Goal: Information Seeking & Learning: Check status

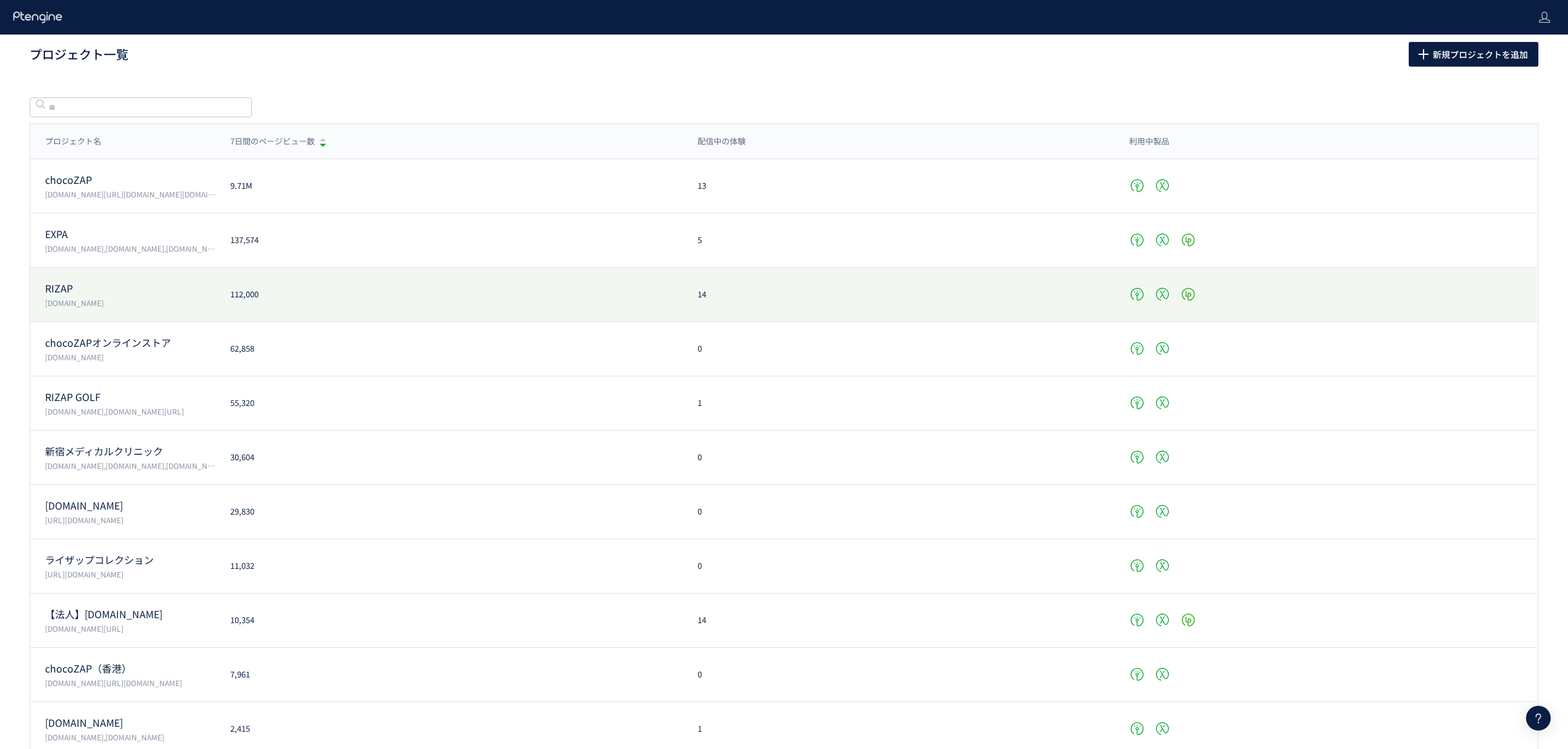
click at [82, 299] on p "[DOMAIN_NAME]" at bounding box center [130, 302] width 171 height 10
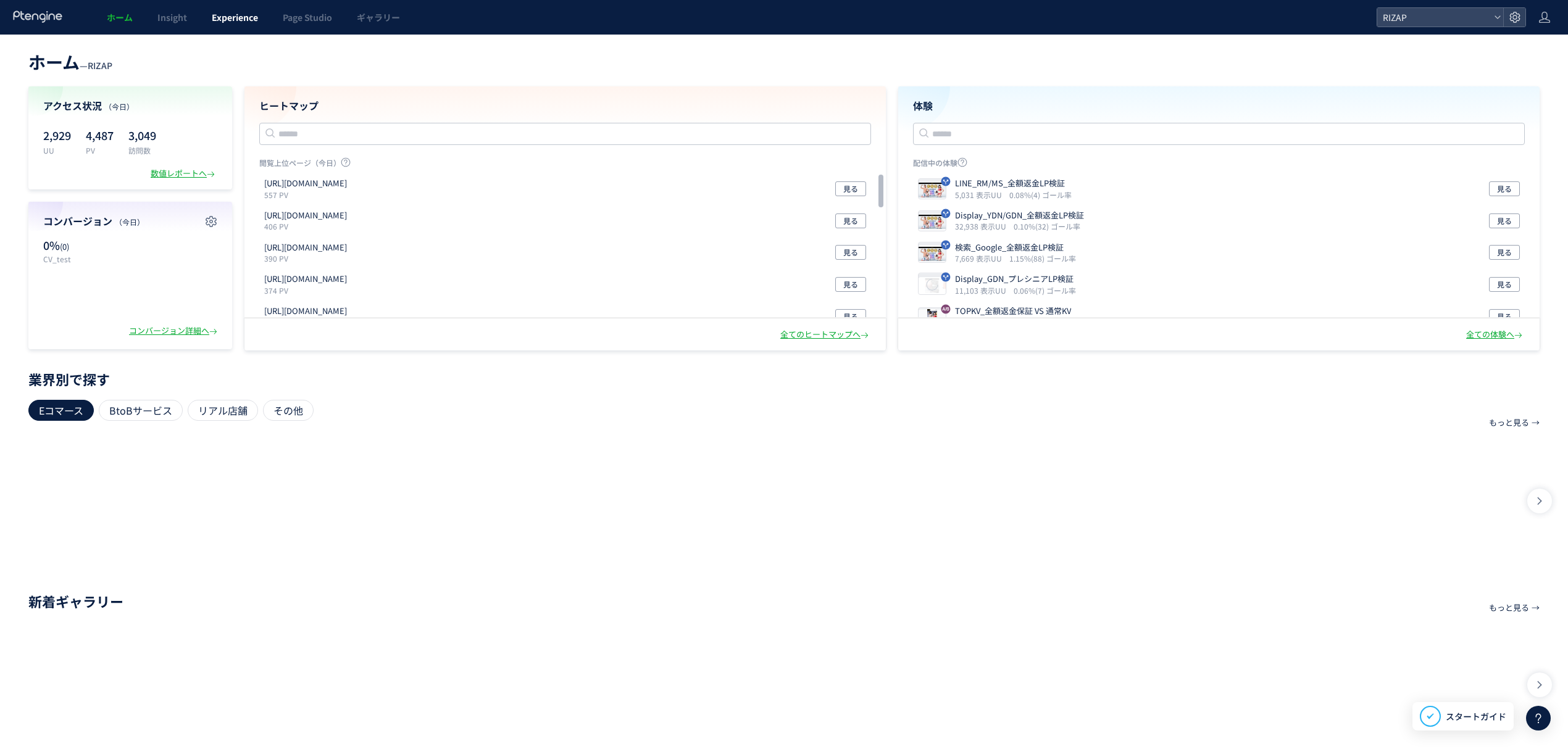
click at [239, 20] on span "Experience" at bounding box center [234, 17] width 46 height 13
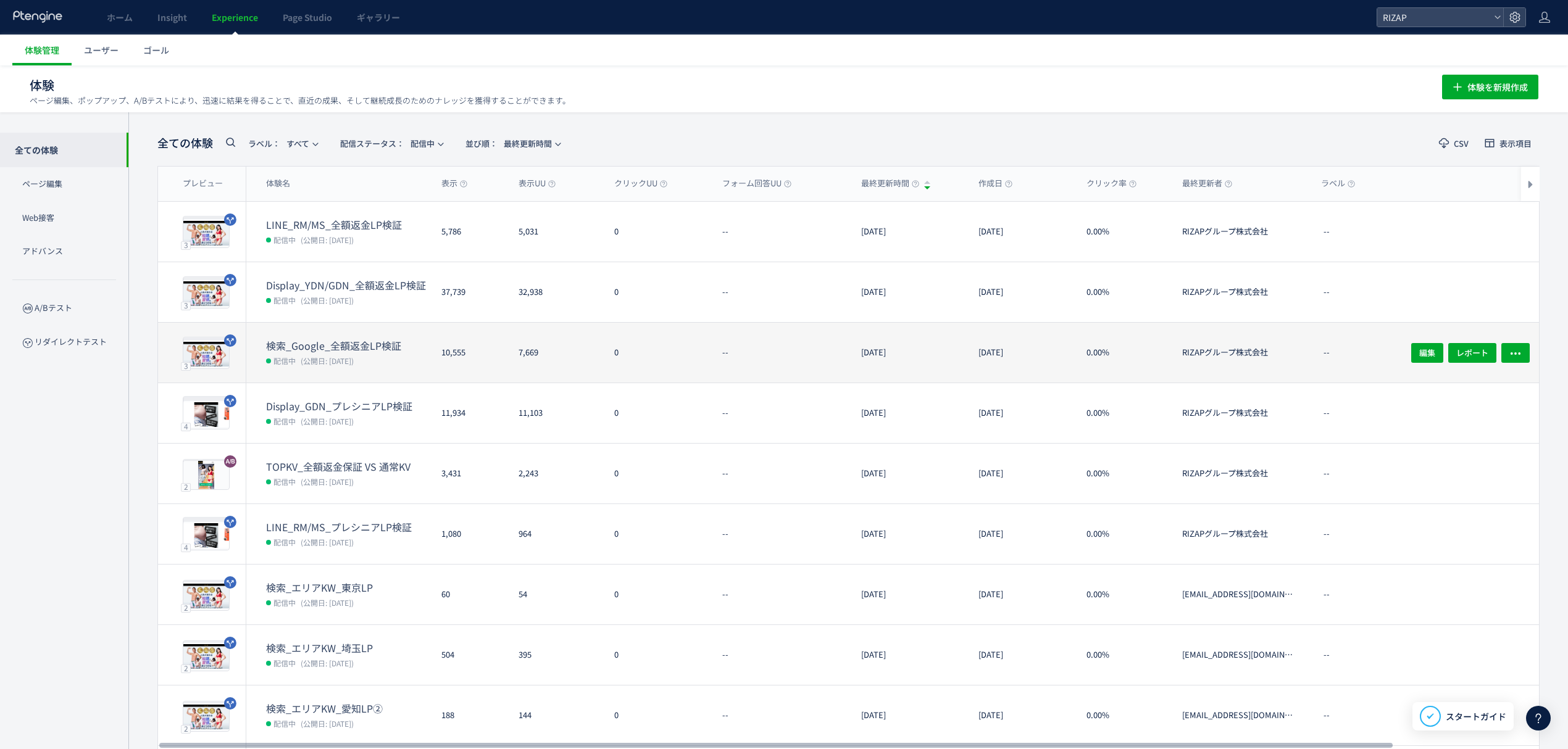
click at [362, 349] on dt "検索_Google_全額返金LP検証" at bounding box center [349, 346] width 165 height 14
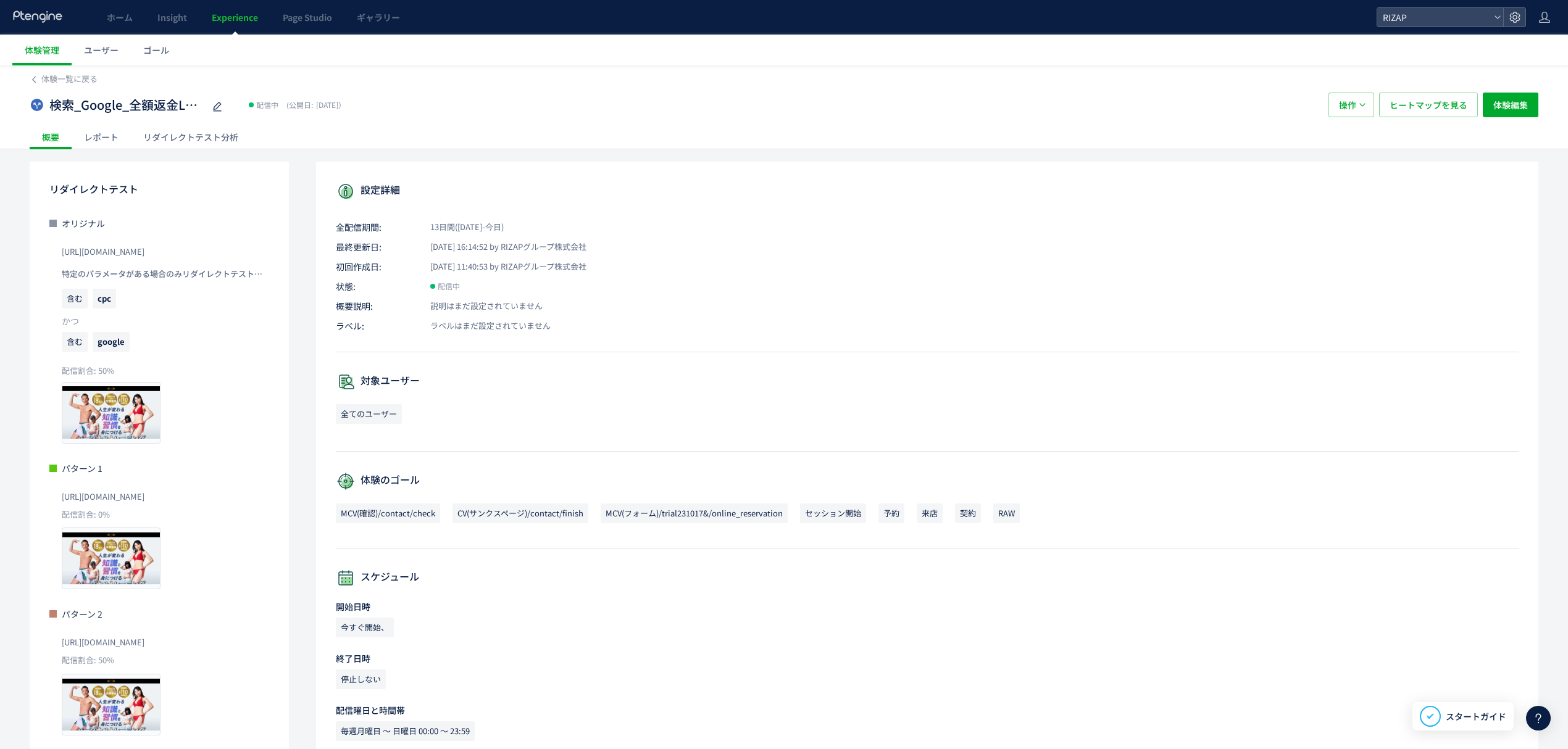
click at [97, 135] on div "レポート" at bounding box center [101, 136] width 59 height 24
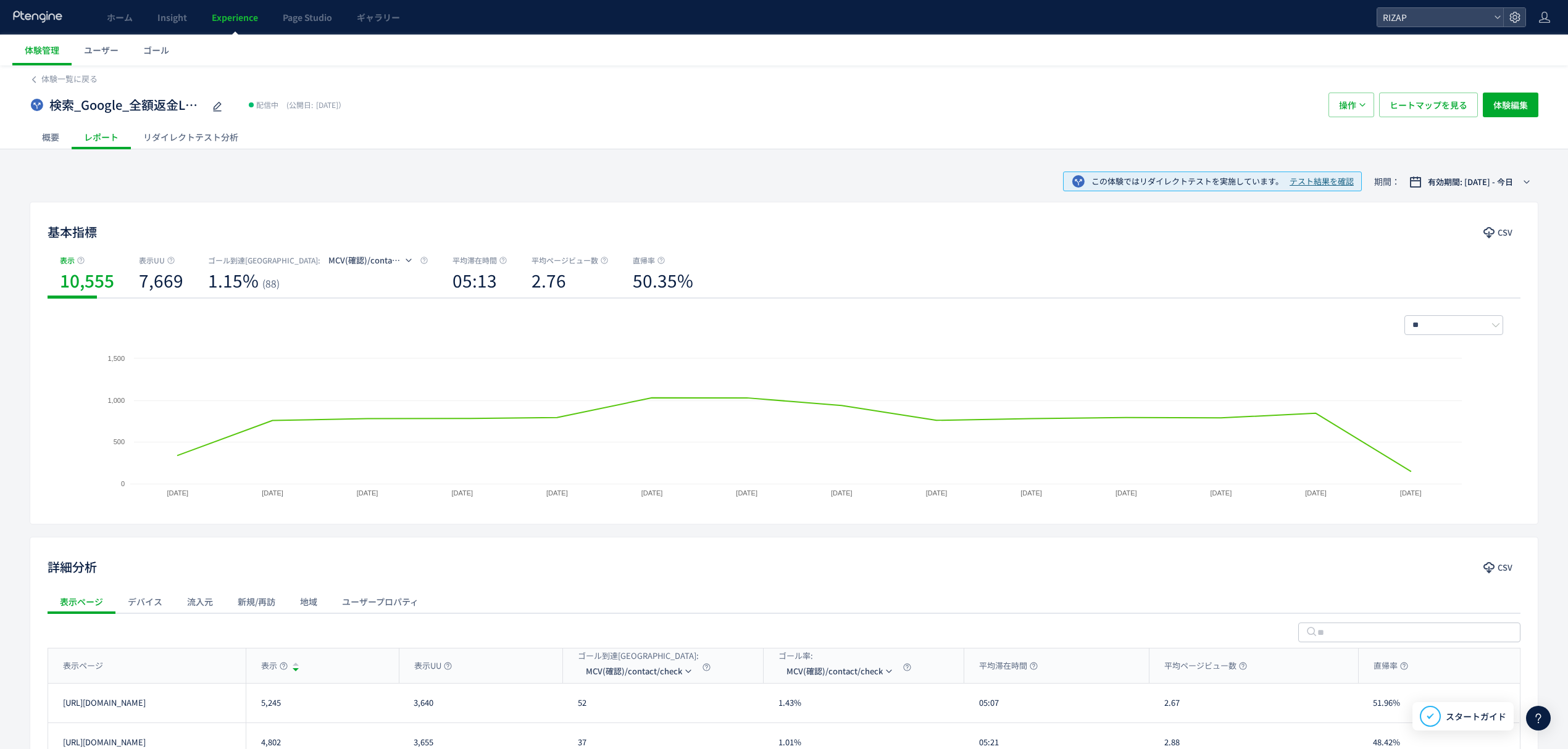
scroll to position [159, 0]
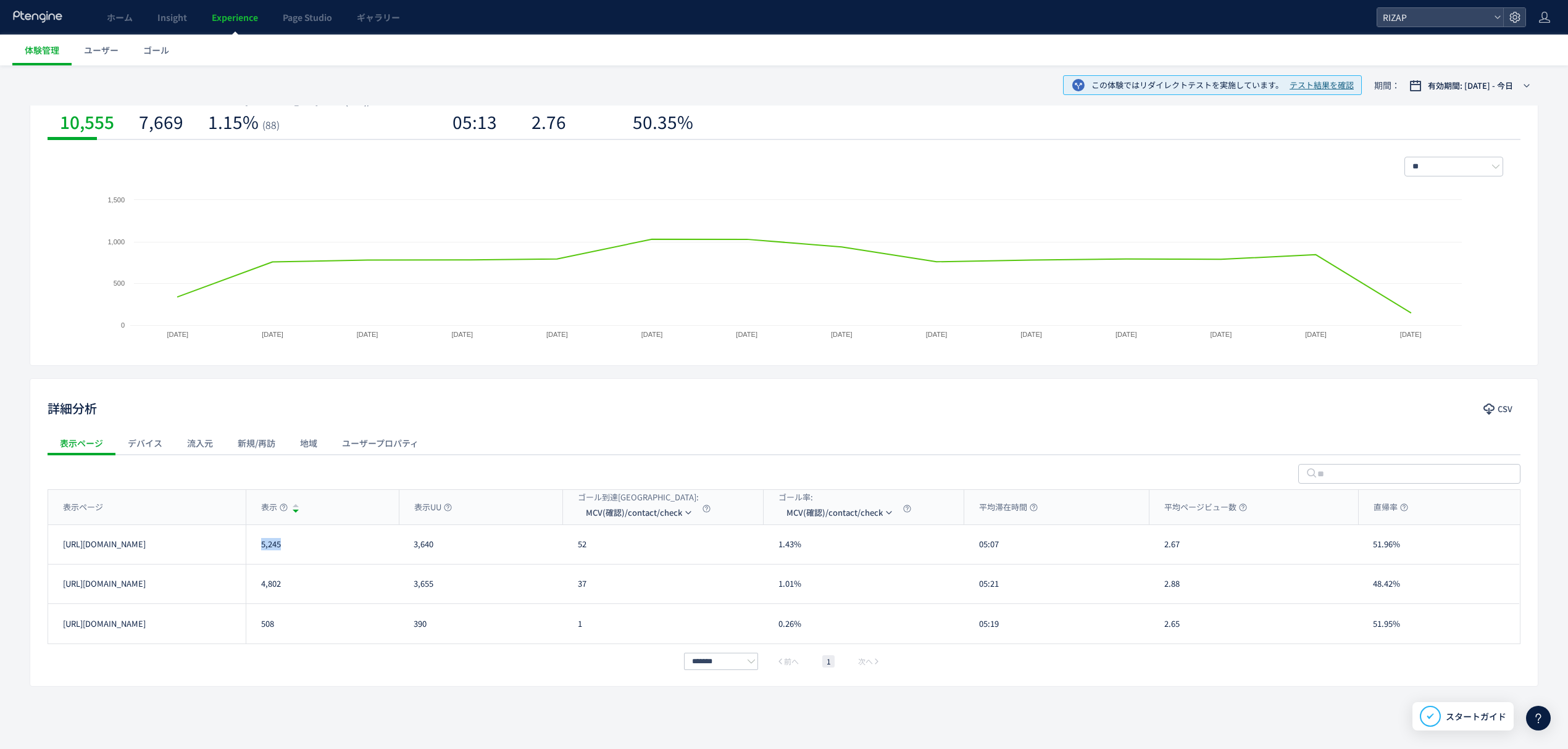
drag, startPoint x: 293, startPoint y: 552, endPoint x: 257, endPoint y: 554, distance: 36.1
click at [257, 554] on div "5,245" at bounding box center [322, 544] width 153 height 39
copy div "5,245"
drag, startPoint x: 297, startPoint y: 583, endPoint x: 259, endPoint y: 590, distance: 38.6
click at [259, 590] on div "4,802" at bounding box center [322, 584] width 153 height 39
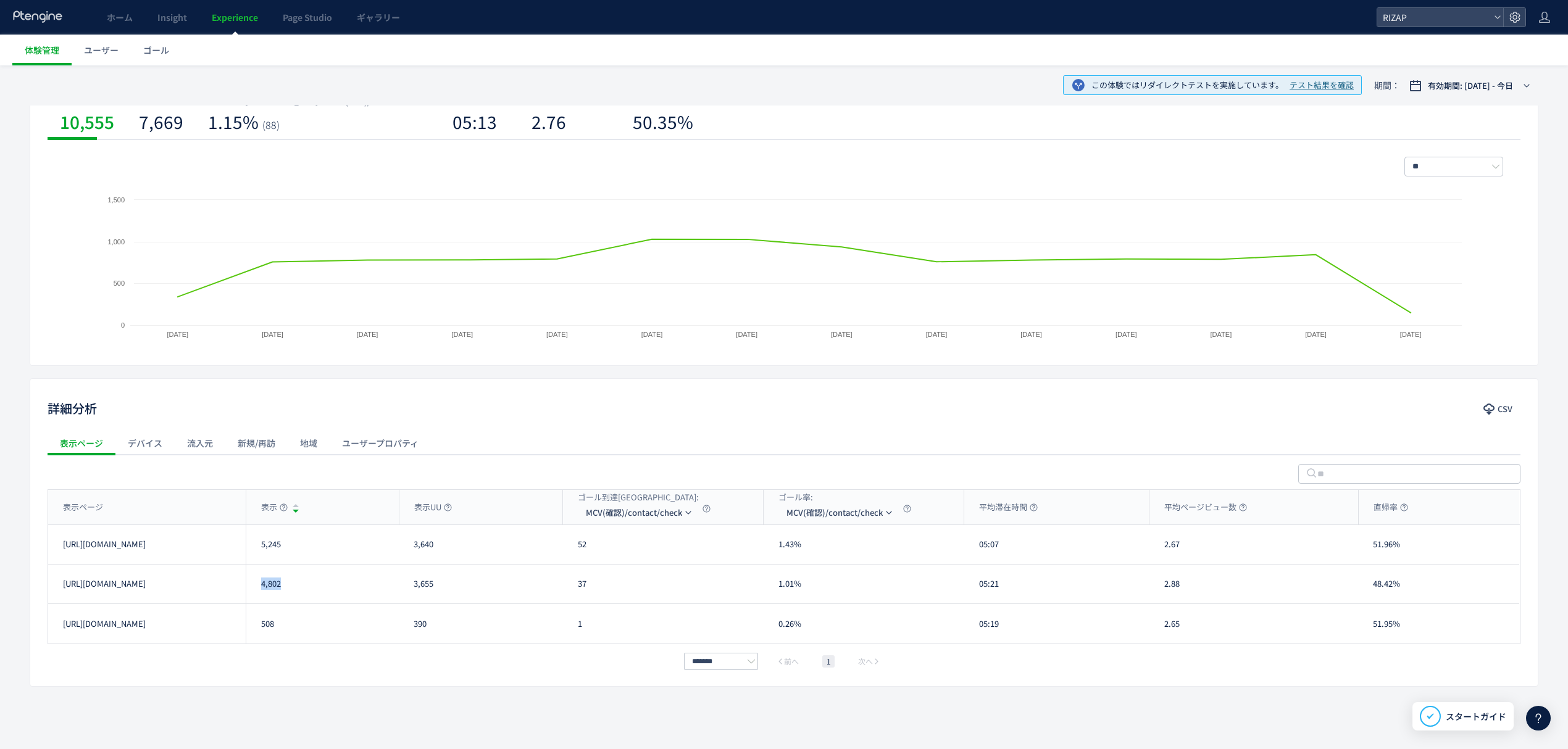
copy div "4,802"
click at [627, 515] on span "MCV(確認)/contact/check" at bounding box center [634, 512] width 96 height 20
click at [646, 588] on li "MCV(フォーム)/trial231017&/online_reservation" at bounding box center [639, 594] width 124 height 22
drag, startPoint x: 597, startPoint y: 548, endPoint x: 555, endPoint y: 548, distance: 42.0
click at [555, 548] on div "[URL][DOMAIN_NAME] 4,802 3,655 365 9.99% 05:21 2.88 48.42% [URL][DOMAIN_NAME]" at bounding box center [783, 545] width 1470 height 39
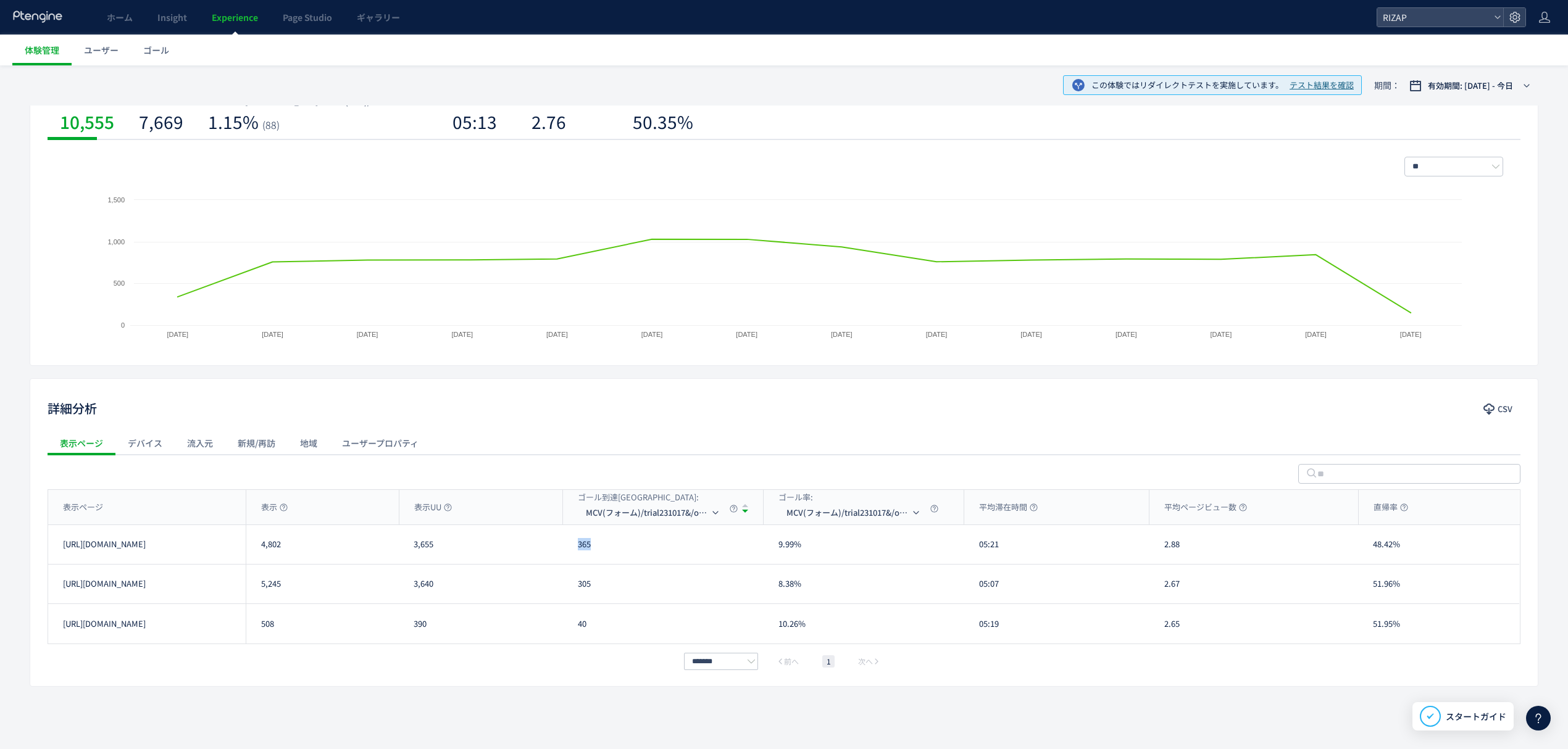
copy div "365"
drag, startPoint x: 611, startPoint y: 588, endPoint x: 574, endPoint y: 592, distance: 37.2
click at [574, 592] on div "305" at bounding box center [662, 584] width 201 height 39
copy div "305"
click at [651, 502] on div "ゴール到達[GEOGRAPHIC_DATA]:" at bounding box center [657, 497] width 159 height 12
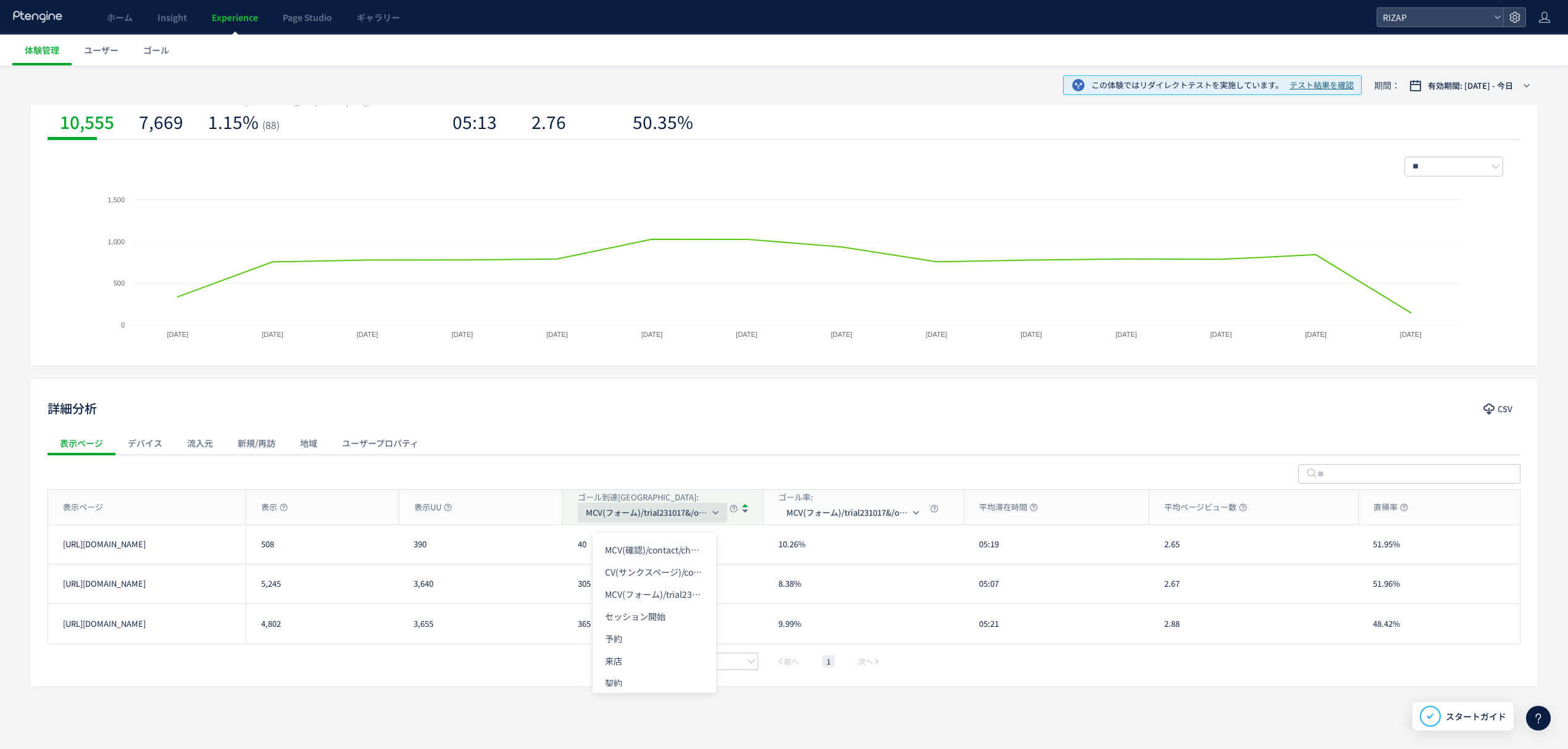
click at [642, 515] on span "MCV(フォーム)/trial231017&/online_reservation" at bounding box center [647, 512] width 124 height 20
click at [643, 577] on li "CV(サンクスページ)/contact/finish" at bounding box center [654, 572] width 124 height 22
drag, startPoint x: 600, startPoint y: 546, endPoint x: 568, endPoint y: 544, distance: 32.1
click at [568, 544] on div "53" at bounding box center [662, 544] width 201 height 39
copy div "53"
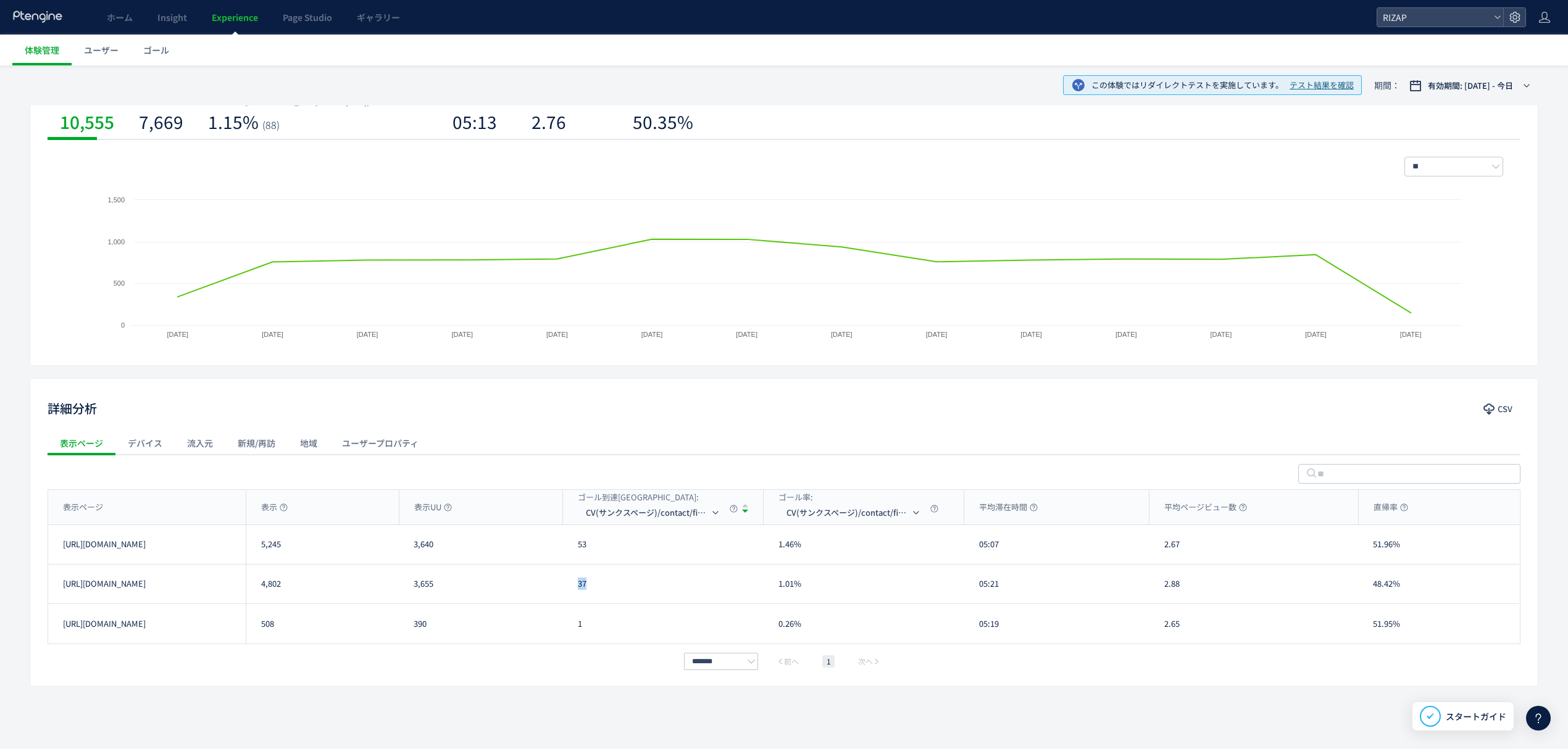
click at [574, 594] on div "37" at bounding box center [662, 584] width 201 height 39
copy div "37"
drag, startPoint x: 1011, startPoint y: 544, endPoint x: 978, endPoint y: 544, distance: 33.0
click at [978, 544] on div "05:07" at bounding box center [1056, 544] width 185 height 39
copy div "05:07"
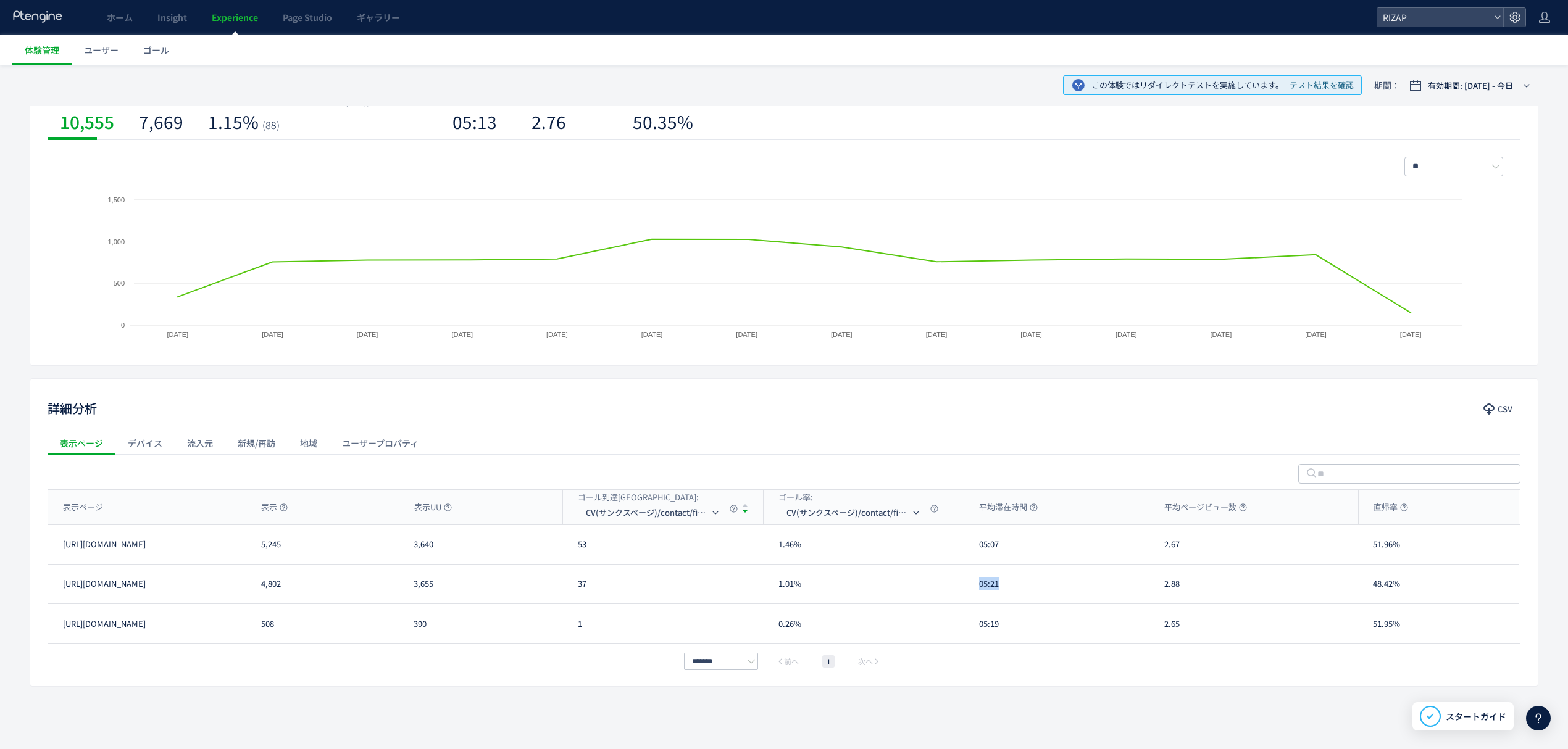
drag, startPoint x: 1028, startPoint y: 585, endPoint x: 978, endPoint y: 588, distance: 50.1
click at [978, 588] on div "05:21" at bounding box center [1056, 584] width 185 height 39
copy div "05:21"
drag, startPoint x: 1187, startPoint y: 551, endPoint x: 1163, endPoint y: 551, distance: 24.0
click at [1163, 551] on div "2.67" at bounding box center [1253, 544] width 208 height 39
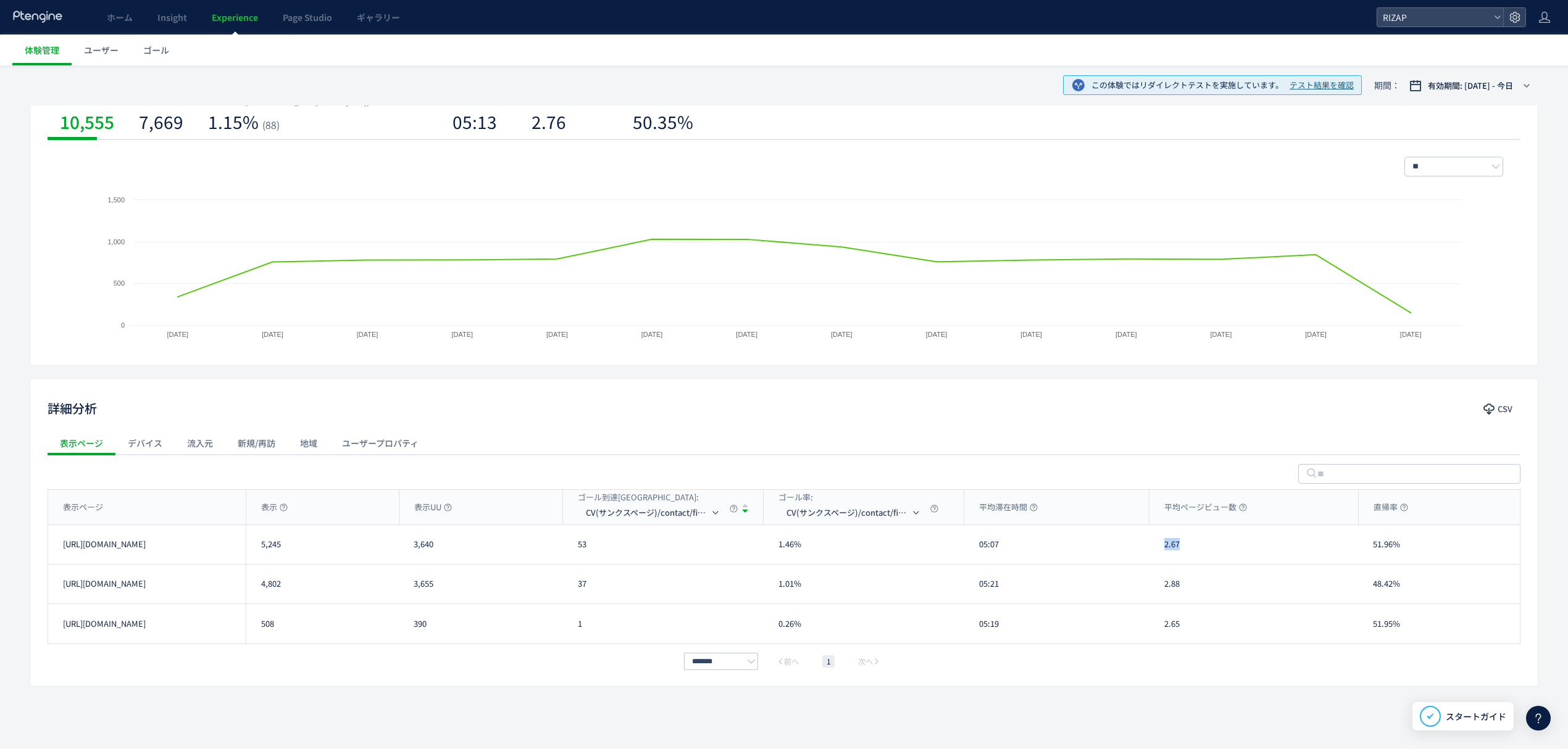
copy div "2.67"
click at [1161, 593] on div "2.88" at bounding box center [1253, 584] width 208 height 39
copy div "2.88"
click at [1367, 546] on div "51.96%" at bounding box center [1438, 544] width 161 height 39
drag, startPoint x: 1408, startPoint y: 588, endPoint x: 1374, endPoint y: 591, distance: 34.1
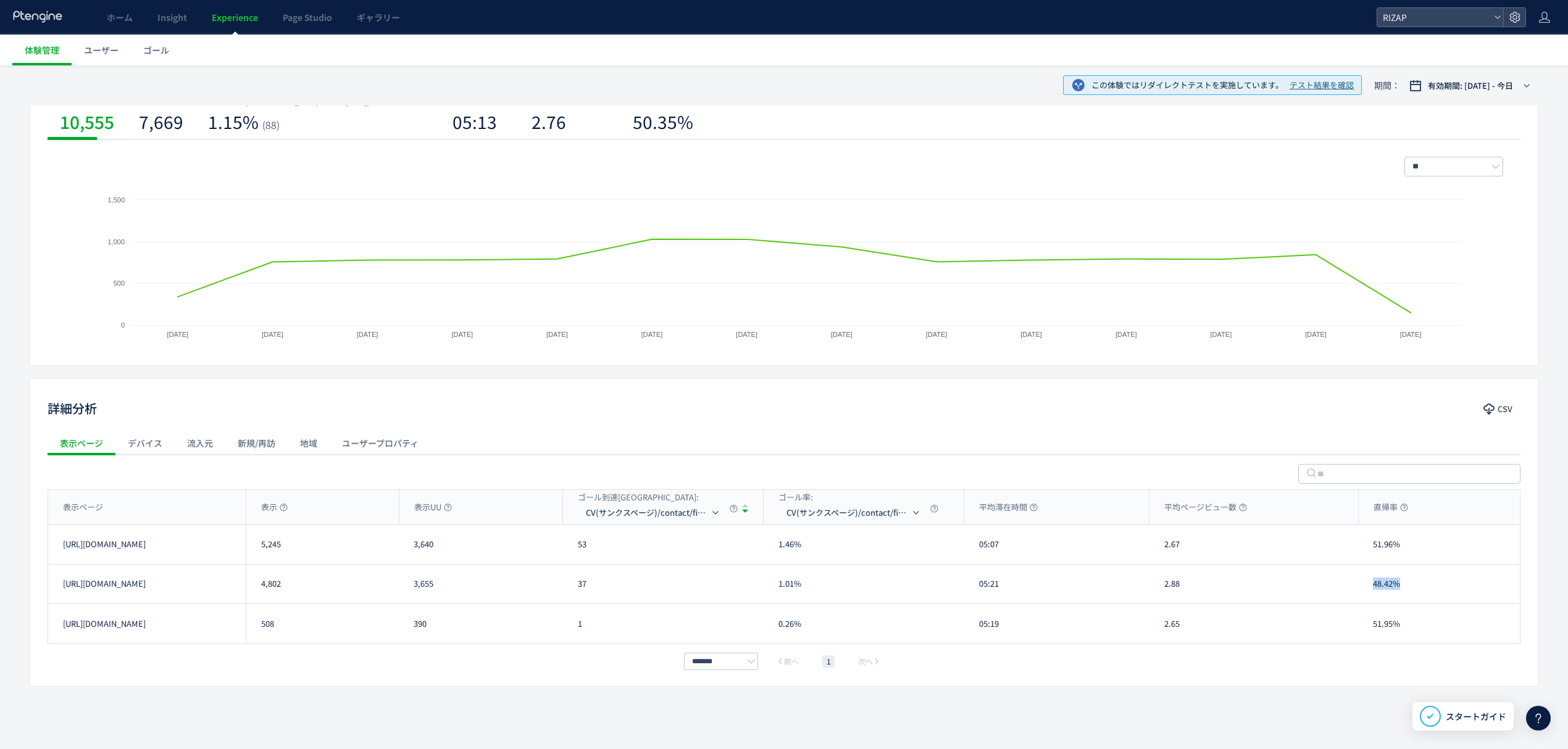
click at [1374, 591] on div "48.42%" at bounding box center [1438, 584] width 161 height 39
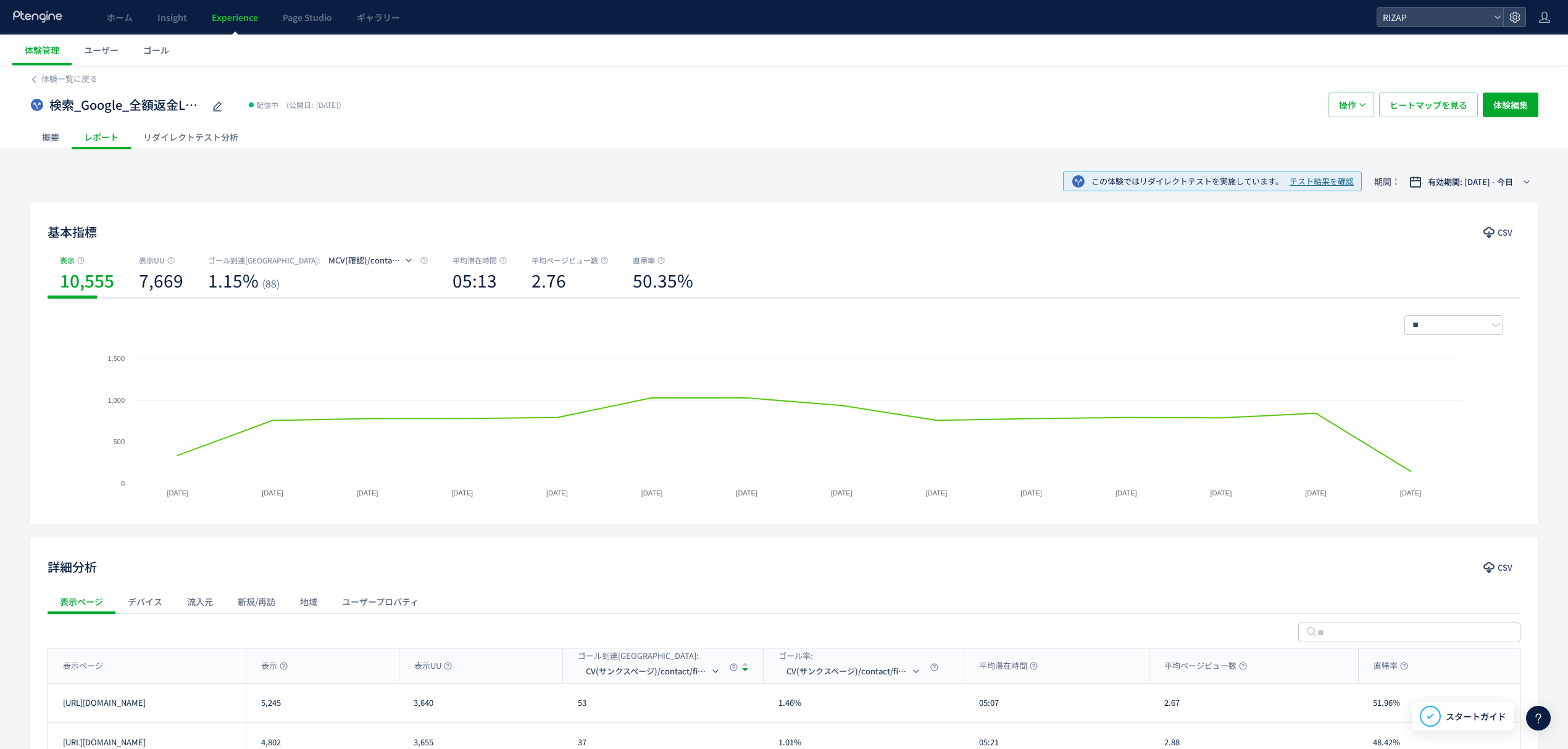
click at [195, 141] on div "リダイレクトテスト分析" at bounding box center [190, 136] width 120 height 24
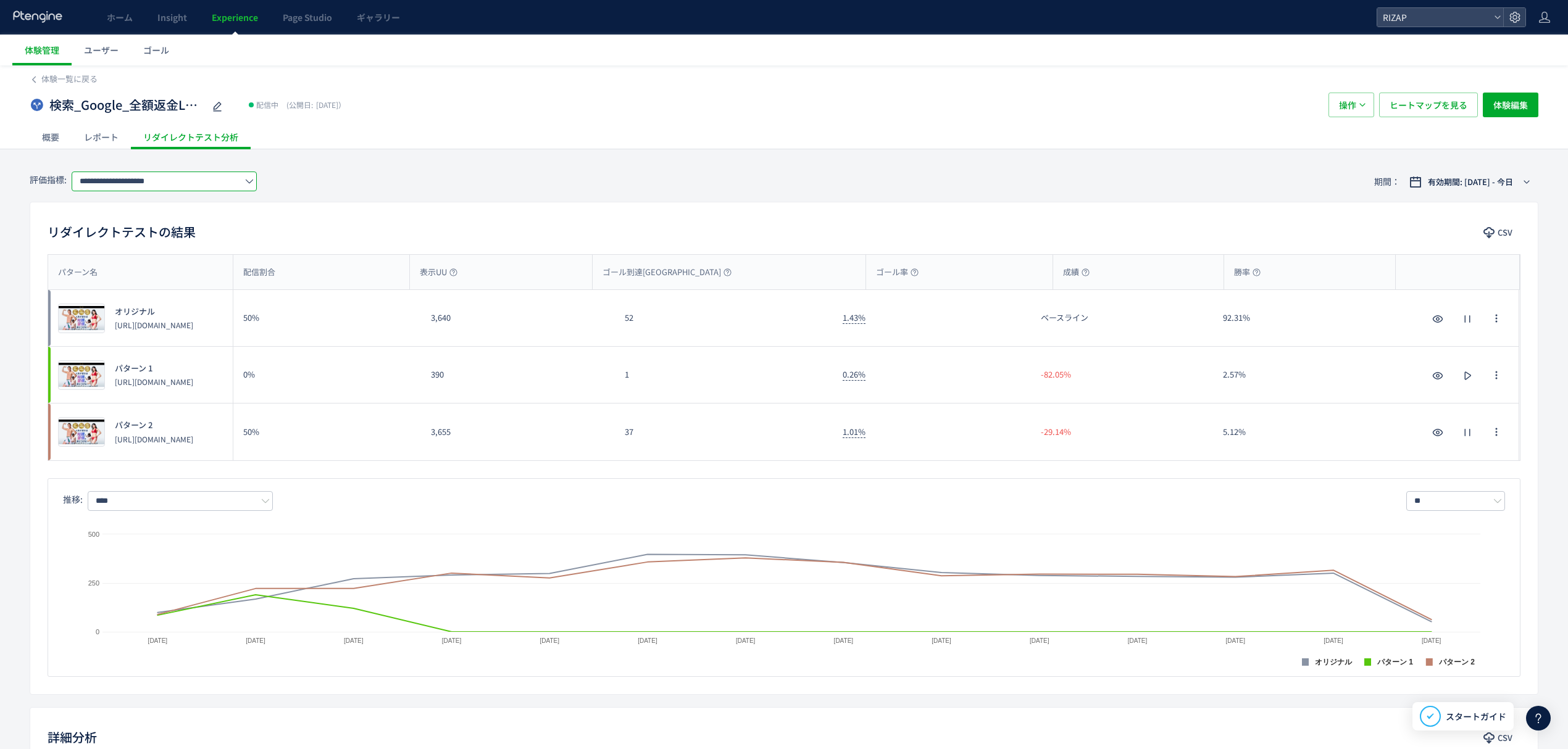
click at [194, 176] on input "**********" at bounding box center [164, 181] width 185 height 20
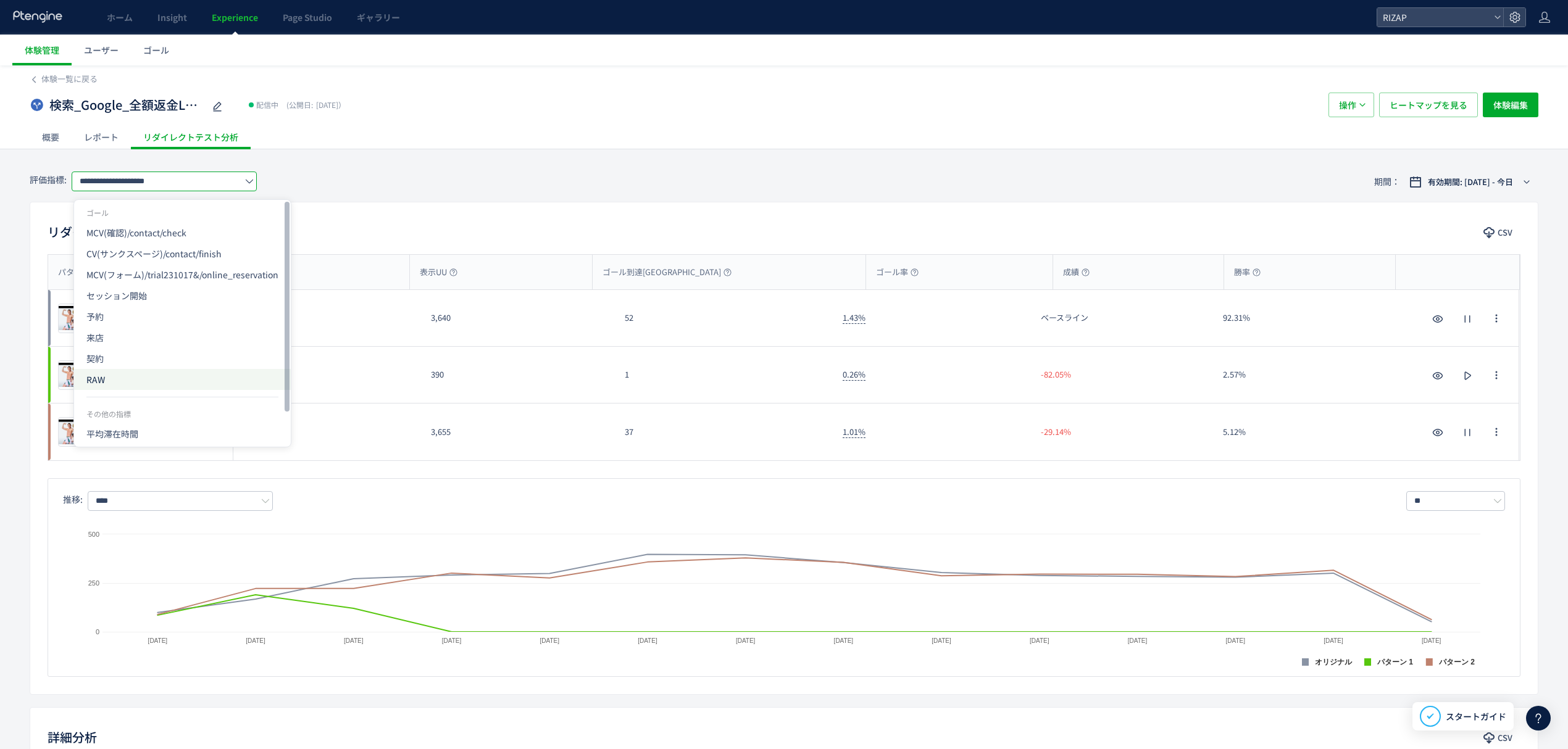
click at [104, 378] on span "RAW" at bounding box center [183, 379] width 192 height 21
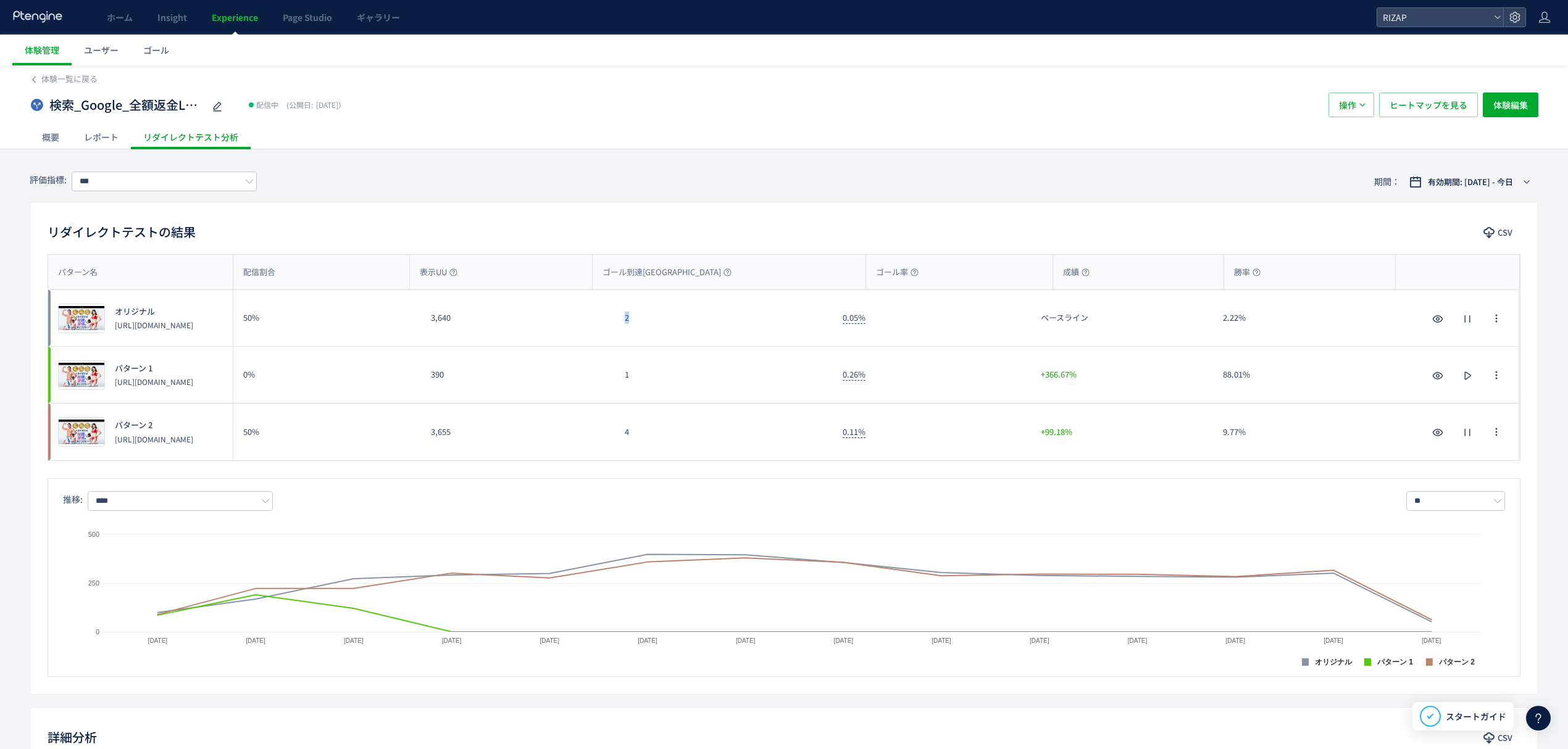
drag, startPoint x: 658, startPoint y: 319, endPoint x: 625, endPoint y: 323, distance: 33.2
click at [625, 323] on div "2" at bounding box center [723, 318] width 218 height 56
drag, startPoint x: 632, startPoint y: 430, endPoint x: 613, endPoint y: 433, distance: 19.2
click at [613, 433] on div "プレビュー パターン 2 [URL][DOMAIN_NAME] 50% 3,655 4 0.11% +99.18% 9.77% プレビュー パターン 2 [U…" at bounding box center [783, 432] width 1470 height 57
click at [153, 184] on input "***" at bounding box center [164, 181] width 185 height 20
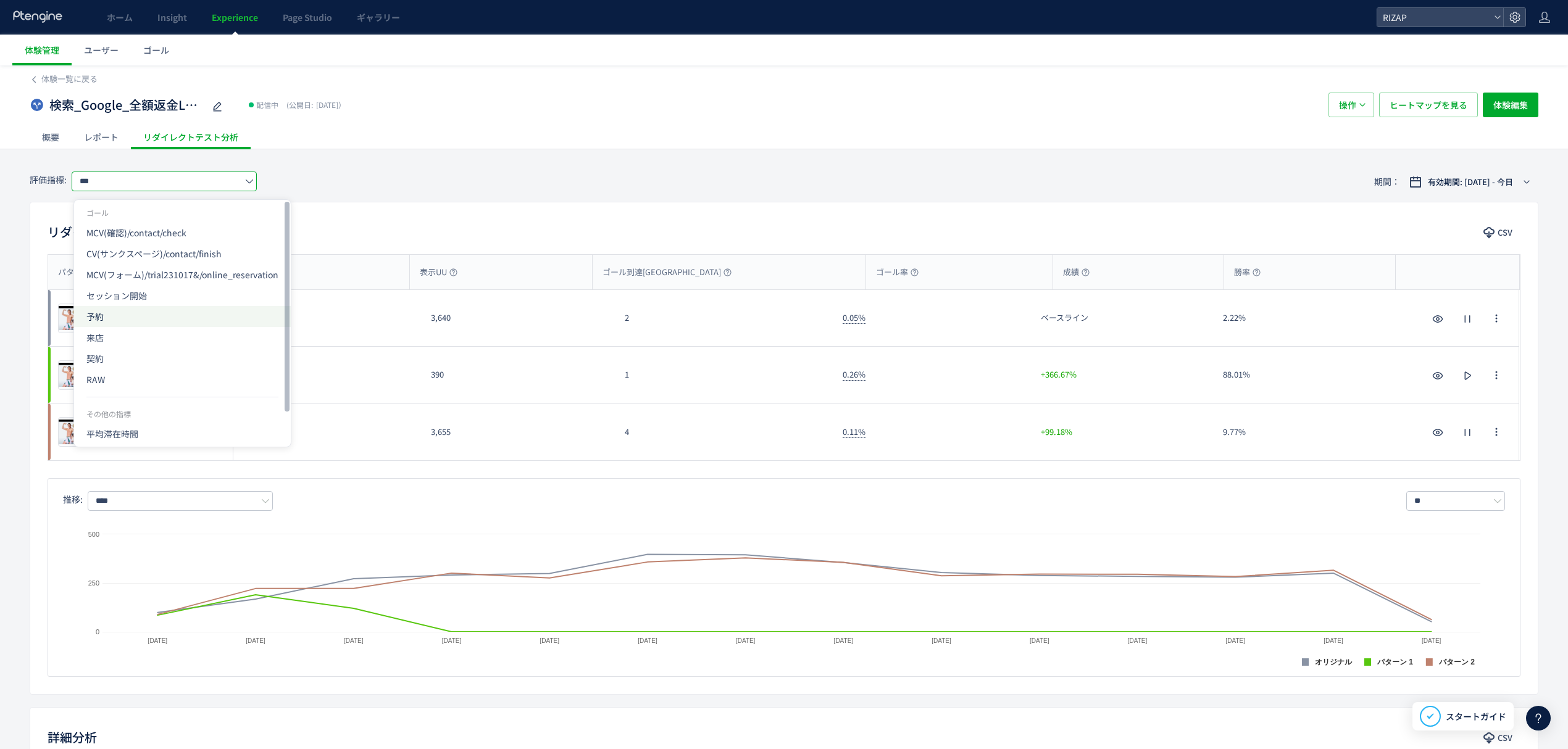
click at [110, 314] on span "予約" at bounding box center [183, 316] width 192 height 21
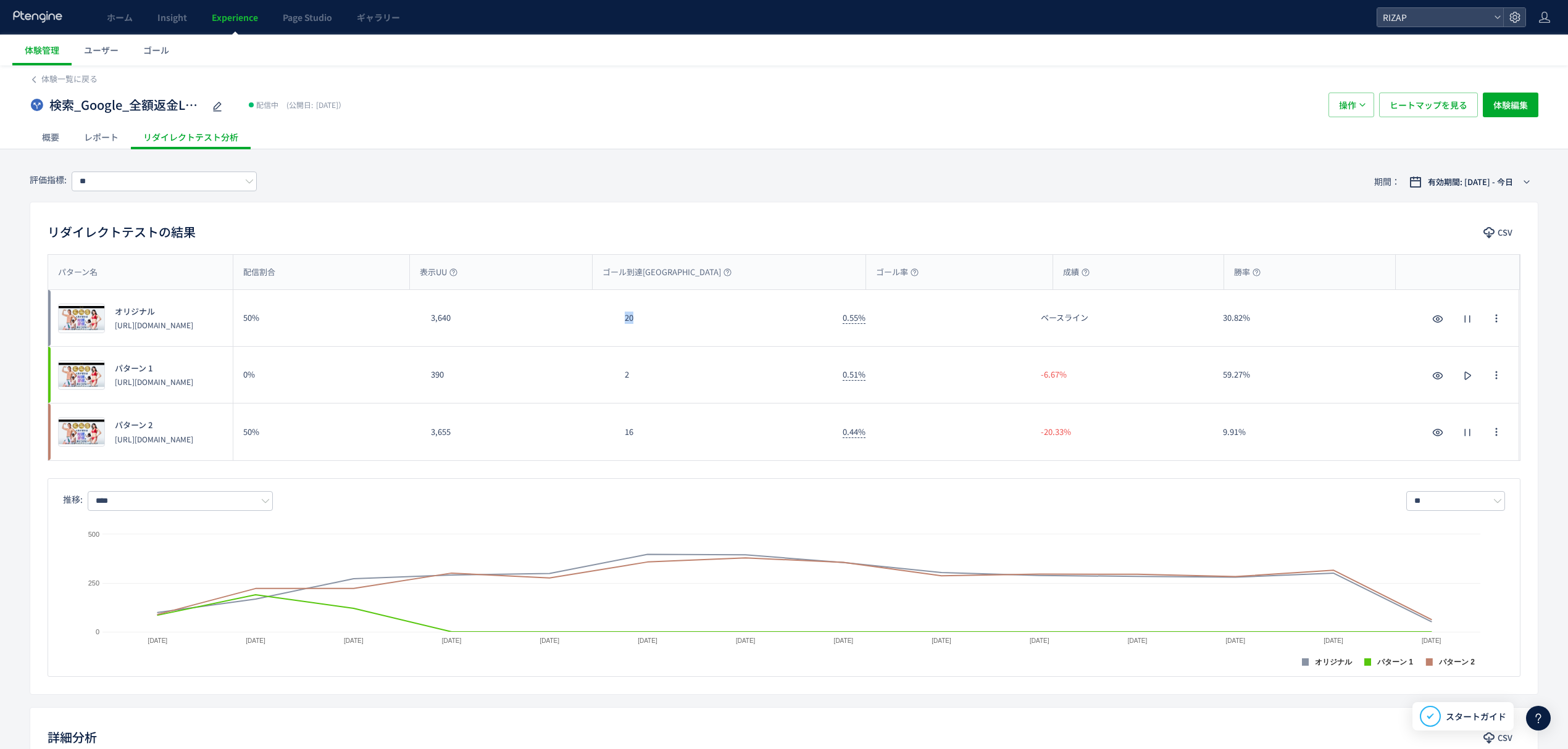
drag, startPoint x: 666, startPoint y: 327, endPoint x: 622, endPoint y: 328, distance: 44.0
click at [622, 328] on div "20" at bounding box center [723, 318] width 218 height 56
click at [614, 432] on div "16" at bounding box center [723, 432] width 218 height 57
click at [124, 187] on input "**" at bounding box center [164, 181] width 185 height 20
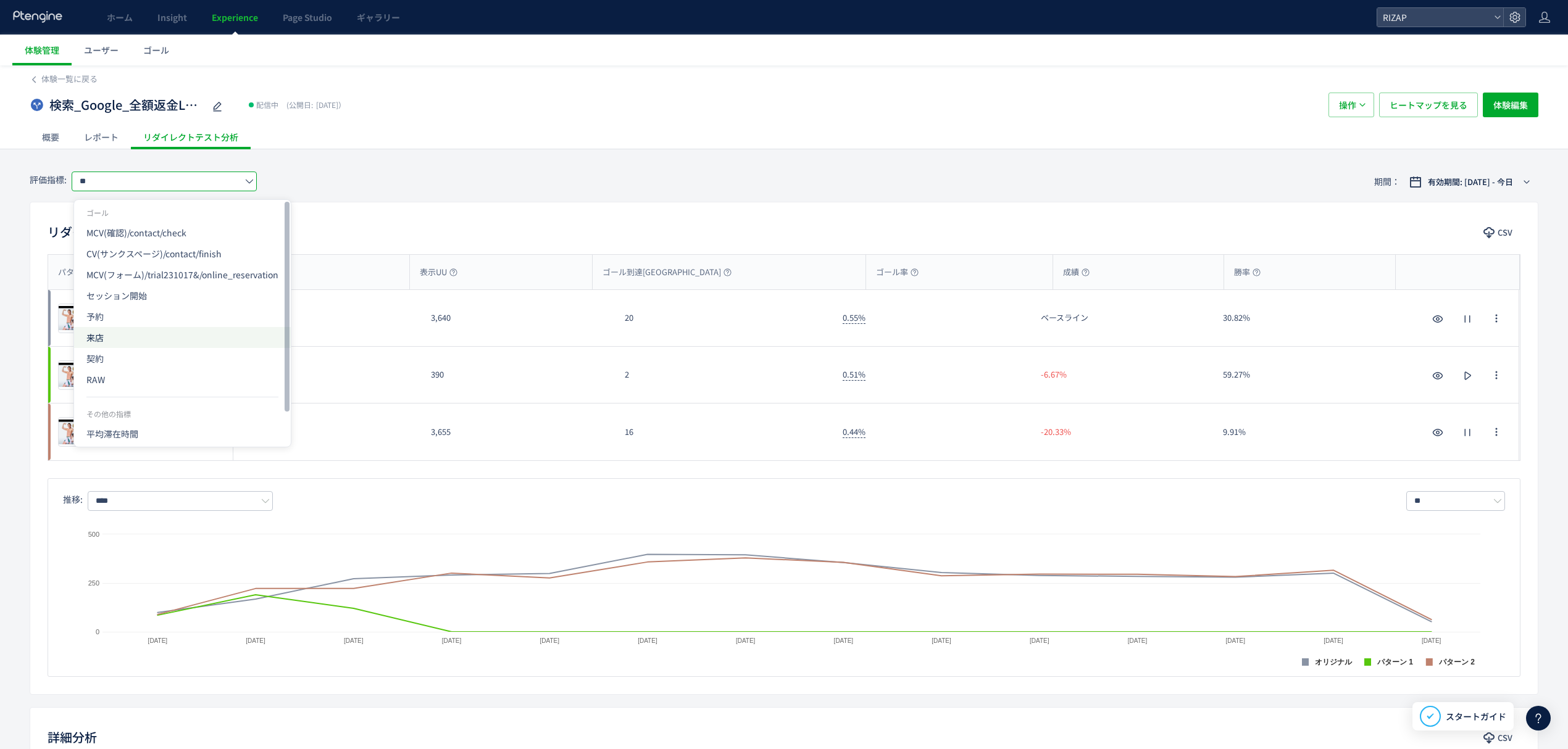
click at [101, 341] on span "来店" at bounding box center [183, 338] width 192 height 21
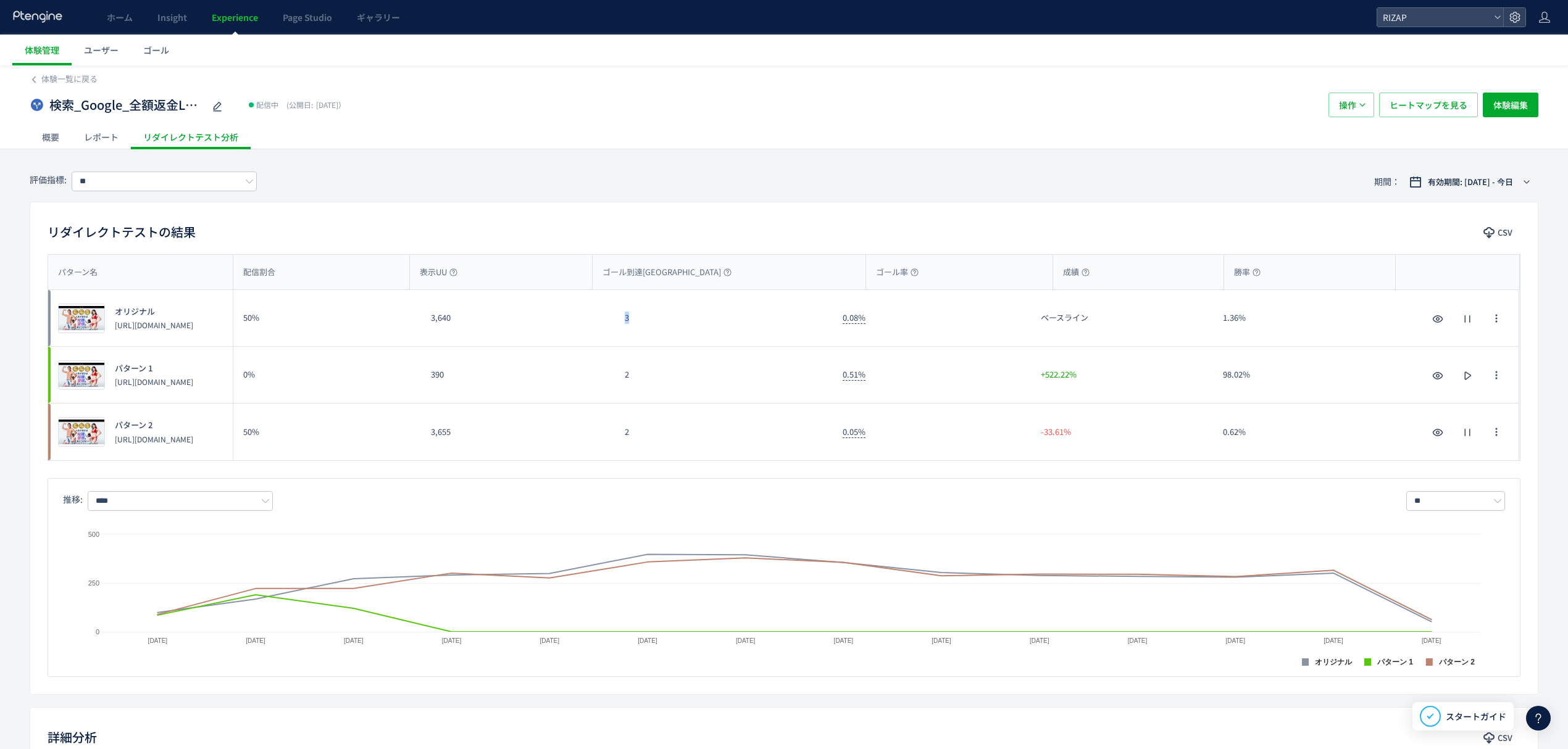
drag, startPoint x: 640, startPoint y: 329, endPoint x: 616, endPoint y: 332, distance: 24.2
click at [616, 332] on div "3" at bounding box center [723, 318] width 218 height 56
drag, startPoint x: 631, startPoint y: 440, endPoint x: 603, endPoint y: 437, distance: 28.2
click at [605, 437] on div "プレビュー パターン 2 [URL][DOMAIN_NAME] 50% 3,655 2 0.05% -33.61% 0.62% プレビュー パターン 2 [U…" at bounding box center [783, 432] width 1470 height 57
click at [188, 179] on input "**" at bounding box center [164, 181] width 185 height 20
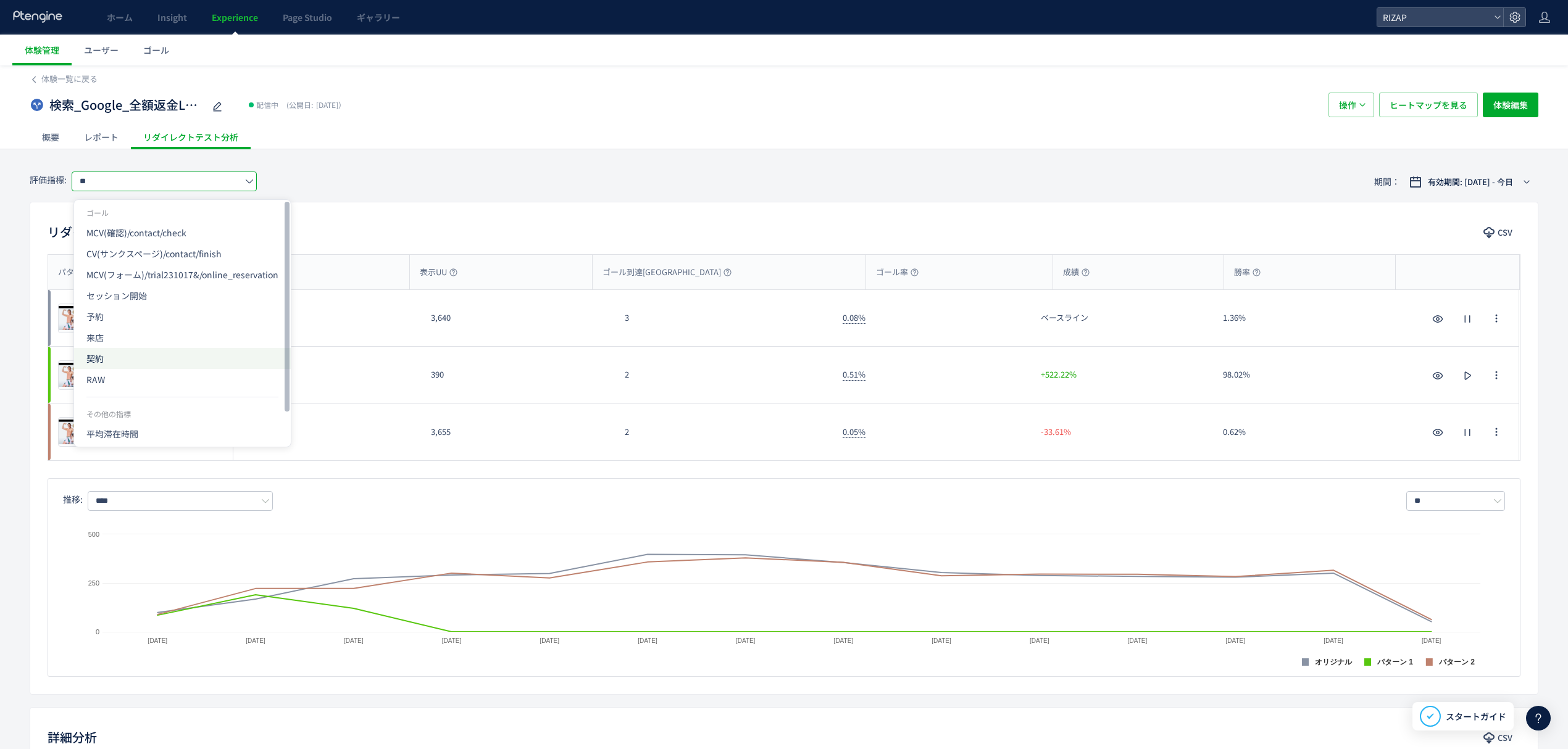
click at [109, 349] on span "契約" at bounding box center [183, 358] width 192 height 21
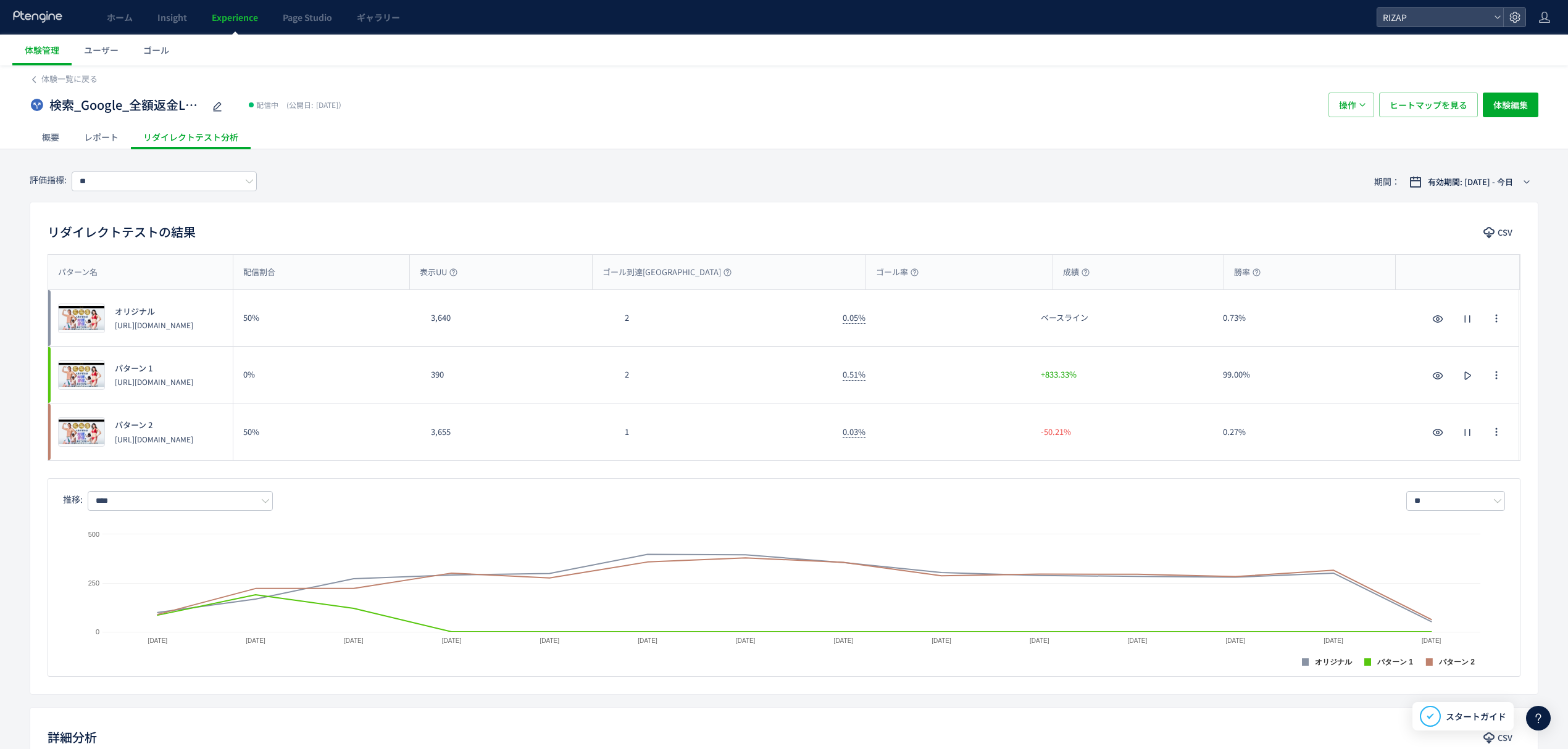
drag, startPoint x: 646, startPoint y: 319, endPoint x: 627, endPoint y: 322, distance: 19.2
click at [627, 322] on div "2" at bounding box center [723, 318] width 218 height 56
click at [104, 186] on input "**" at bounding box center [164, 181] width 185 height 20
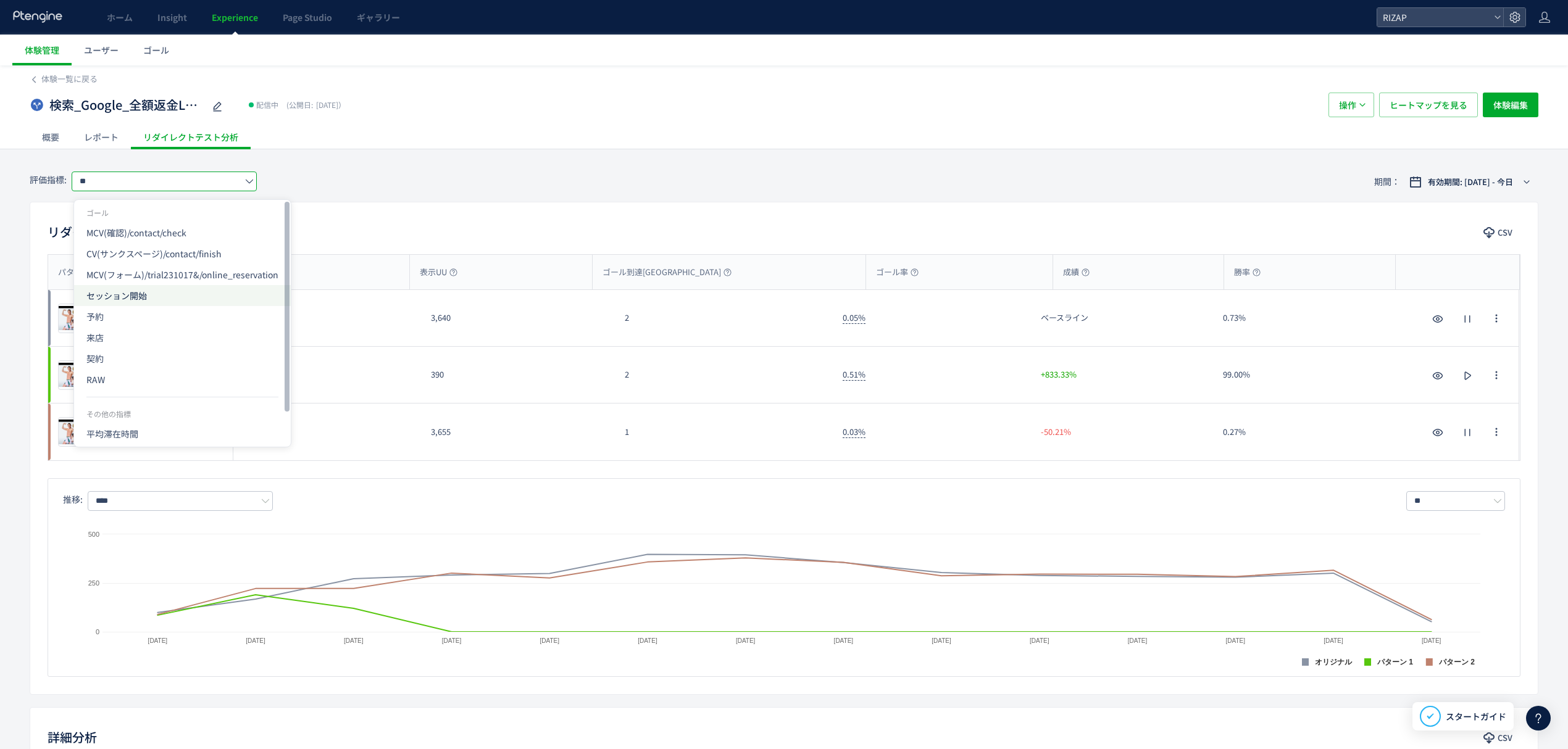
click at [134, 293] on span "セッション開始" at bounding box center [183, 295] width 192 height 21
type input "*******"
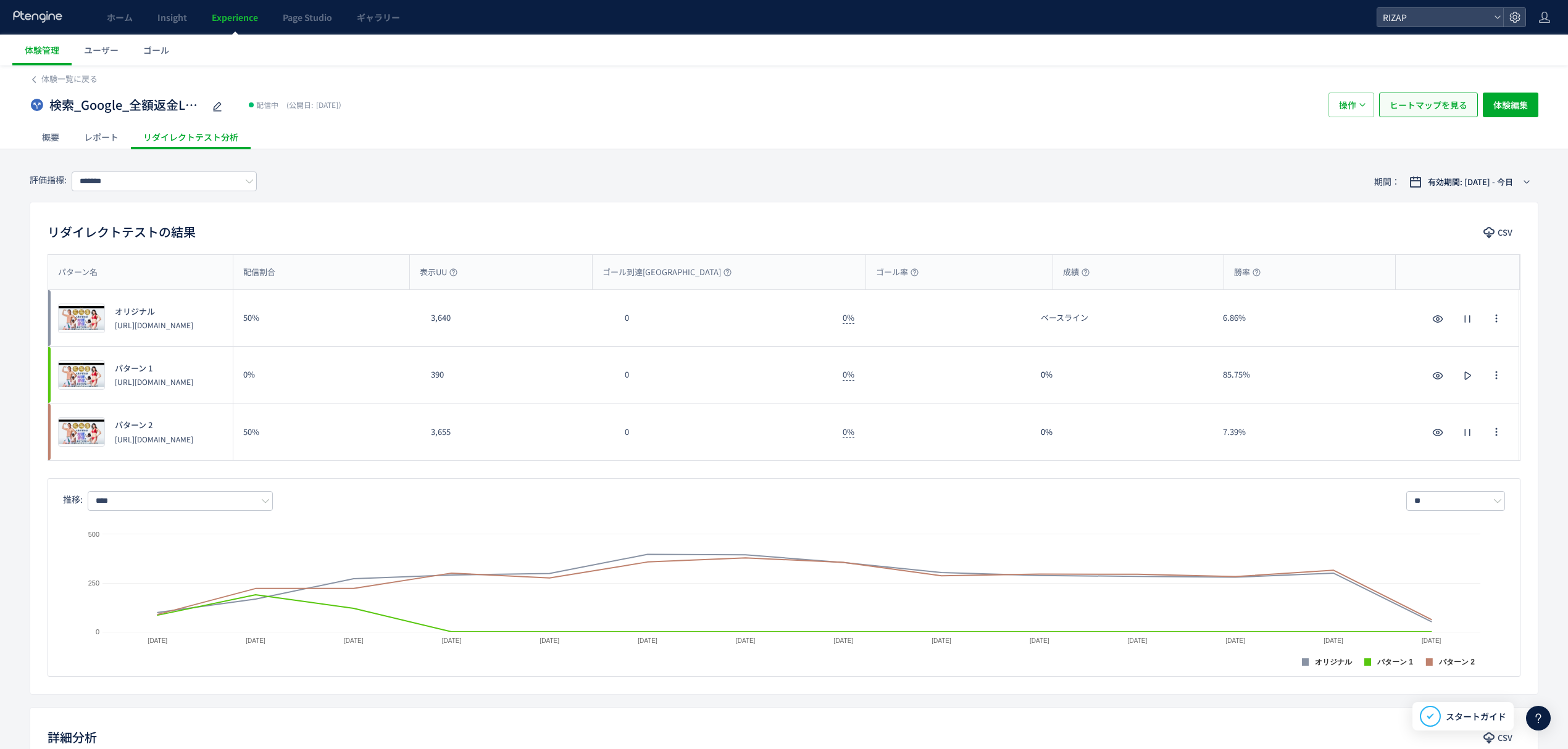
click at [1428, 100] on span "ヒートマップを見る" at bounding box center [1428, 105] width 78 height 24
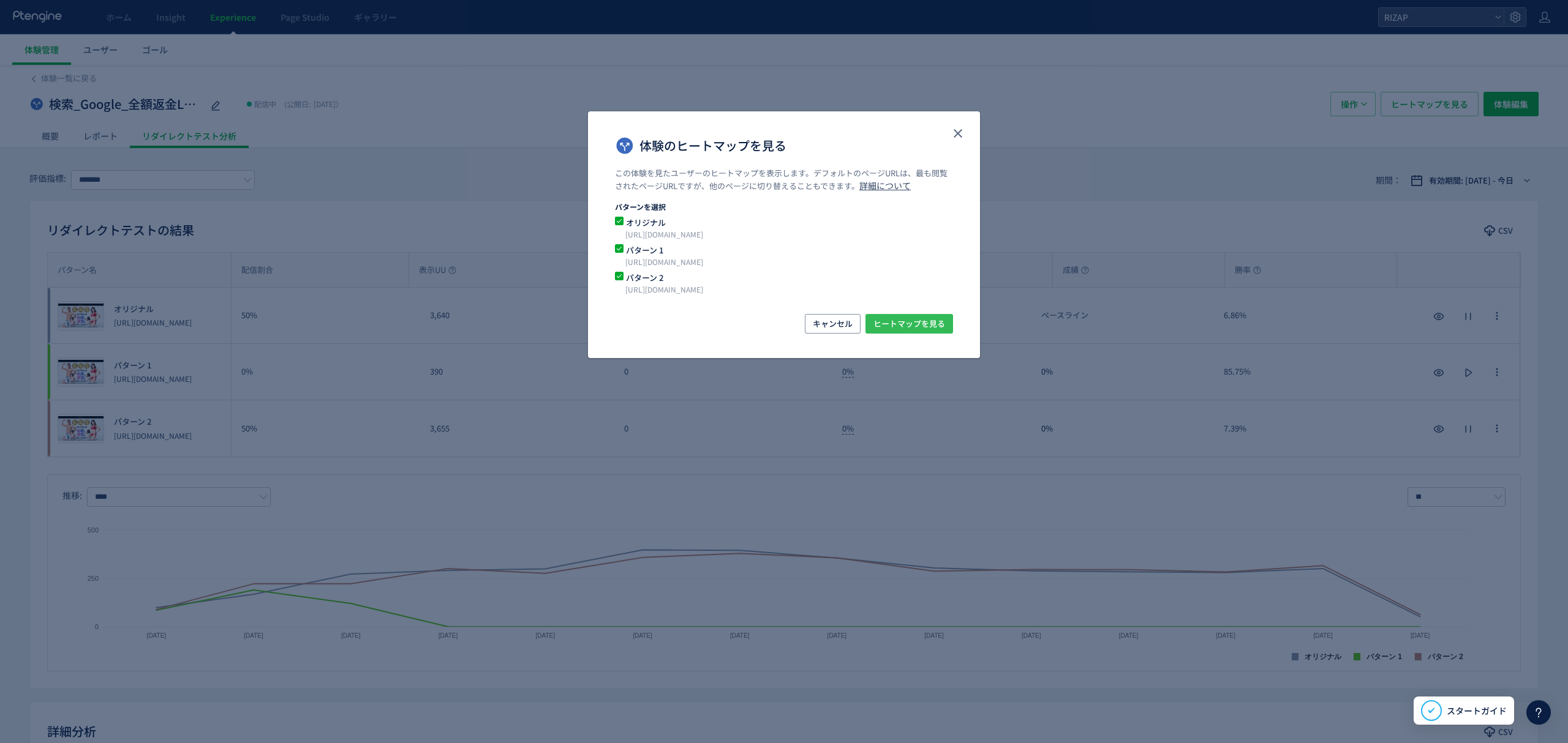
click at [910, 320] on span "ヒートマップを見る" at bounding box center [910, 323] width 72 height 20
click at [946, 123] on div "体験のヒートマップを見る" at bounding box center [784, 140] width 392 height 56
click at [958, 126] on button "close" at bounding box center [957, 133] width 20 height 20
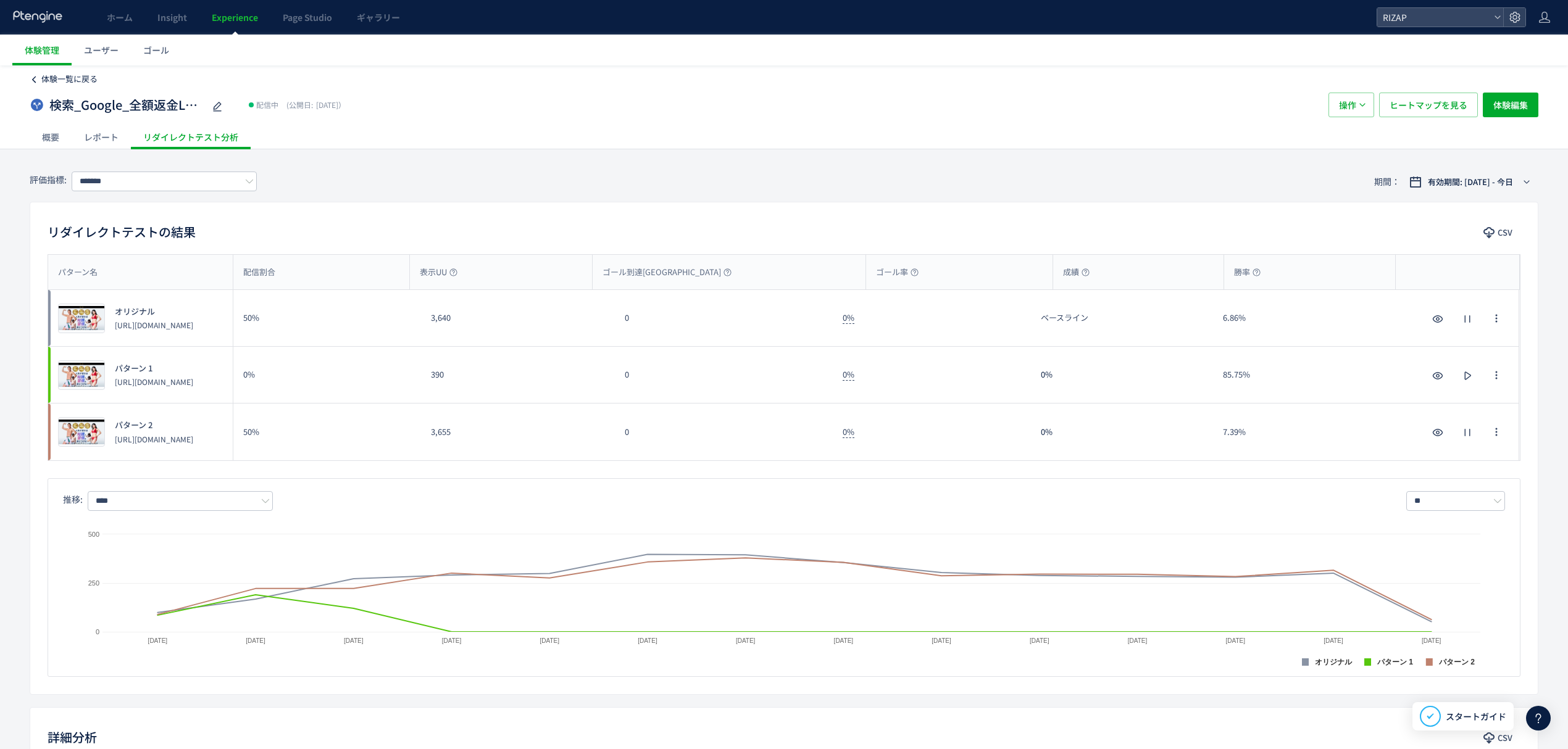
click at [43, 80] on span "体験一覧に戻る" at bounding box center [69, 79] width 56 height 12
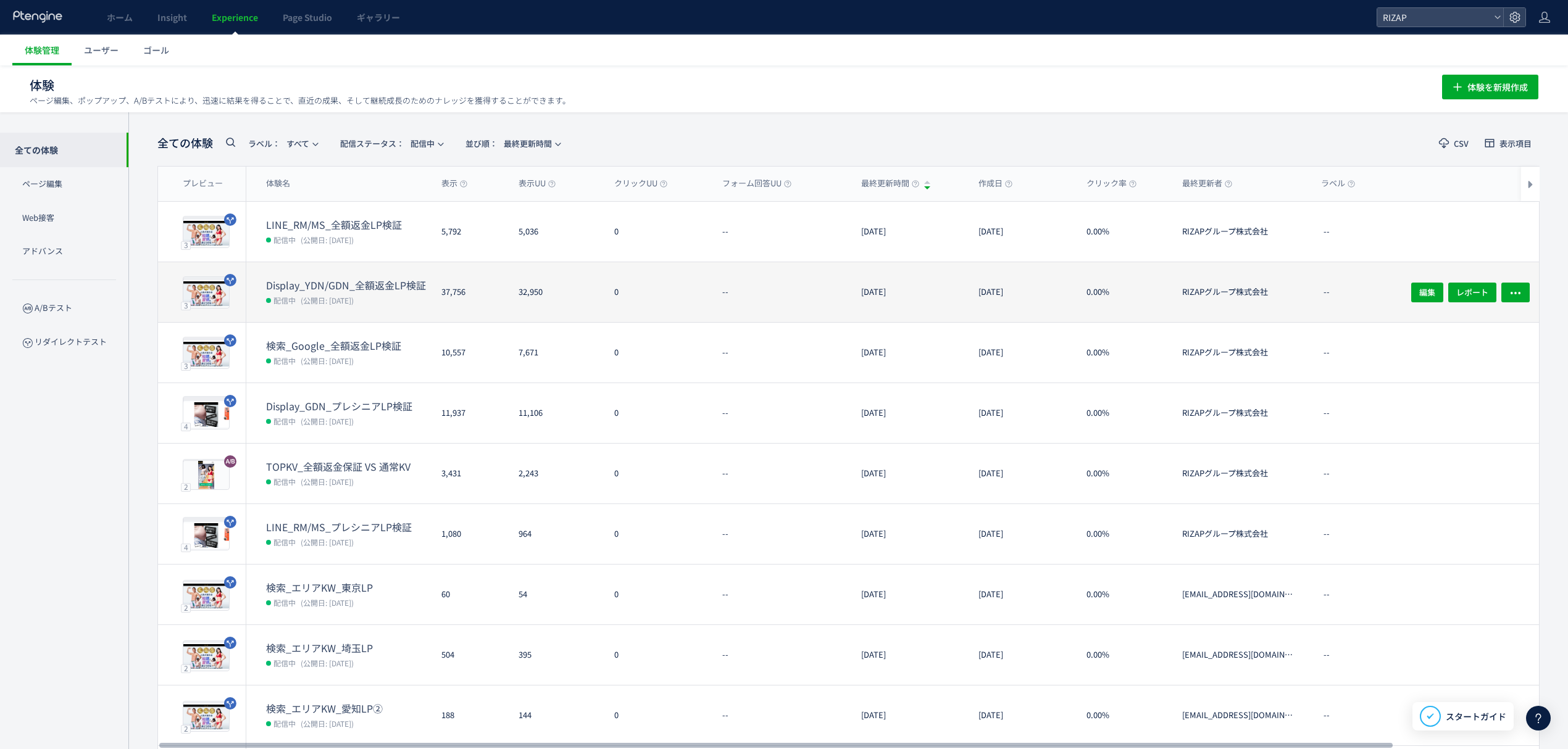
click at [354, 297] on span "(公開日: [DATE])" at bounding box center [327, 300] width 53 height 10
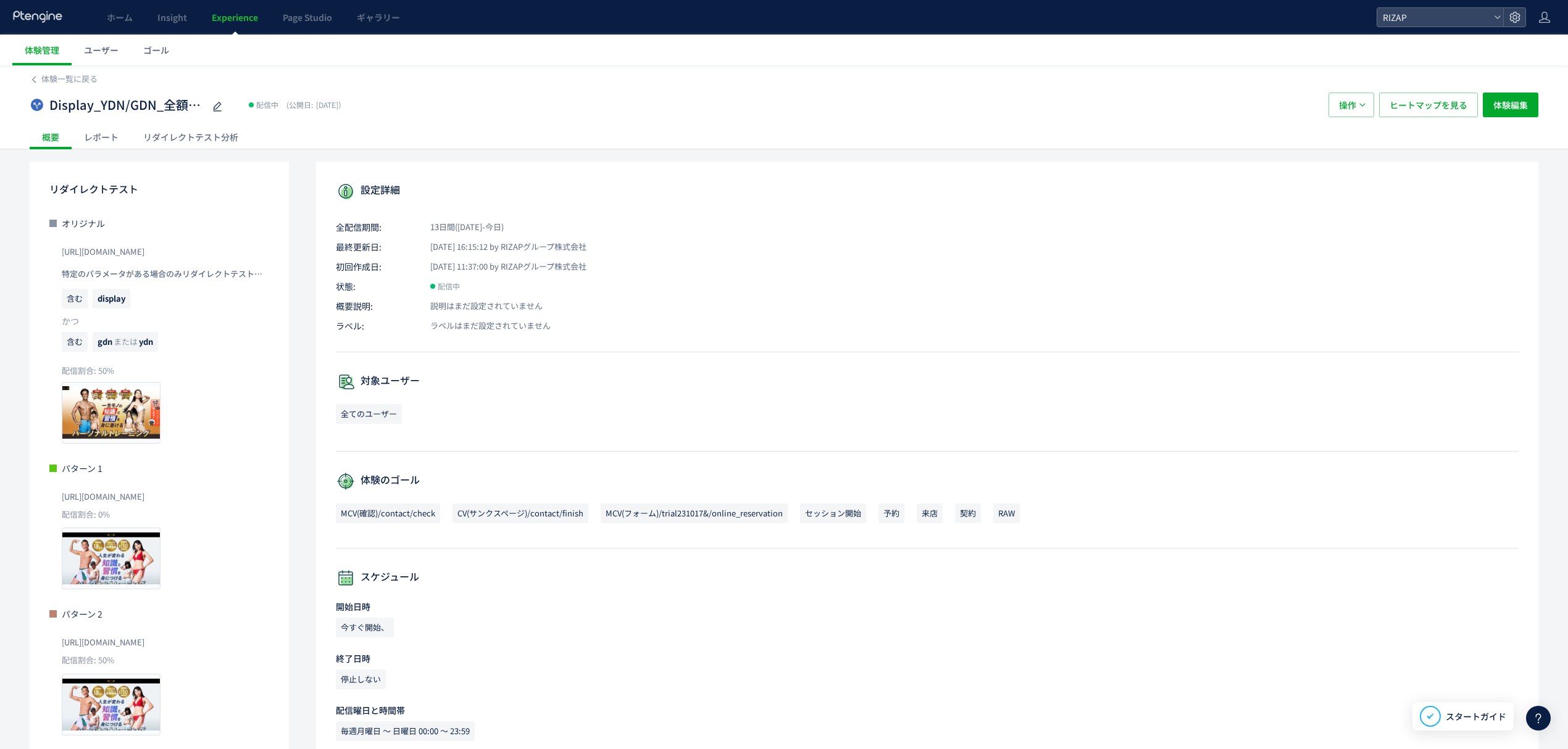
click at [107, 122] on div "Display_YDN/GDN_全額返金LP検証 配信中 (公開日: [DATE]） 操作 ヒートマップを見る 体験編集" at bounding box center [784, 105] width 1508 height 39
click at [106, 134] on div "レポート" at bounding box center [101, 136] width 59 height 24
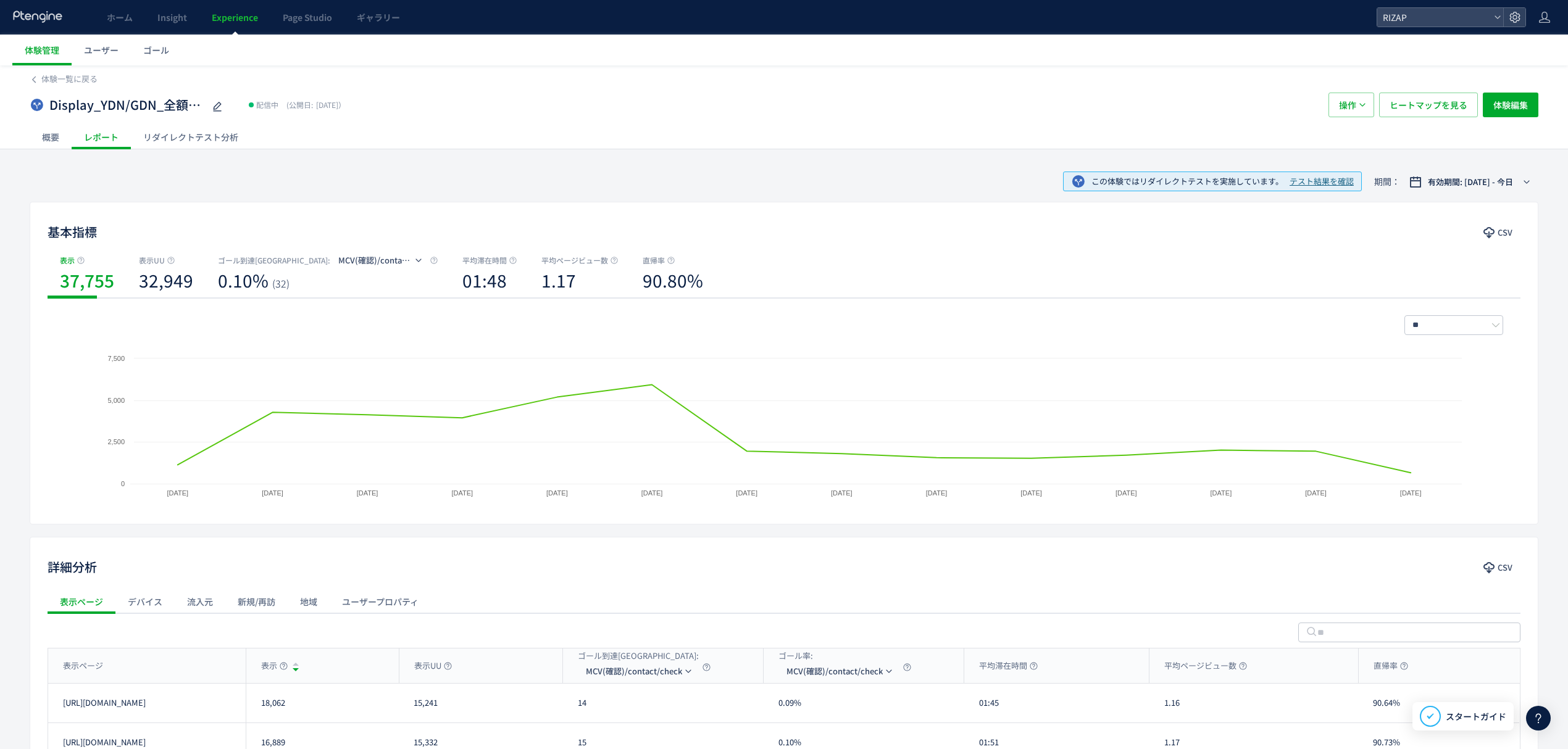
scroll to position [159, 0]
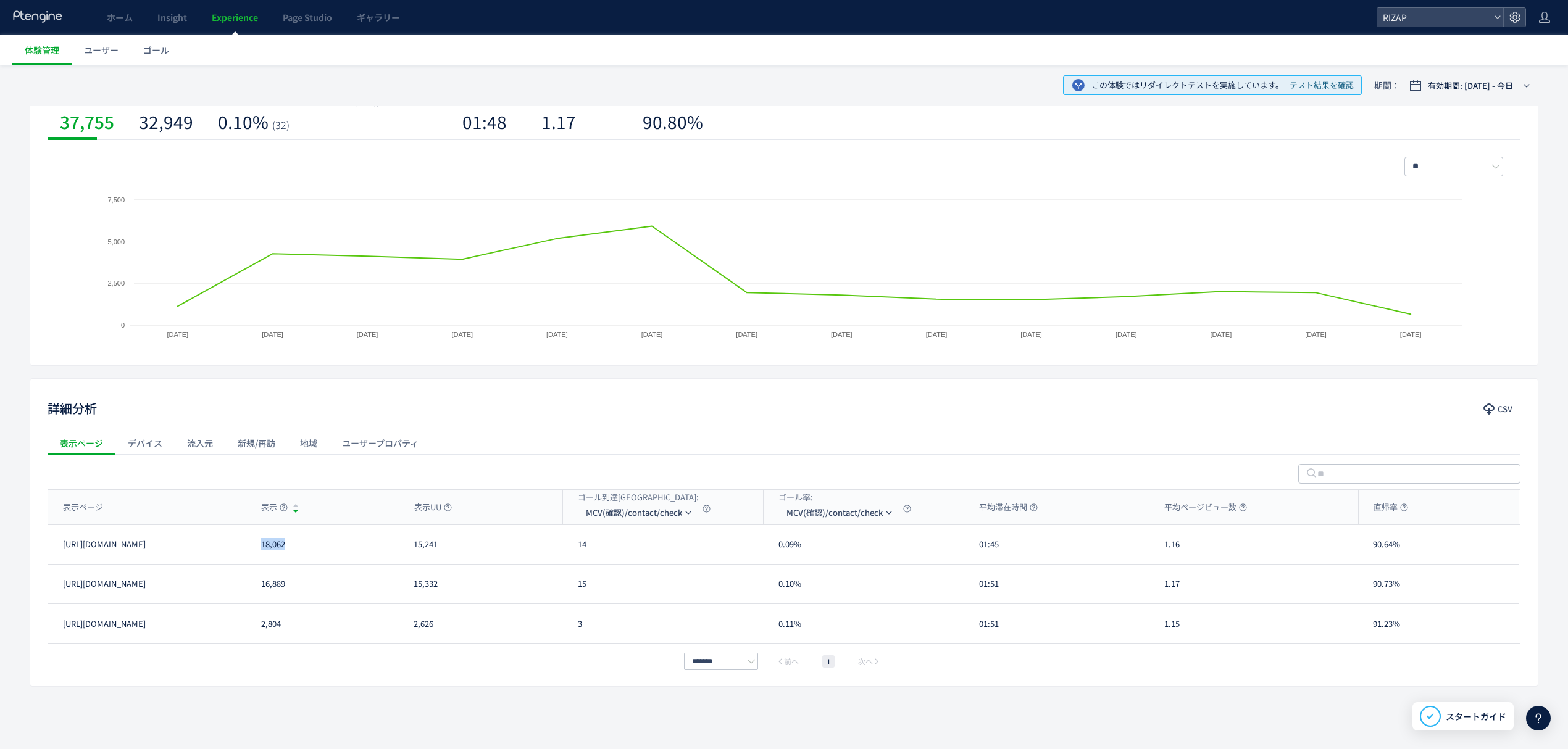
drag, startPoint x: 295, startPoint y: 555, endPoint x: 256, endPoint y: 559, distance: 39.2
click at [256, 559] on div "18,062" at bounding box center [322, 544] width 153 height 39
drag, startPoint x: 302, startPoint y: 588, endPoint x: 258, endPoint y: 596, distance: 44.7
click at [258, 596] on div "16,889" at bounding box center [322, 584] width 153 height 39
click at [632, 594] on li "MCV(フォーム)/trial231017&/online_reservation" at bounding box center [639, 594] width 124 height 22
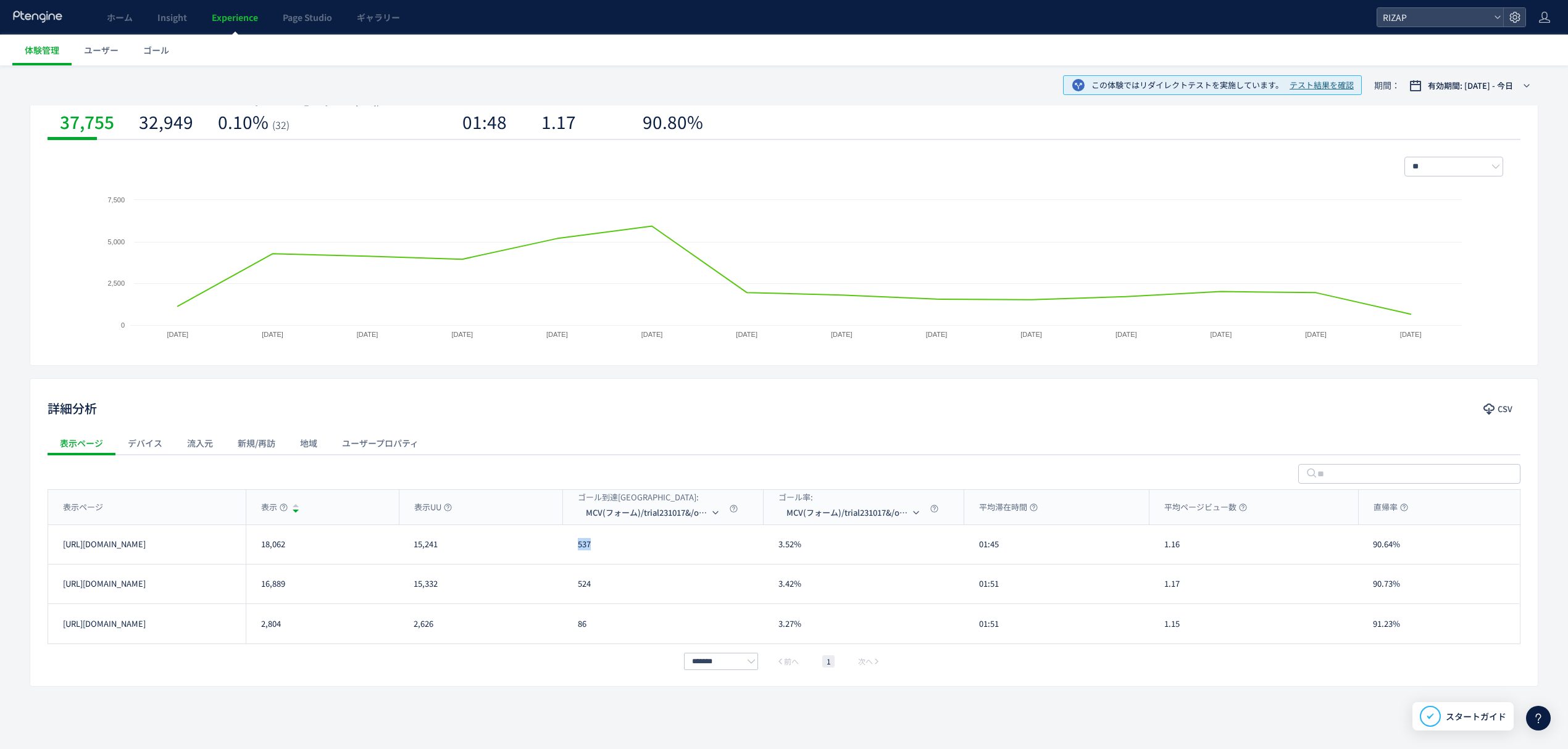
drag, startPoint x: 603, startPoint y: 548, endPoint x: 577, endPoint y: 548, distance: 26.0
click at [577, 548] on div "537" at bounding box center [662, 544] width 201 height 39
drag, startPoint x: 606, startPoint y: 590, endPoint x: 574, endPoint y: 581, distance: 33.2
click at [574, 581] on div "524" at bounding box center [662, 584] width 201 height 39
click at [635, 571] on li "CV(サンクスページ)/contact/finish" at bounding box center [654, 572] width 124 height 22
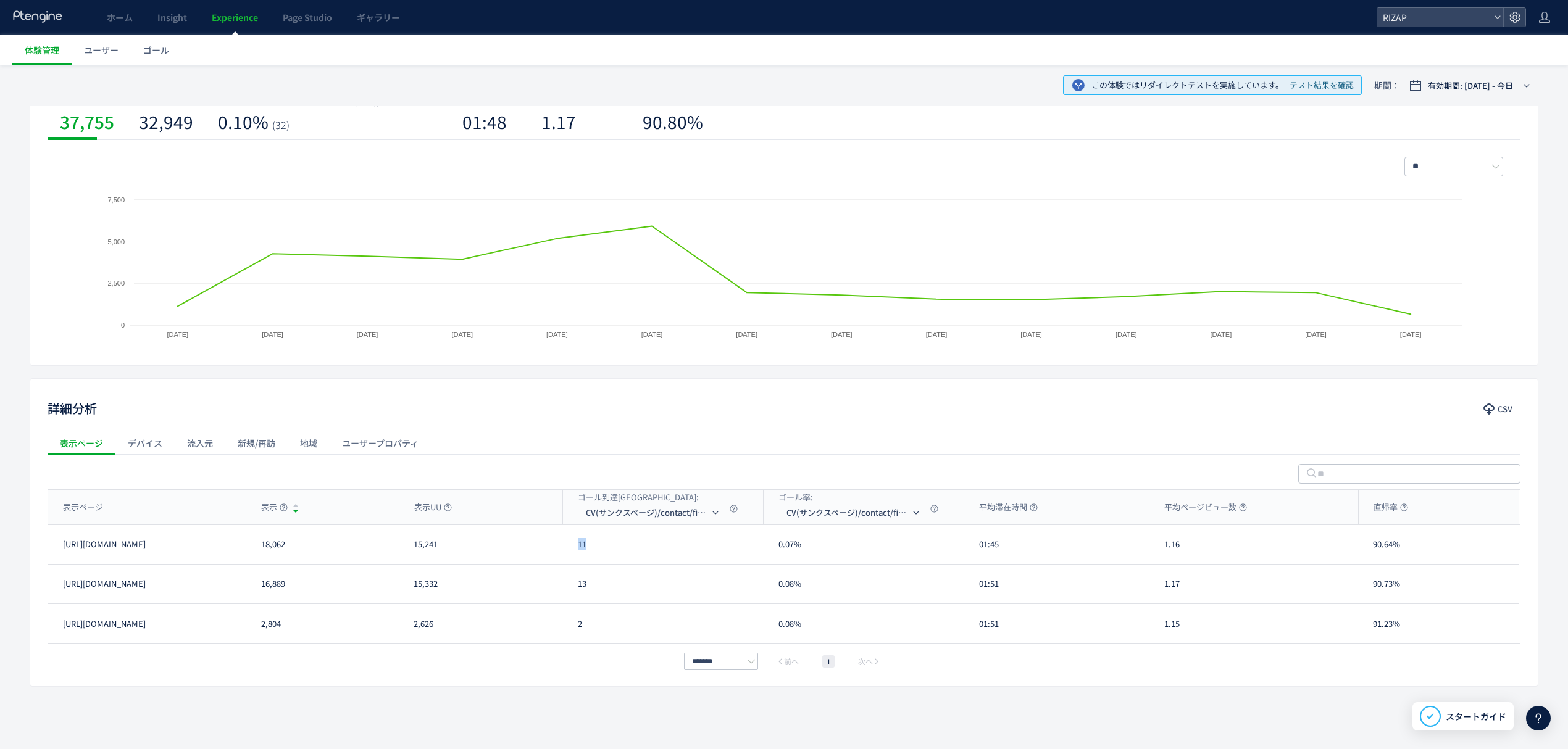
drag, startPoint x: 597, startPoint y: 549, endPoint x: 577, endPoint y: 548, distance: 20.0
click at [577, 548] on div "11" at bounding box center [662, 544] width 201 height 39
drag, startPoint x: 577, startPoint y: 583, endPoint x: 570, endPoint y: 581, distance: 7.3
click at [570, 581] on div "13" at bounding box center [662, 584] width 201 height 39
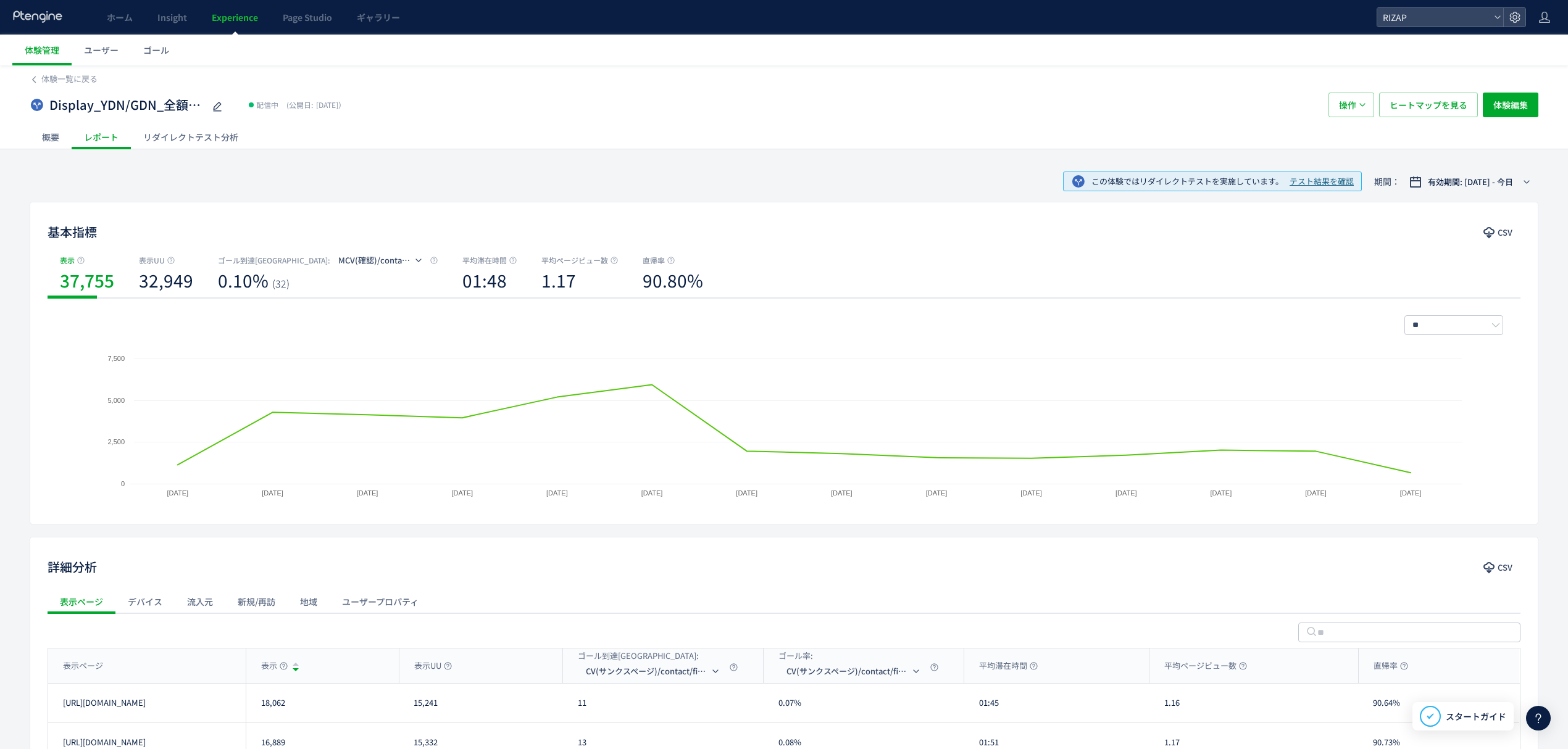
click at [190, 141] on div "リダイレクトテスト分析" at bounding box center [190, 136] width 120 height 24
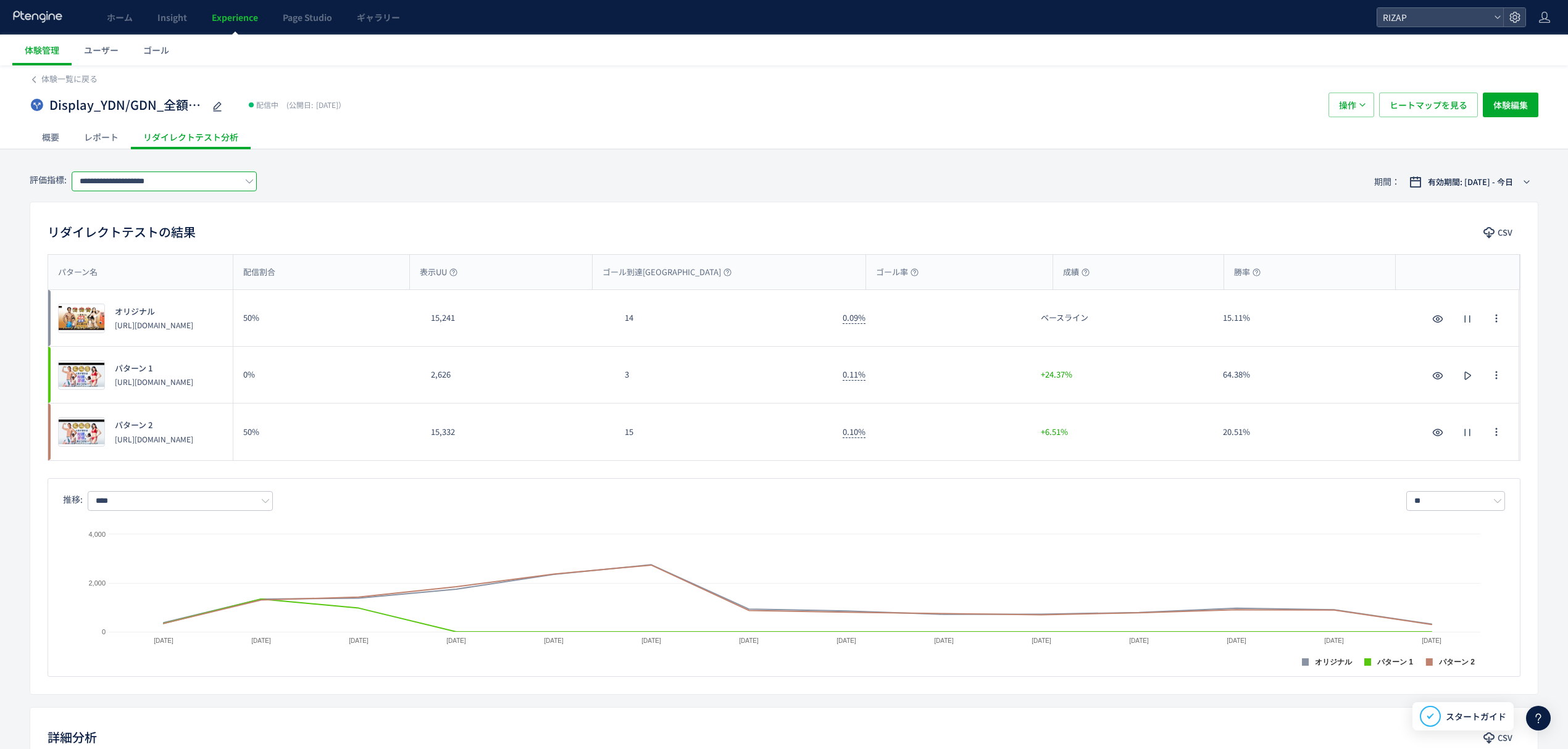
click at [127, 183] on input "**********" at bounding box center [164, 181] width 185 height 20
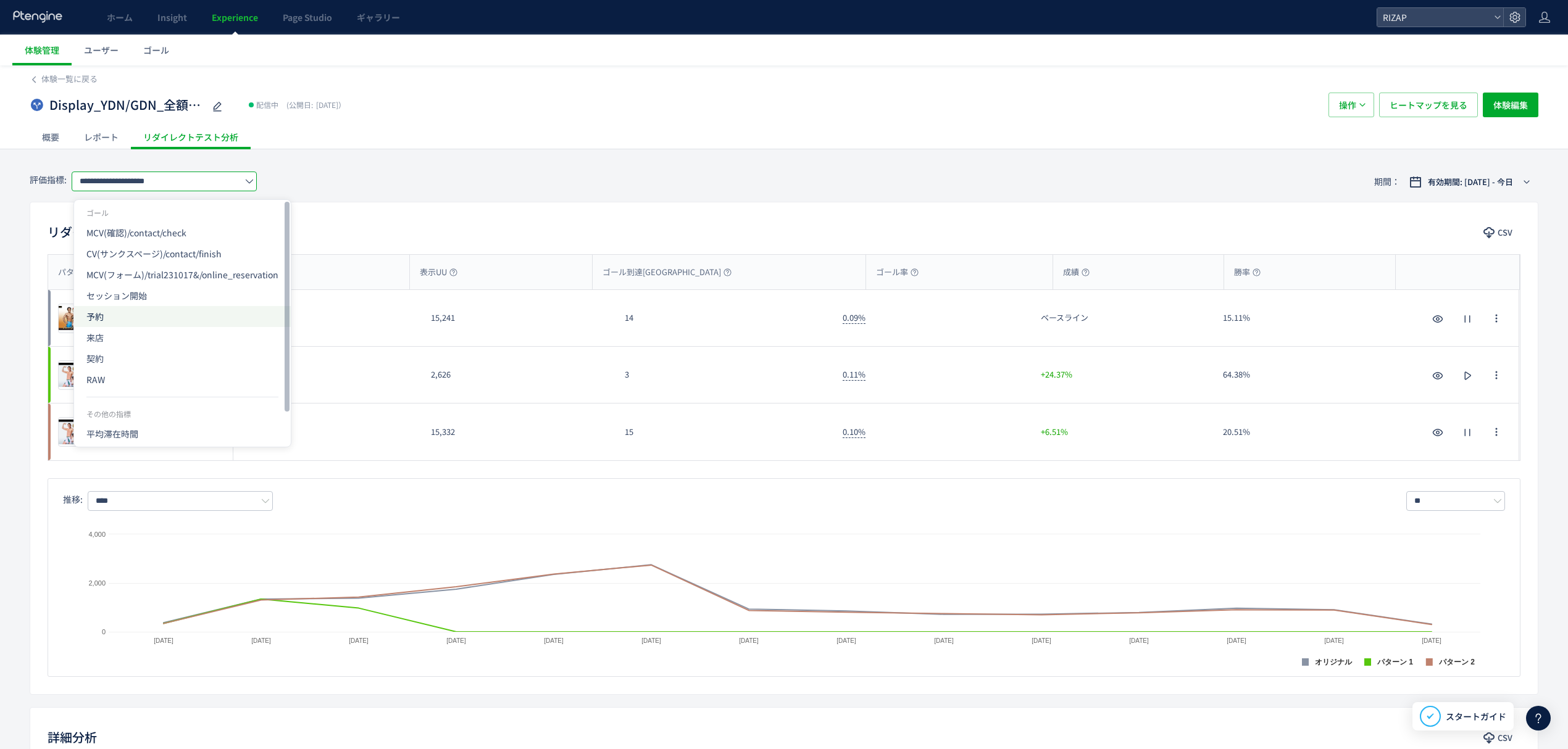
click at [111, 312] on span "予約" at bounding box center [183, 316] width 192 height 21
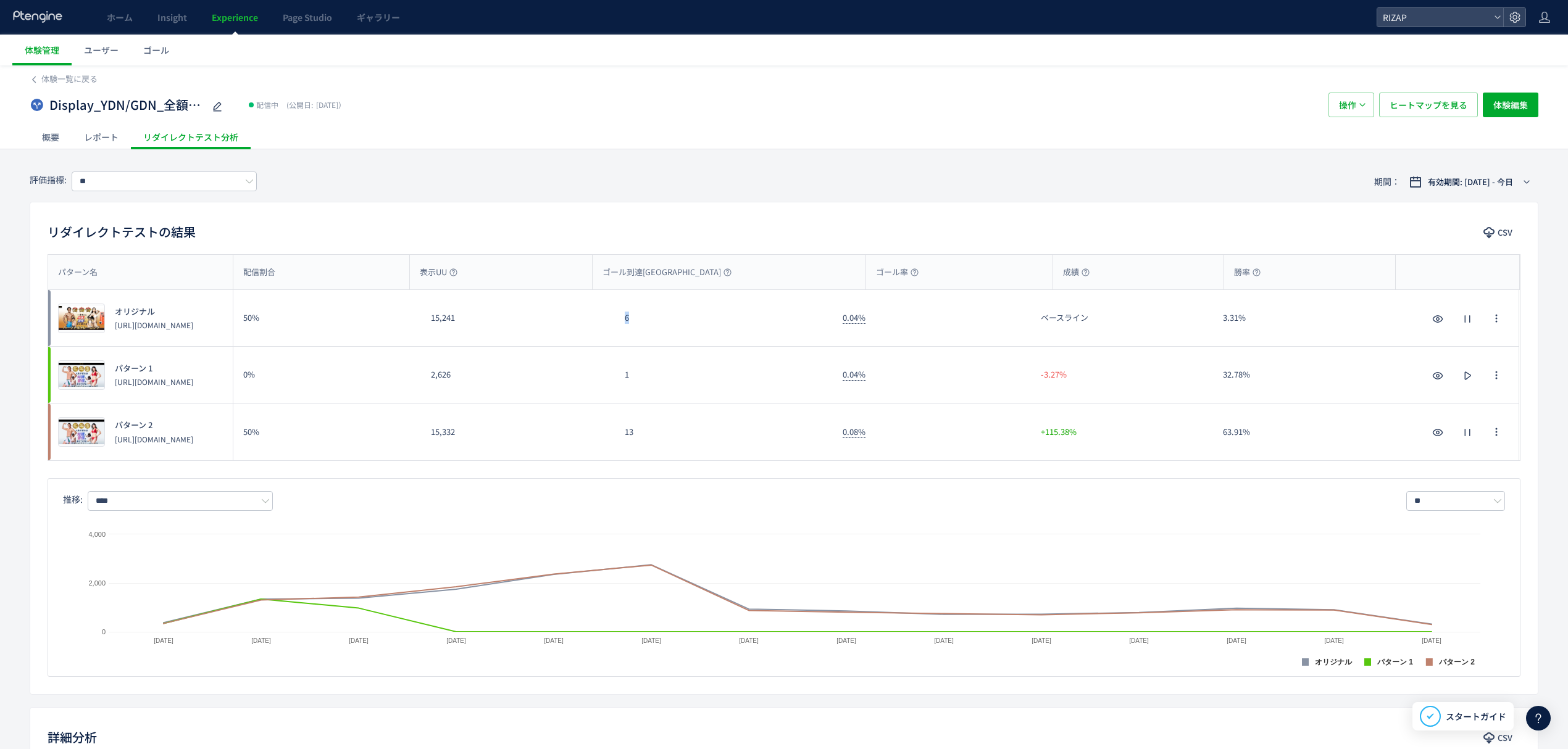
drag, startPoint x: 638, startPoint y: 330, endPoint x: 621, endPoint y: 330, distance: 17.0
click at [621, 330] on div "6" at bounding box center [723, 318] width 218 height 56
drag, startPoint x: 625, startPoint y: 437, endPoint x: 600, endPoint y: 437, distance: 25.0
click at [600, 437] on div "プレビュー パターン 2 [URL][DOMAIN_NAME] 50% 15,332 13 0.08% +115.38% 63.91% プレビュー パターン …" at bounding box center [783, 432] width 1470 height 57
click at [193, 182] on input "**" at bounding box center [164, 181] width 185 height 20
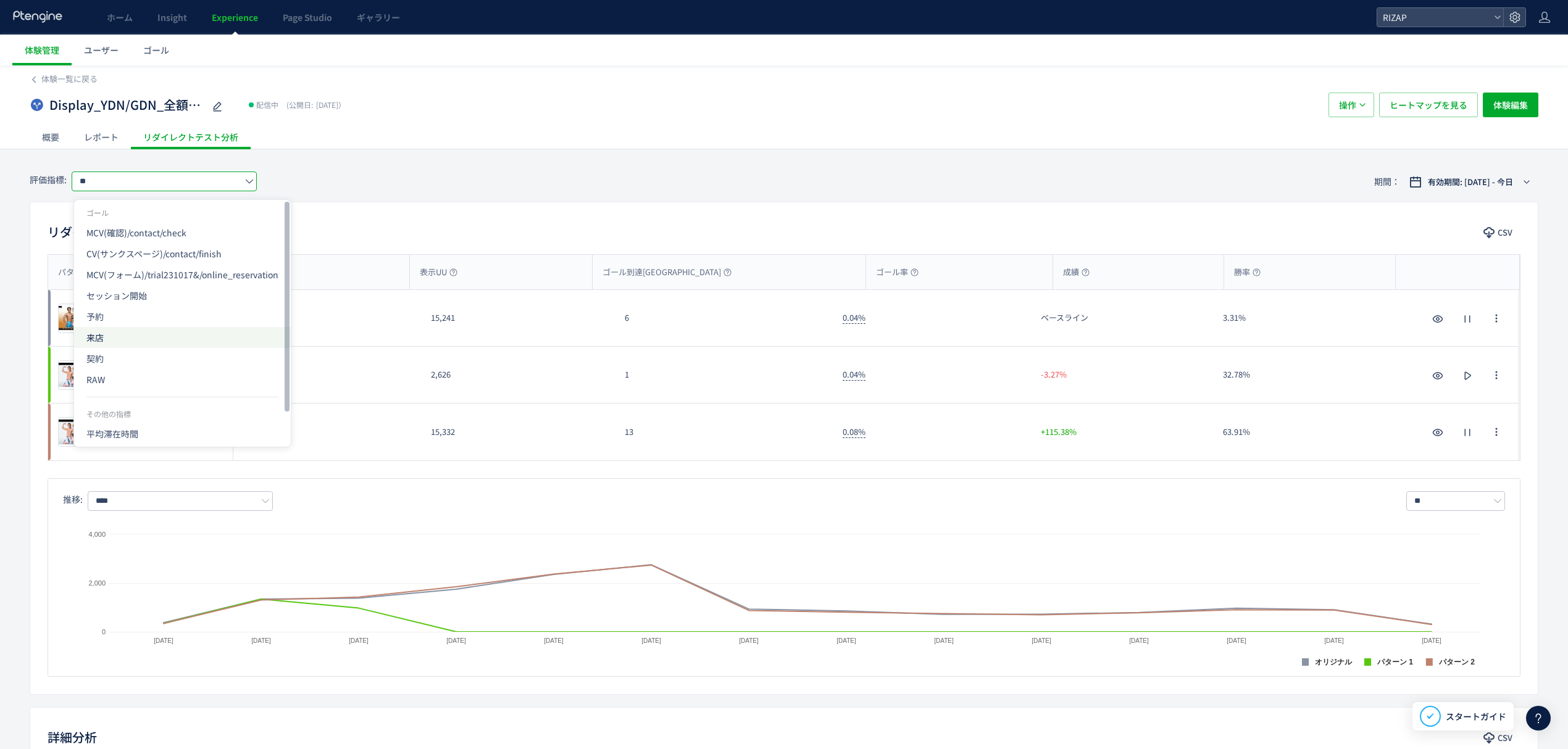
click at [97, 341] on span "来店" at bounding box center [183, 338] width 192 height 21
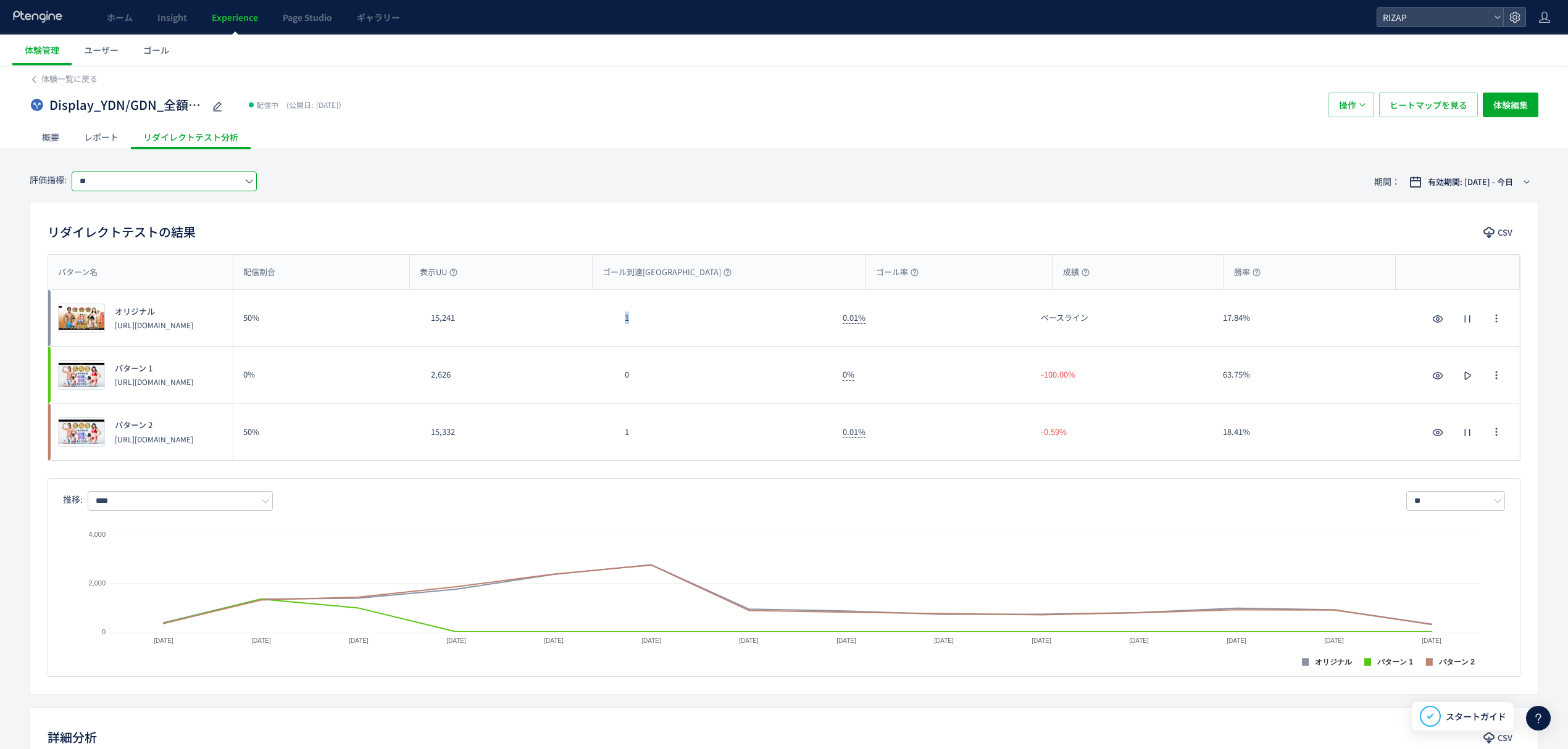
drag, startPoint x: 643, startPoint y: 322, endPoint x: 614, endPoint y: 319, distance: 29.2
click at [614, 319] on div "プレビュー オリジナル [URL][DOMAIN_NAME] 50% 15,241 1 0.01% ベースライン 17.84% プレビュー オリジナル [UR…" at bounding box center [783, 319] width 1470 height 57
drag, startPoint x: 645, startPoint y: 428, endPoint x: 607, endPoint y: 428, distance: 38.0
click at [607, 428] on div "プレビュー パターン 2 [URL][DOMAIN_NAME] 50% 15,332 1 0.01% -0.59% 18.41% プレビュー パターン 2 […" at bounding box center [783, 432] width 1470 height 57
click at [120, 182] on input "**" at bounding box center [164, 181] width 185 height 20
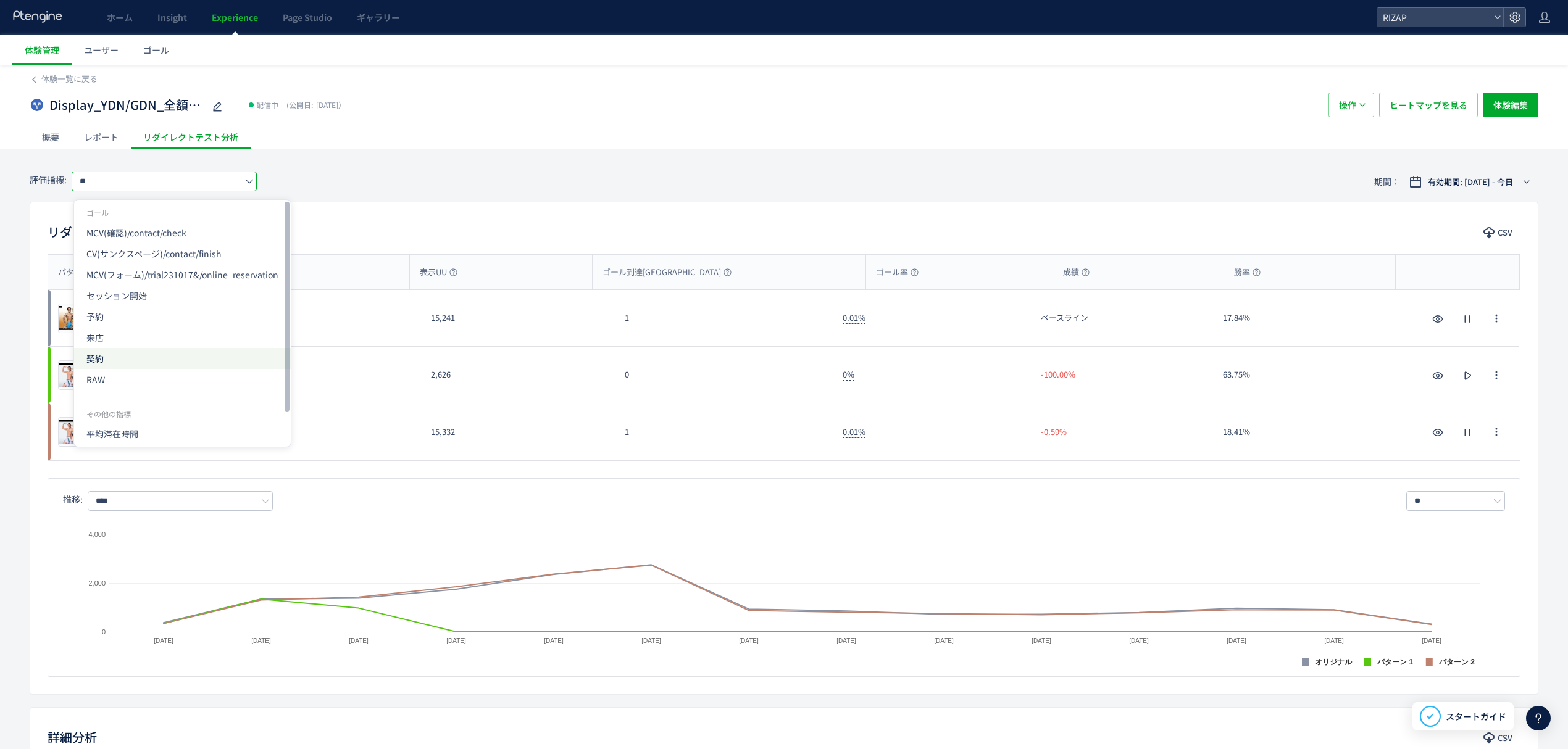
click at [127, 354] on span "契約" at bounding box center [183, 358] width 192 height 21
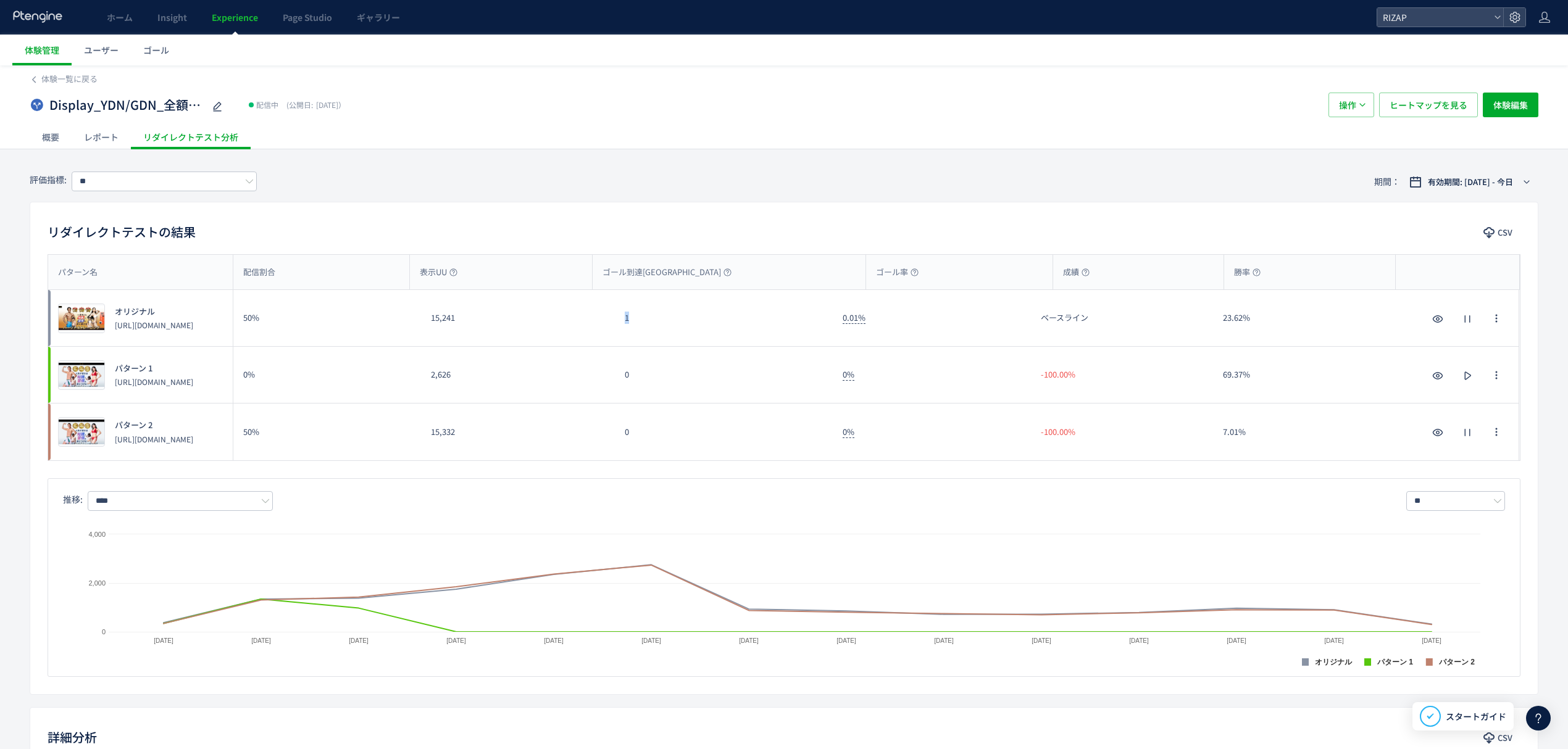
drag, startPoint x: 645, startPoint y: 327, endPoint x: 606, endPoint y: 325, distance: 39.1
click at [606, 325] on div "プレビュー オリジナル [URL][DOMAIN_NAME] 50% 15,241 1 0.01% ベースライン 23.62% プレビュー オリジナル [UR…" at bounding box center [783, 319] width 1470 height 57
click at [618, 441] on div "0" at bounding box center [723, 432] width 218 height 57
click at [131, 176] on input "**" at bounding box center [164, 181] width 185 height 20
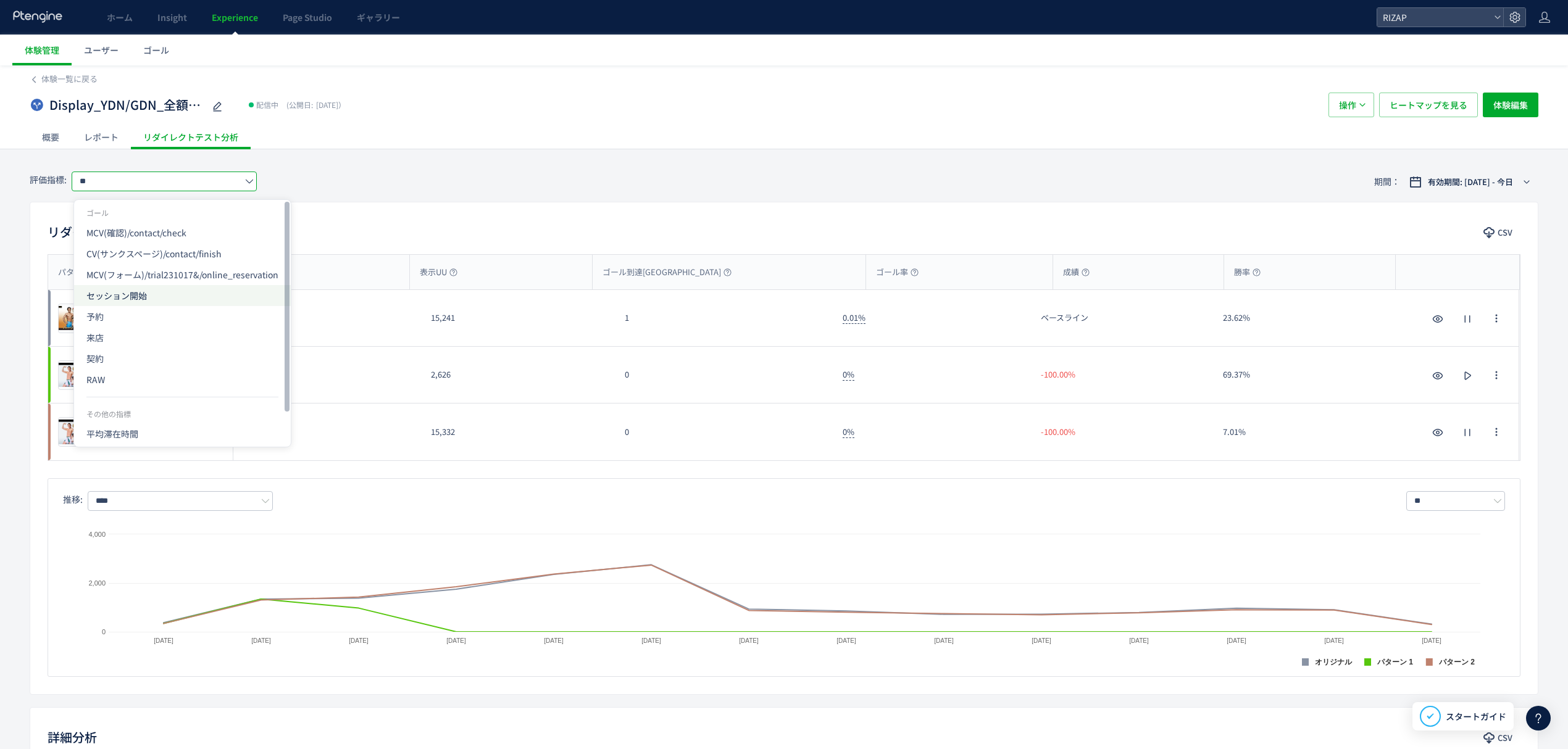
click at [115, 299] on span "セッション開始" at bounding box center [183, 295] width 192 height 21
type input "*******"
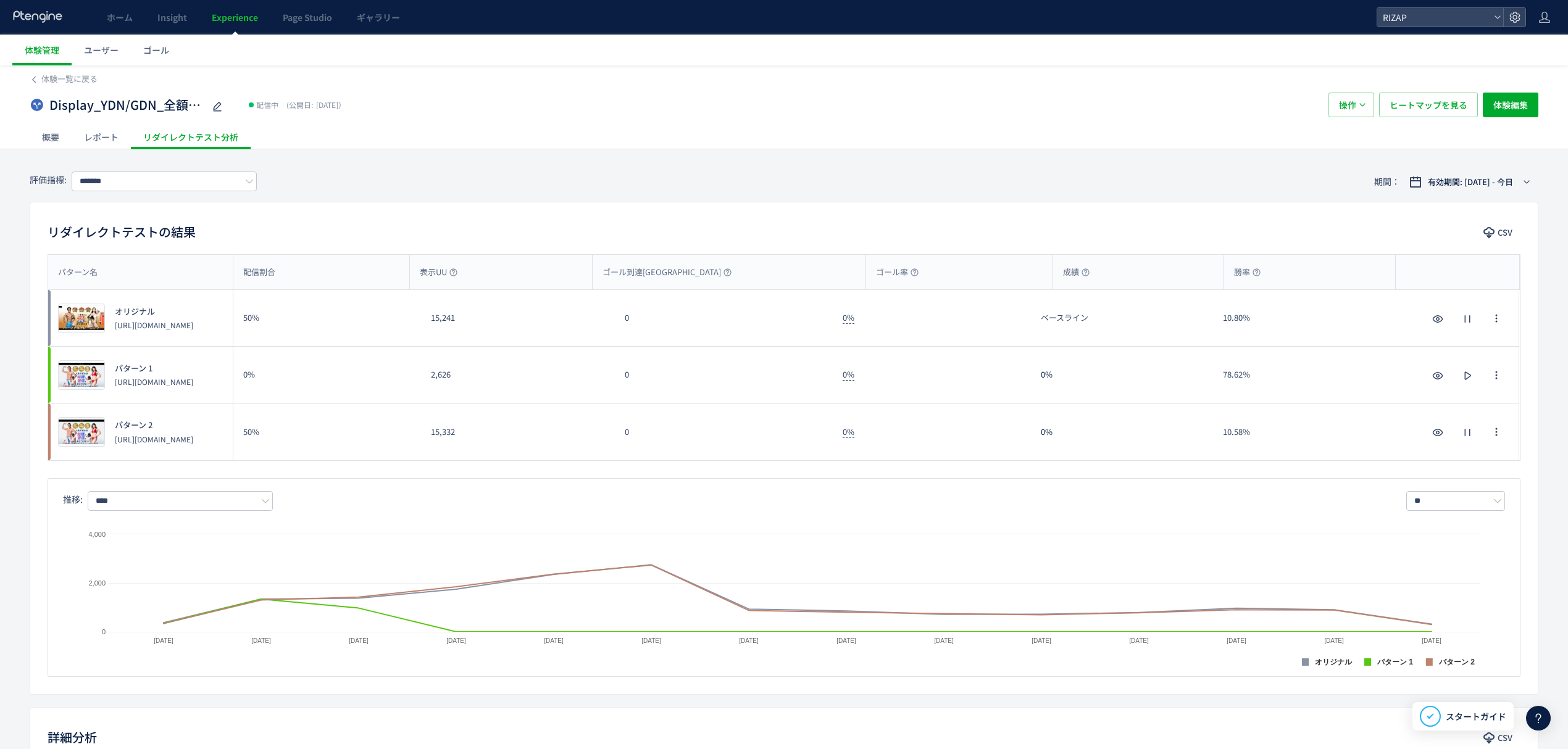
drag, startPoint x: 1411, startPoint y: 128, endPoint x: 1416, endPoint y: 117, distance: 12.1
click at [1411, 128] on div "概要 レポート リダイレクトテスト分析" at bounding box center [784, 136] width 1508 height 24
click at [1422, 113] on span "ヒートマップを見る" at bounding box center [1428, 105] width 78 height 24
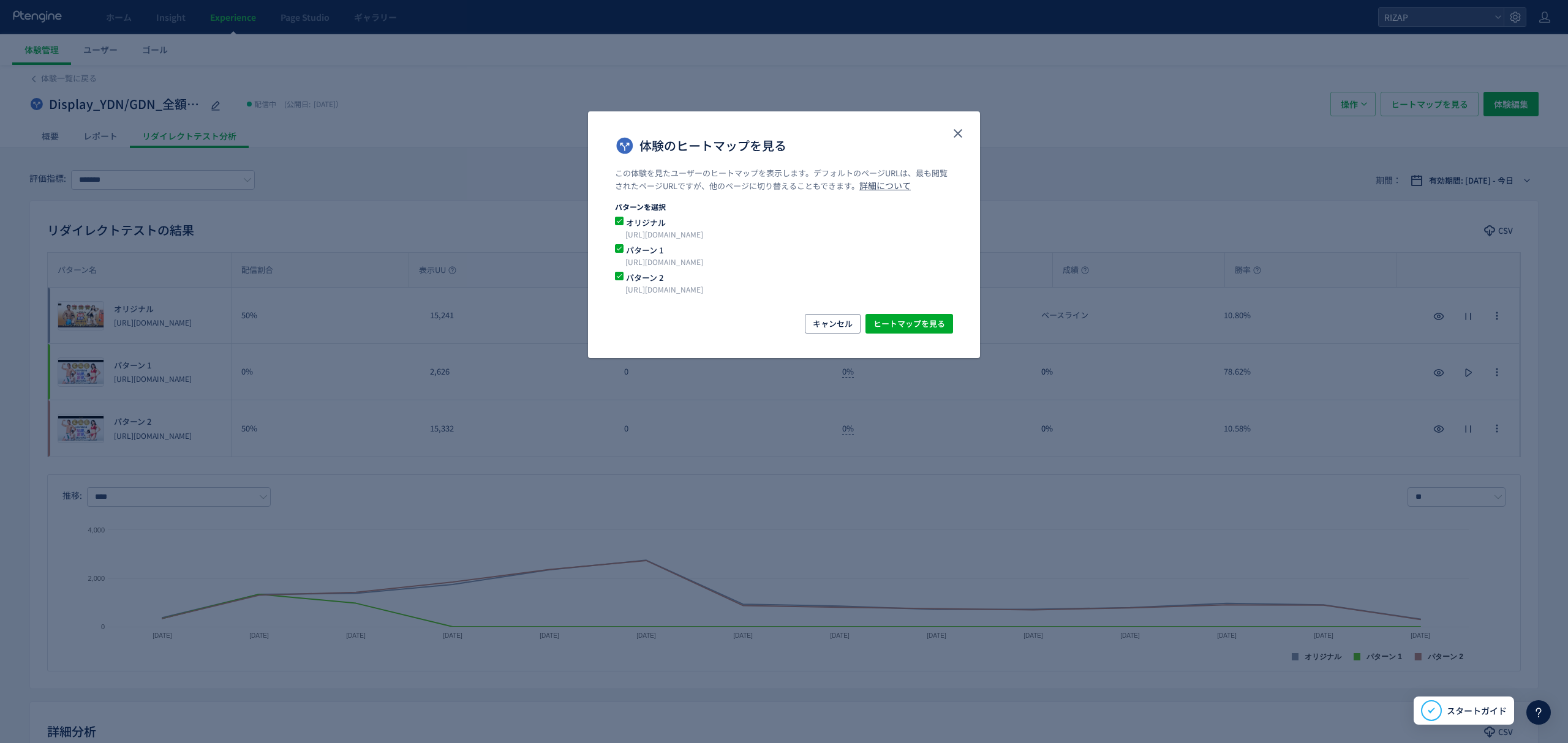
click at [641, 251] on span "パターン 1" at bounding box center [777, 250] width 306 height 12
click at [904, 320] on span "ヒートマップを見る" at bounding box center [910, 323] width 72 height 20
click at [960, 138] on icon "close" at bounding box center [958, 133] width 15 height 15
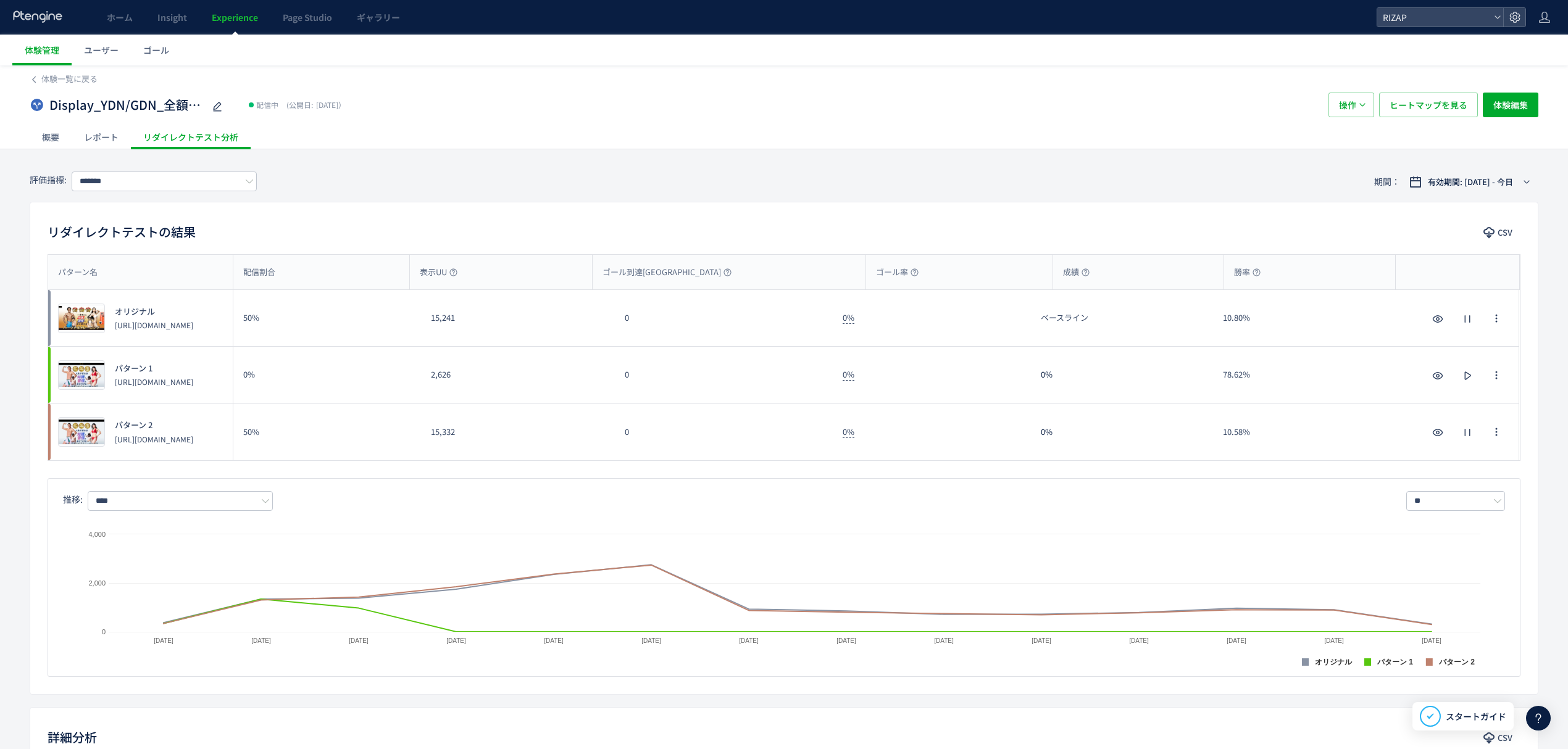
click at [96, 136] on div "レポート" at bounding box center [101, 136] width 59 height 24
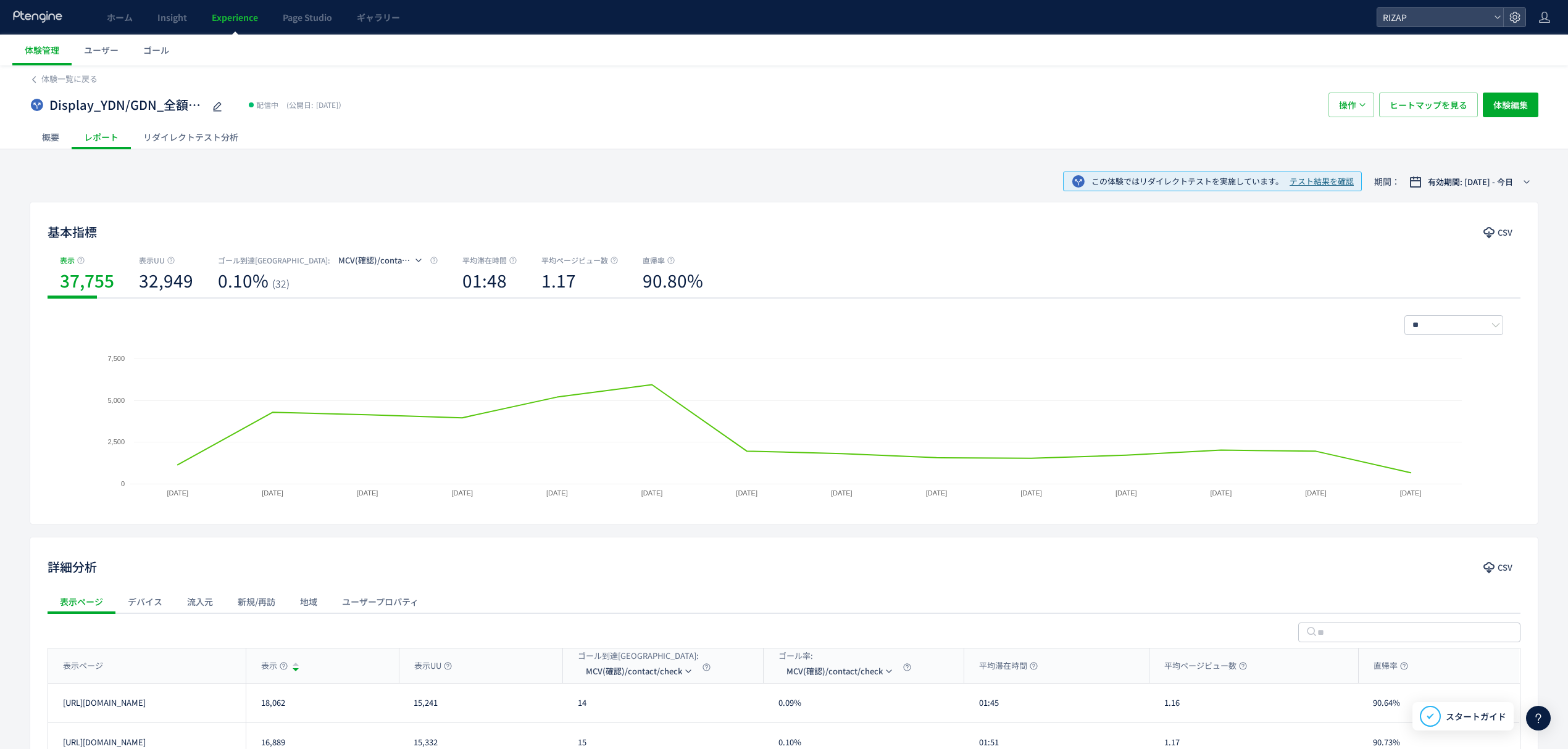
scroll to position [159, 0]
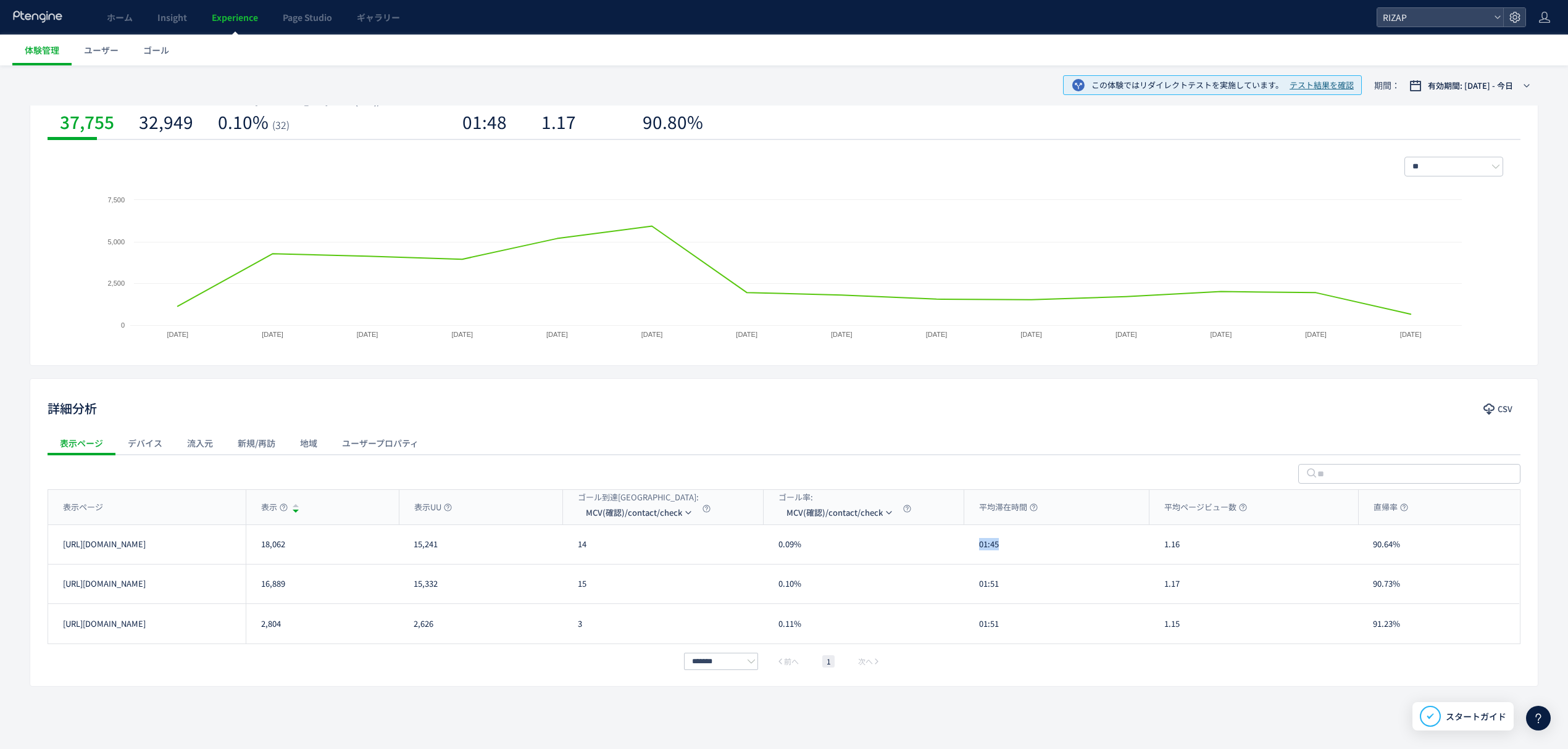
drag, startPoint x: 1004, startPoint y: 543, endPoint x: 981, endPoint y: 546, distance: 23.2
click at [981, 546] on div "01:45" at bounding box center [1056, 544] width 185 height 39
click at [980, 588] on div "01:51" at bounding box center [1056, 584] width 185 height 39
drag, startPoint x: 1196, startPoint y: 549, endPoint x: 1170, endPoint y: 549, distance: 26.0
click at [1170, 549] on div "1.16" at bounding box center [1253, 544] width 208 height 39
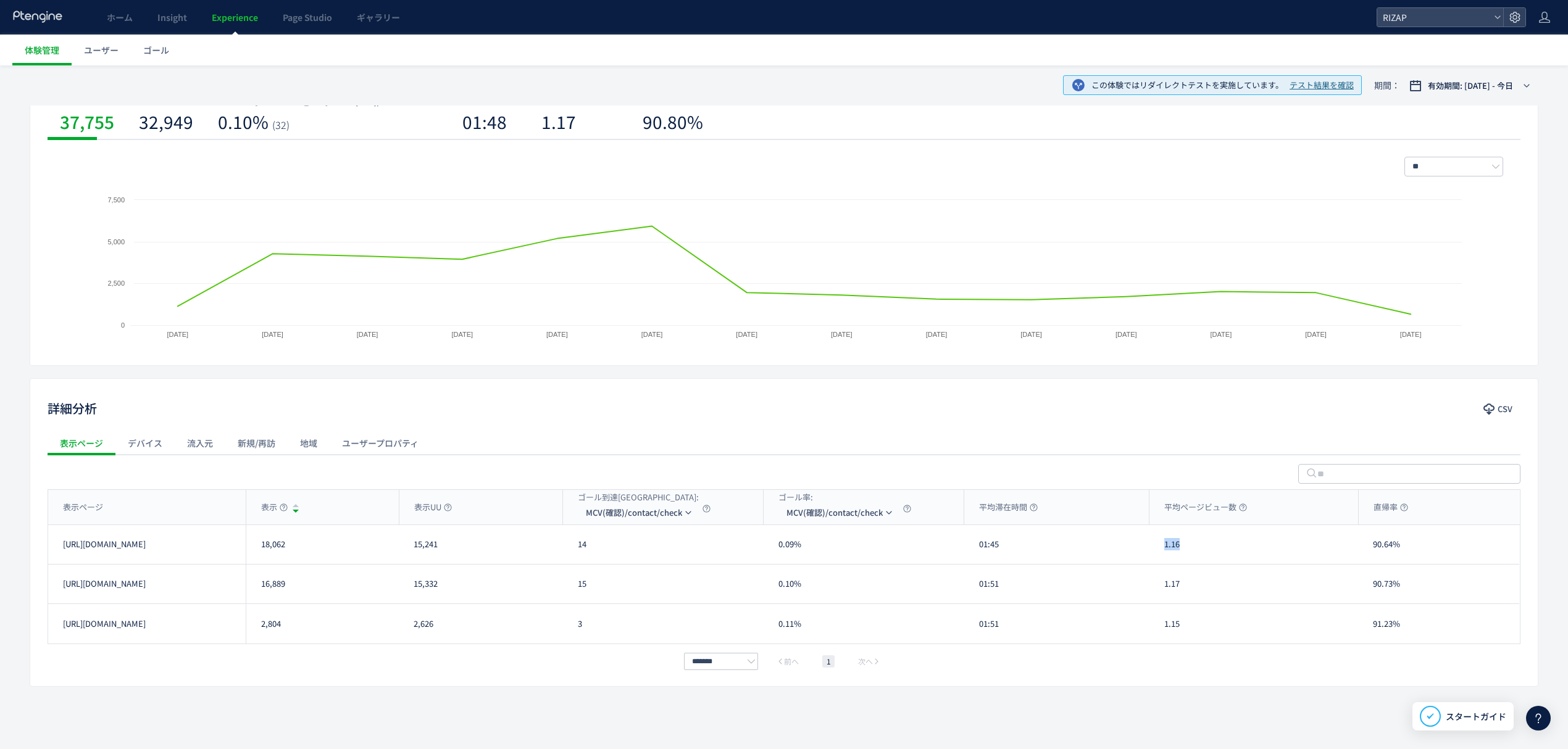
drag, startPoint x: 1164, startPoint y: 557, endPoint x: 1180, endPoint y: 557, distance: 16.0
click at [1180, 557] on div "1.16" at bounding box center [1253, 544] width 208 height 39
drag, startPoint x: 1182, startPoint y: 593, endPoint x: 1166, endPoint y: 593, distance: 16.0
click at [1166, 593] on div "1.17" at bounding box center [1253, 584] width 208 height 39
drag, startPoint x: 1419, startPoint y: 551, endPoint x: 1371, endPoint y: 546, distance: 48.3
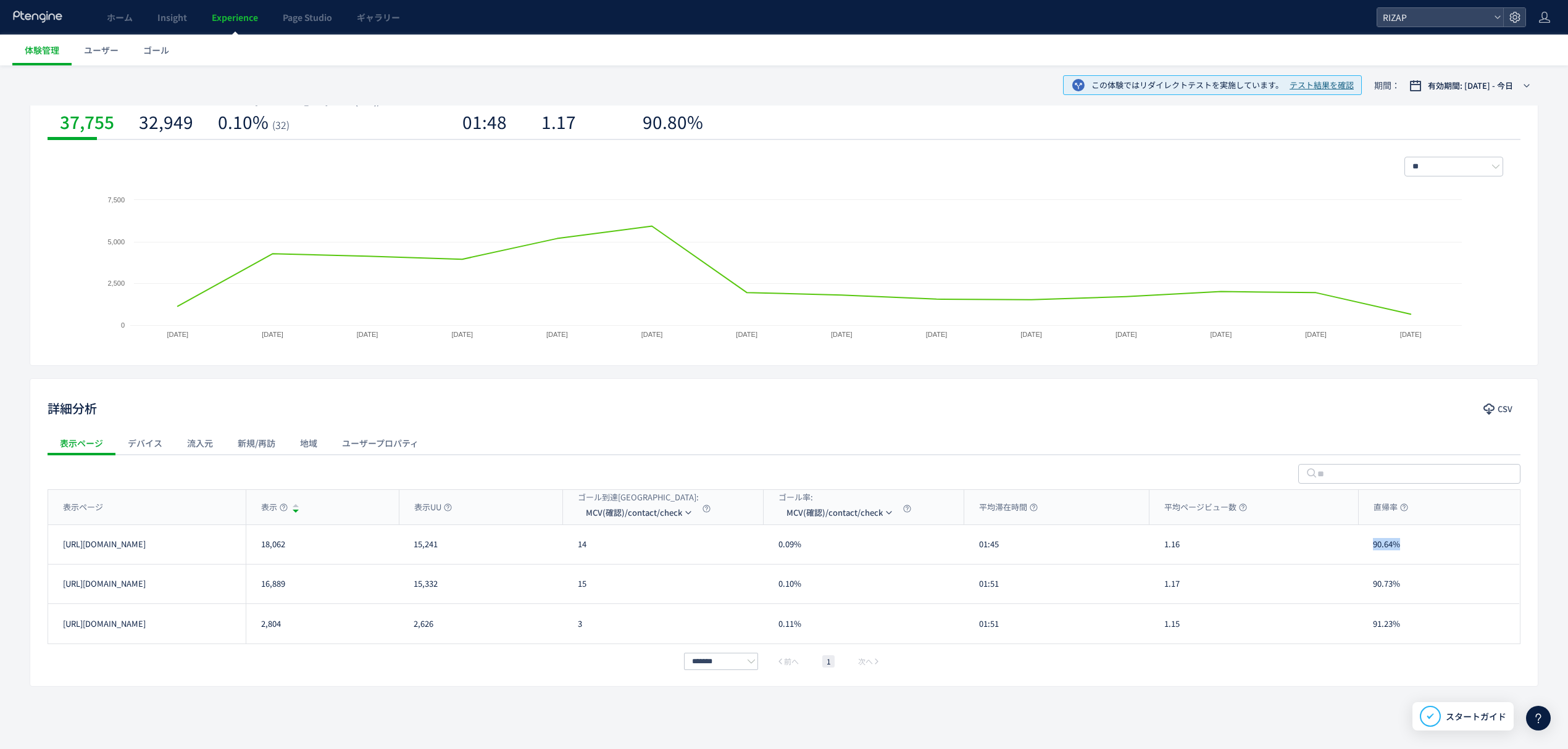
click at [1371, 546] on div "90.64%" at bounding box center [1438, 544] width 161 height 39
click at [1375, 586] on div "90.73%" at bounding box center [1438, 584] width 161 height 39
click at [44, 18] on use at bounding box center [37, 16] width 49 height 12
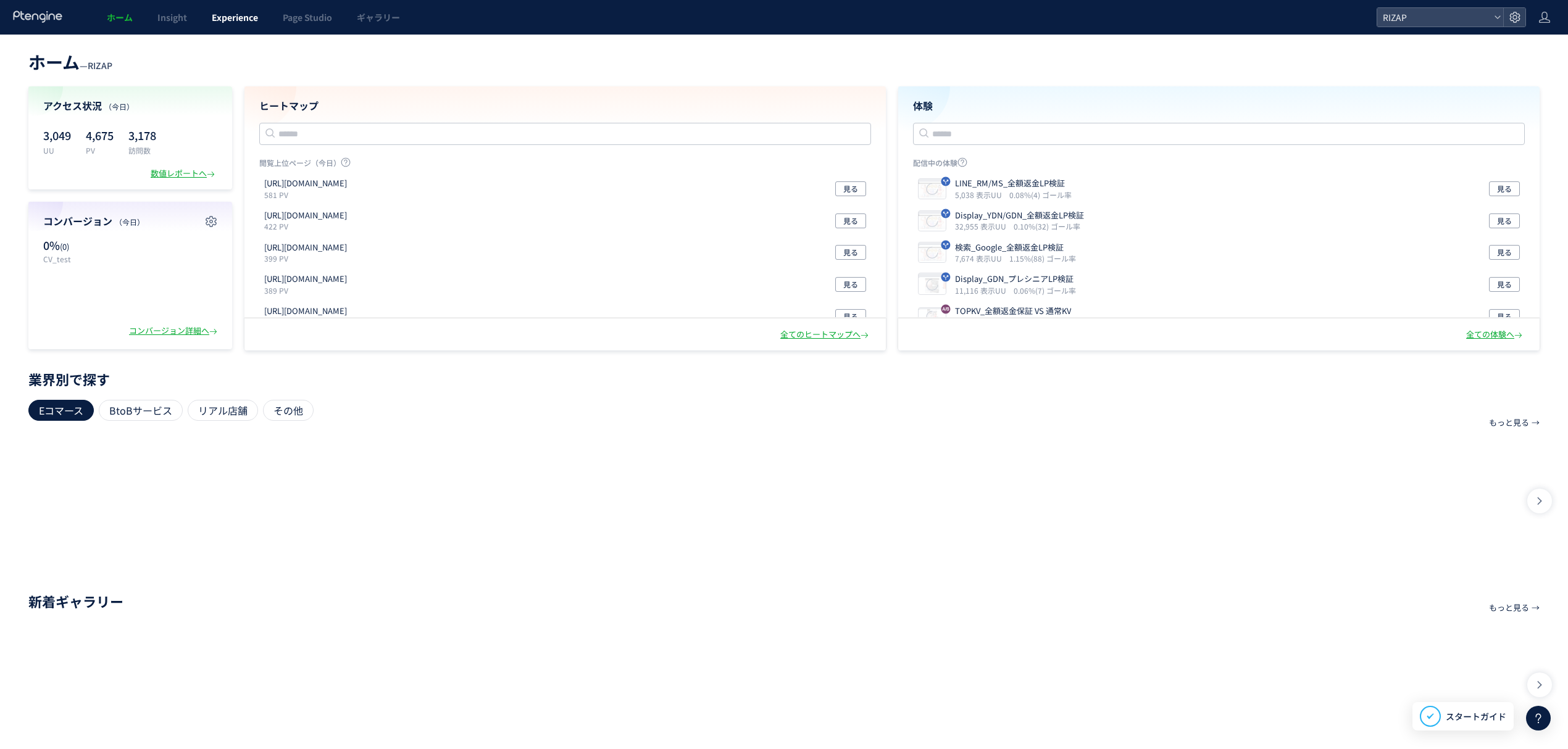
click at [231, 13] on span "Experience" at bounding box center [234, 17] width 46 height 13
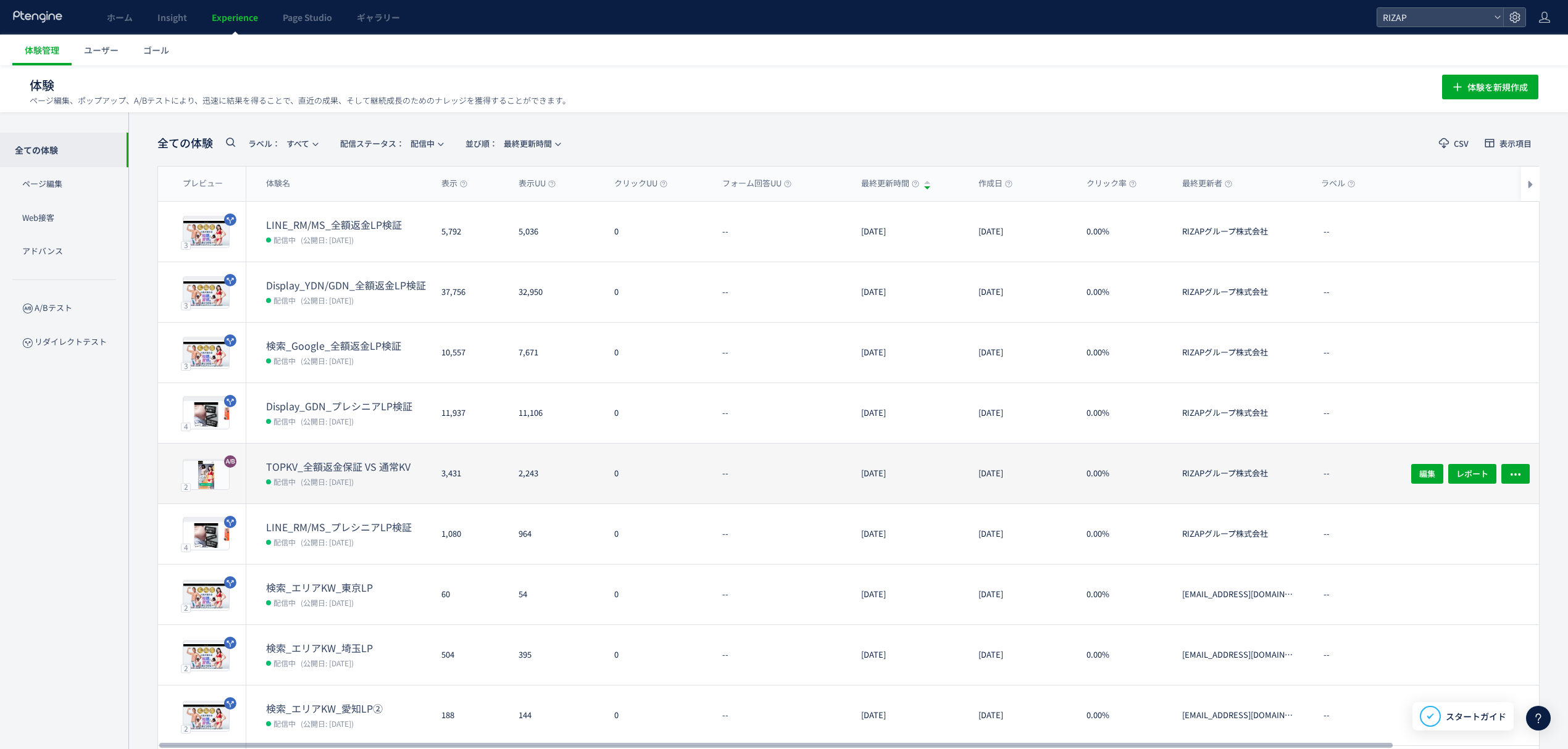
click at [368, 470] on dt "TOPKV_全額返金保証 VS 通常KV" at bounding box center [349, 467] width 165 height 14
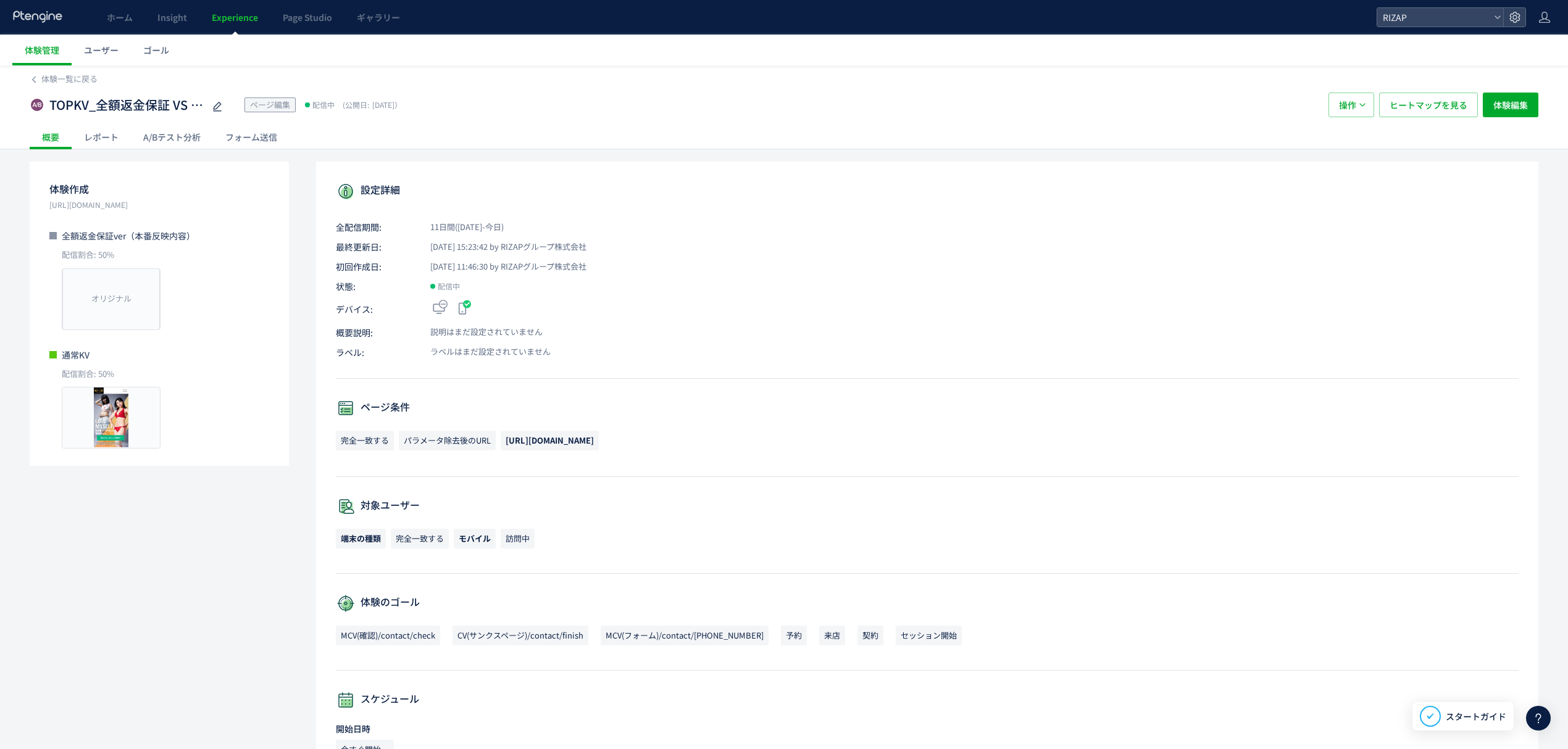
click at [93, 128] on div "レポート" at bounding box center [101, 136] width 59 height 24
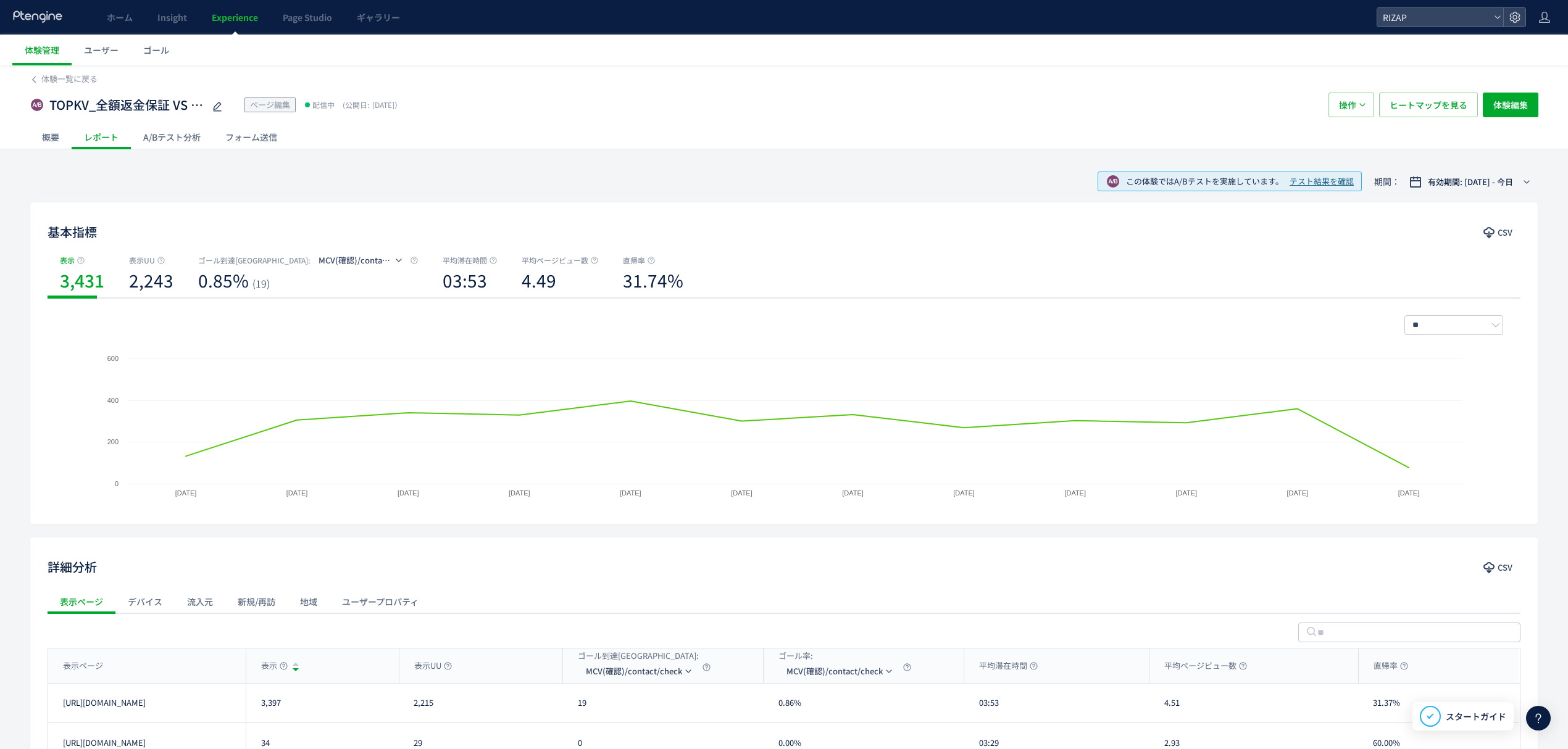
click at [181, 131] on div "A/Bテスト分析" at bounding box center [172, 136] width 82 height 24
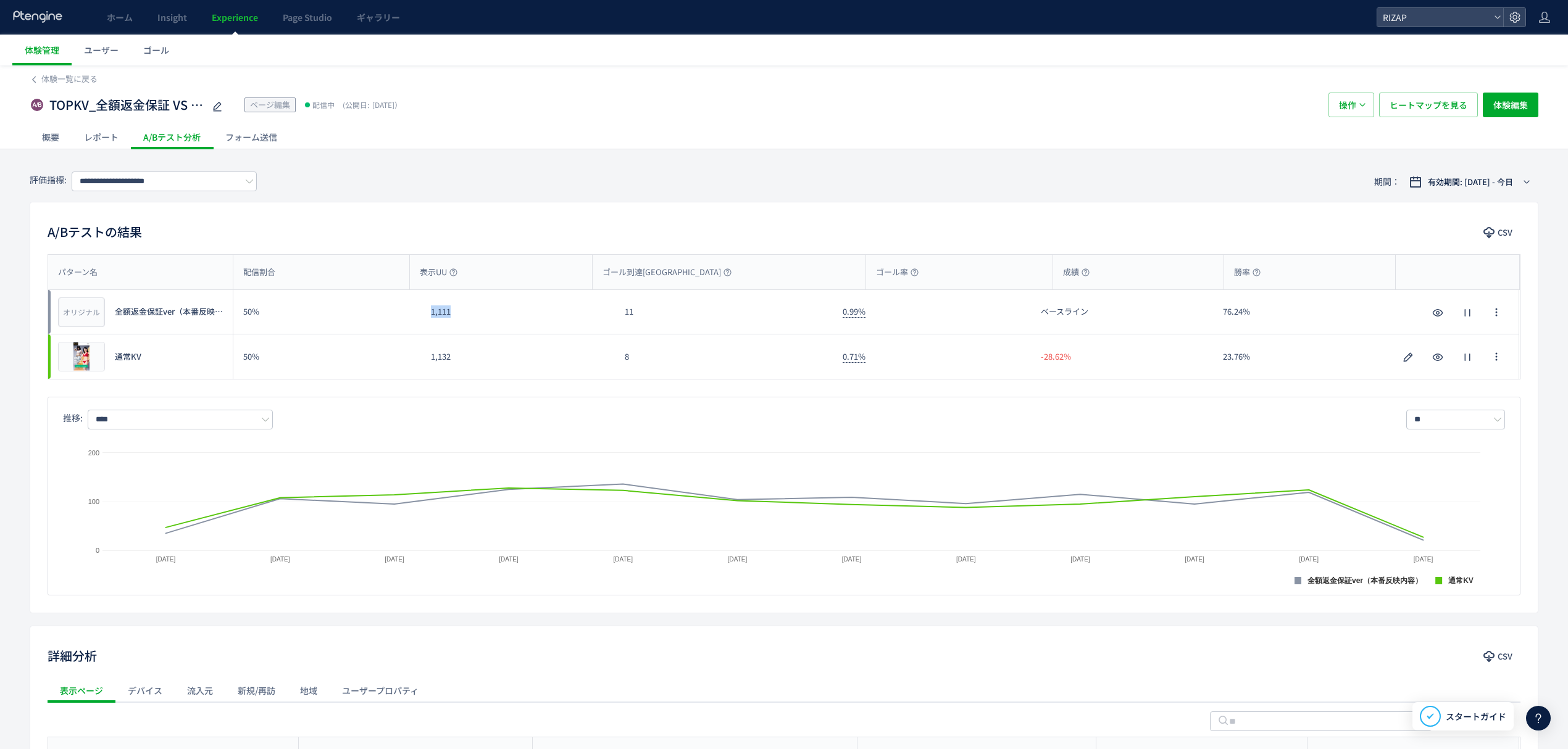
drag, startPoint x: 466, startPoint y: 317, endPoint x: 430, endPoint y: 319, distance: 36.1
click at [430, 319] on div "1,111" at bounding box center [518, 312] width 194 height 44
drag, startPoint x: 464, startPoint y: 363, endPoint x: 425, endPoint y: 364, distance: 39.0
click at [425, 364] on div "1,132" at bounding box center [518, 356] width 194 height 44
click at [157, 179] on input "**********" at bounding box center [164, 181] width 185 height 20
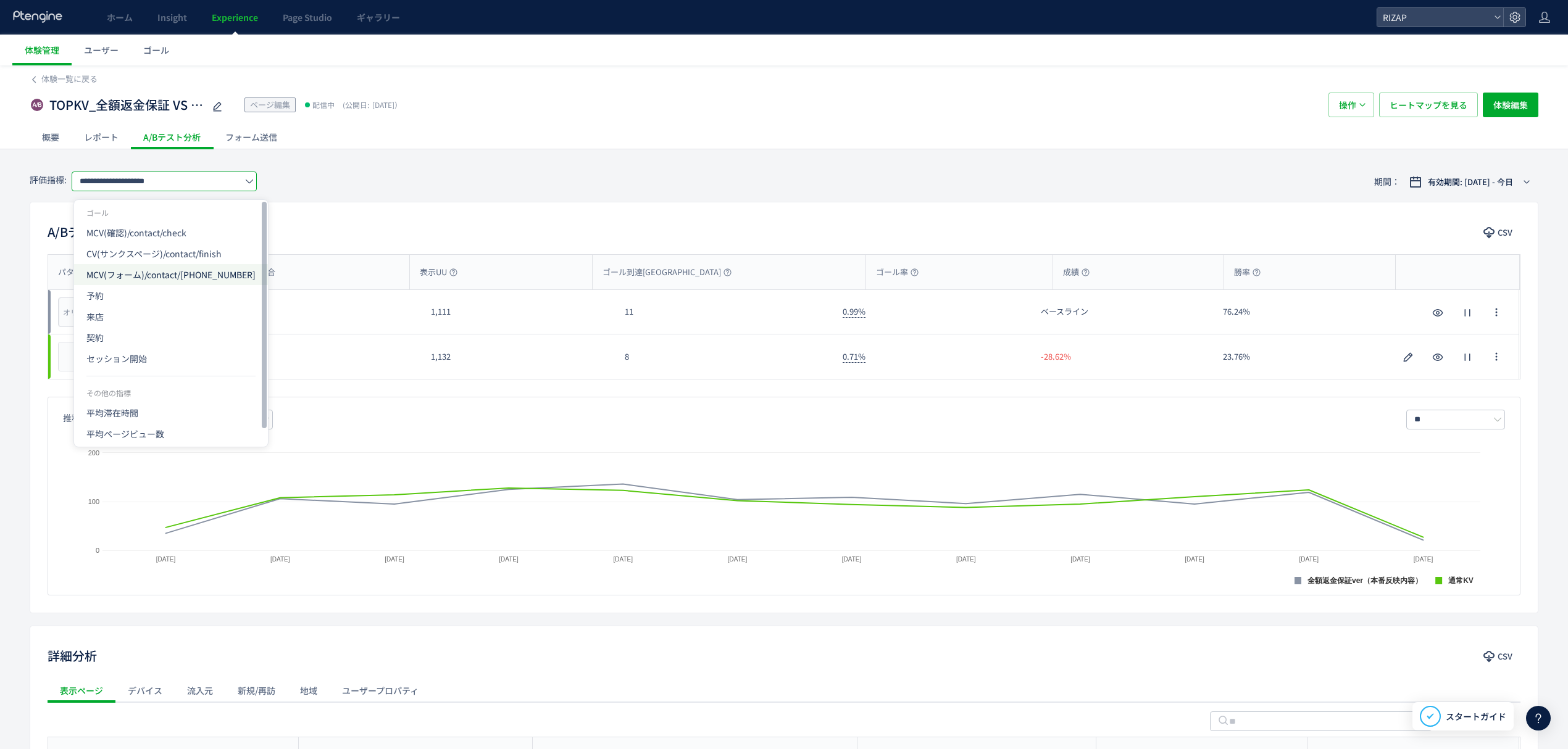
click at [131, 279] on span "MCV(フォーム)/contact/[PHONE_NUMBER]" at bounding box center [171, 275] width 169 height 21
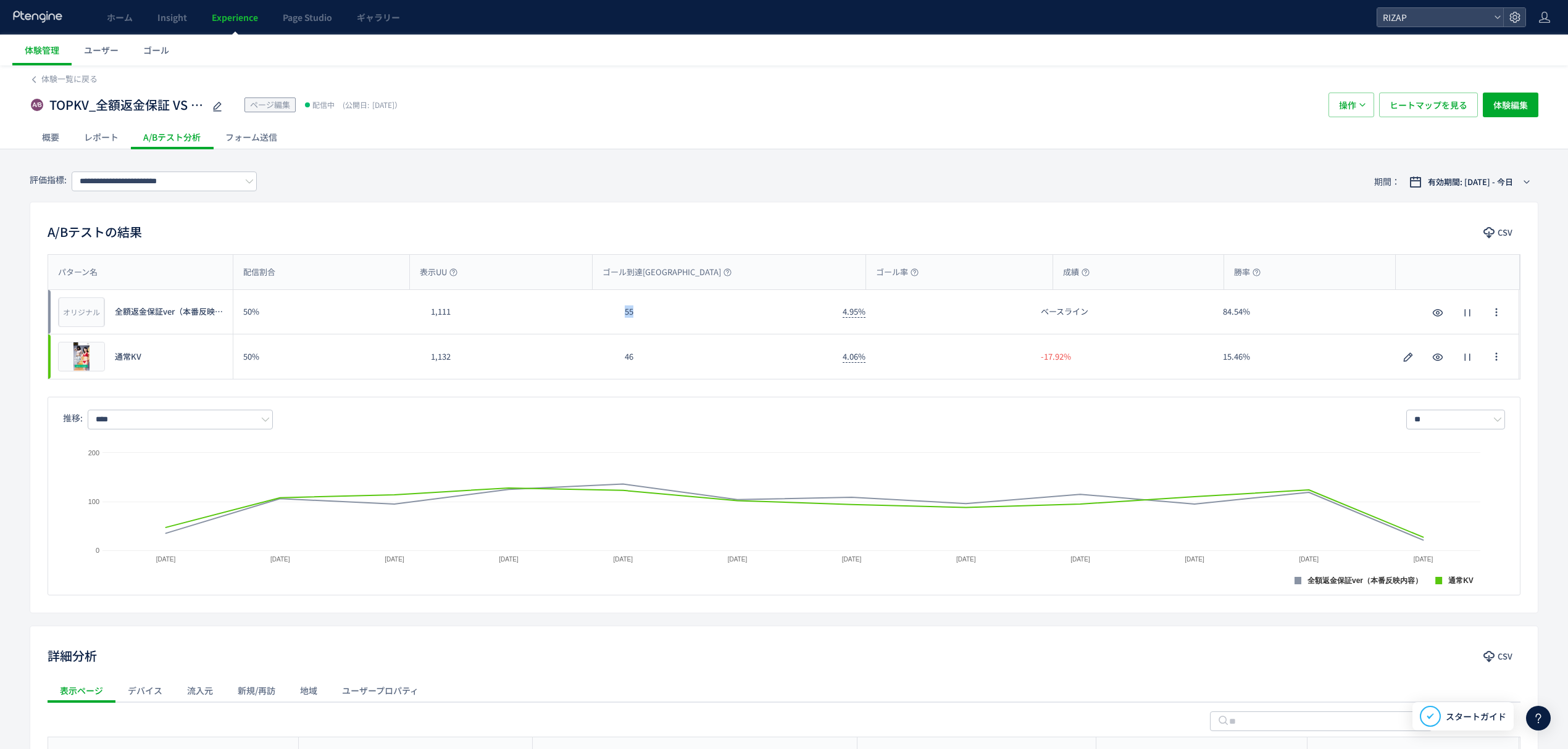
drag, startPoint x: 644, startPoint y: 319, endPoint x: 607, endPoint y: 319, distance: 37.0
click at [607, 319] on div "オリジナル プレビュー 全額返金保証ver（本番反映内容） 50% 1,111 55 4.95% ベースライン 84.54% オリジナル プレビュー 全額返金…" at bounding box center [783, 312] width 1470 height 44
click at [621, 360] on div "46" at bounding box center [723, 356] width 218 height 44
click at [114, 186] on input "**********" at bounding box center [164, 181] width 185 height 20
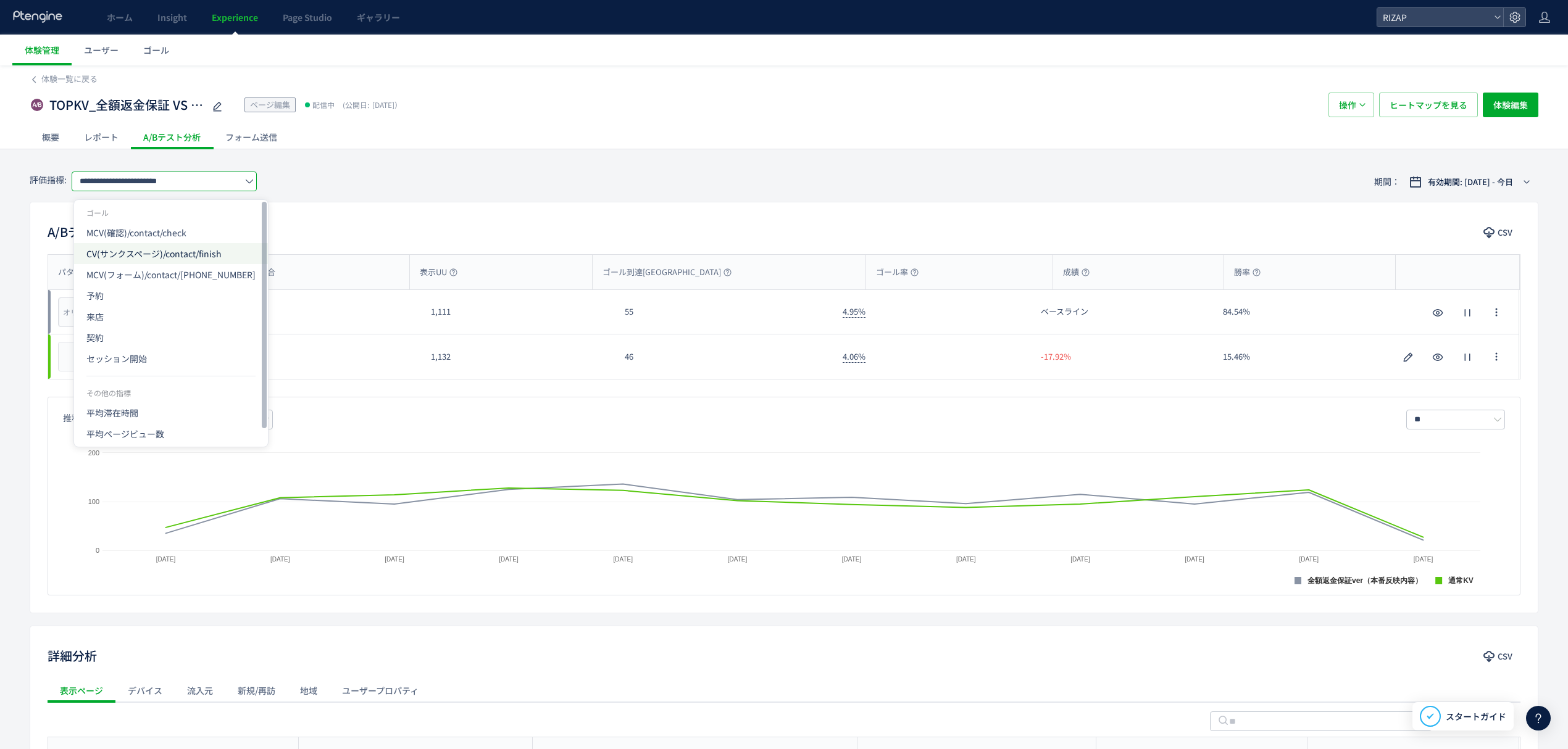
click at [127, 262] on span "CV(サンクスページ)/contact/finish" at bounding box center [171, 253] width 169 height 21
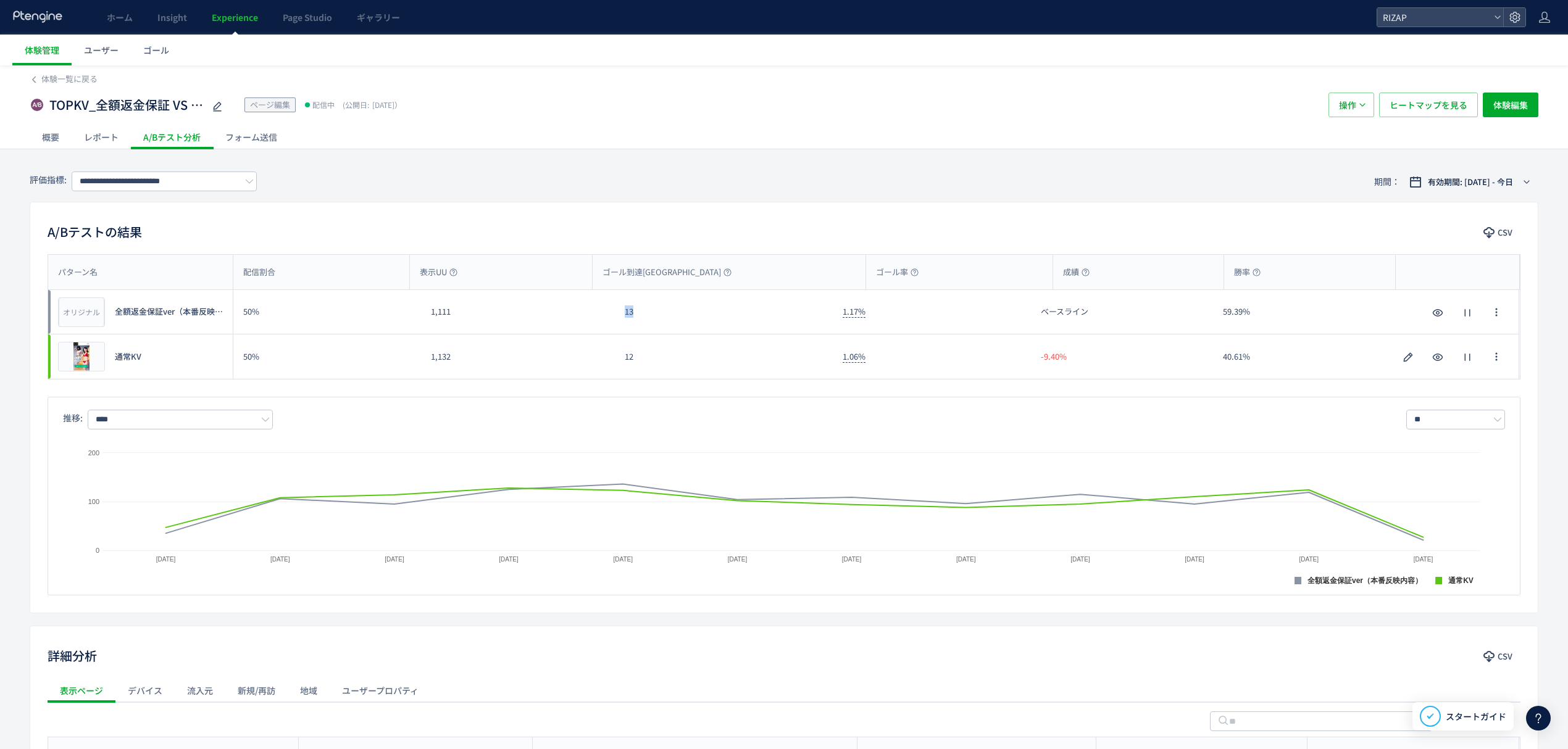
drag, startPoint x: 657, startPoint y: 323, endPoint x: 618, endPoint y: 326, distance: 39.1
click at [620, 323] on div "13" at bounding box center [723, 312] width 218 height 44
drag, startPoint x: 640, startPoint y: 363, endPoint x: 627, endPoint y: 363, distance: 13.0
click at [627, 363] on div "12" at bounding box center [723, 356] width 218 height 44
click at [219, 186] on input "**********" at bounding box center [164, 181] width 185 height 20
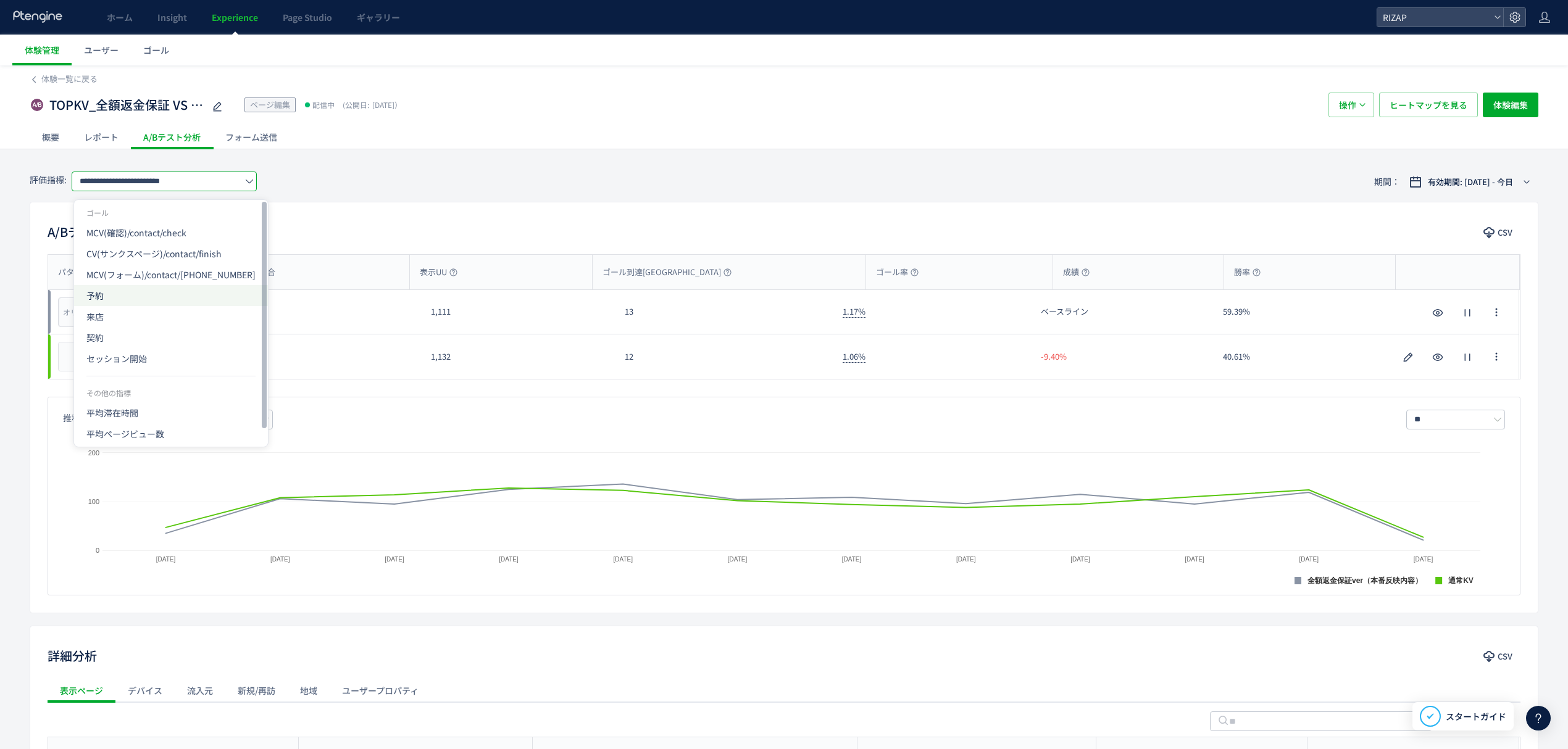
click at [119, 287] on span "予約" at bounding box center [171, 295] width 169 height 21
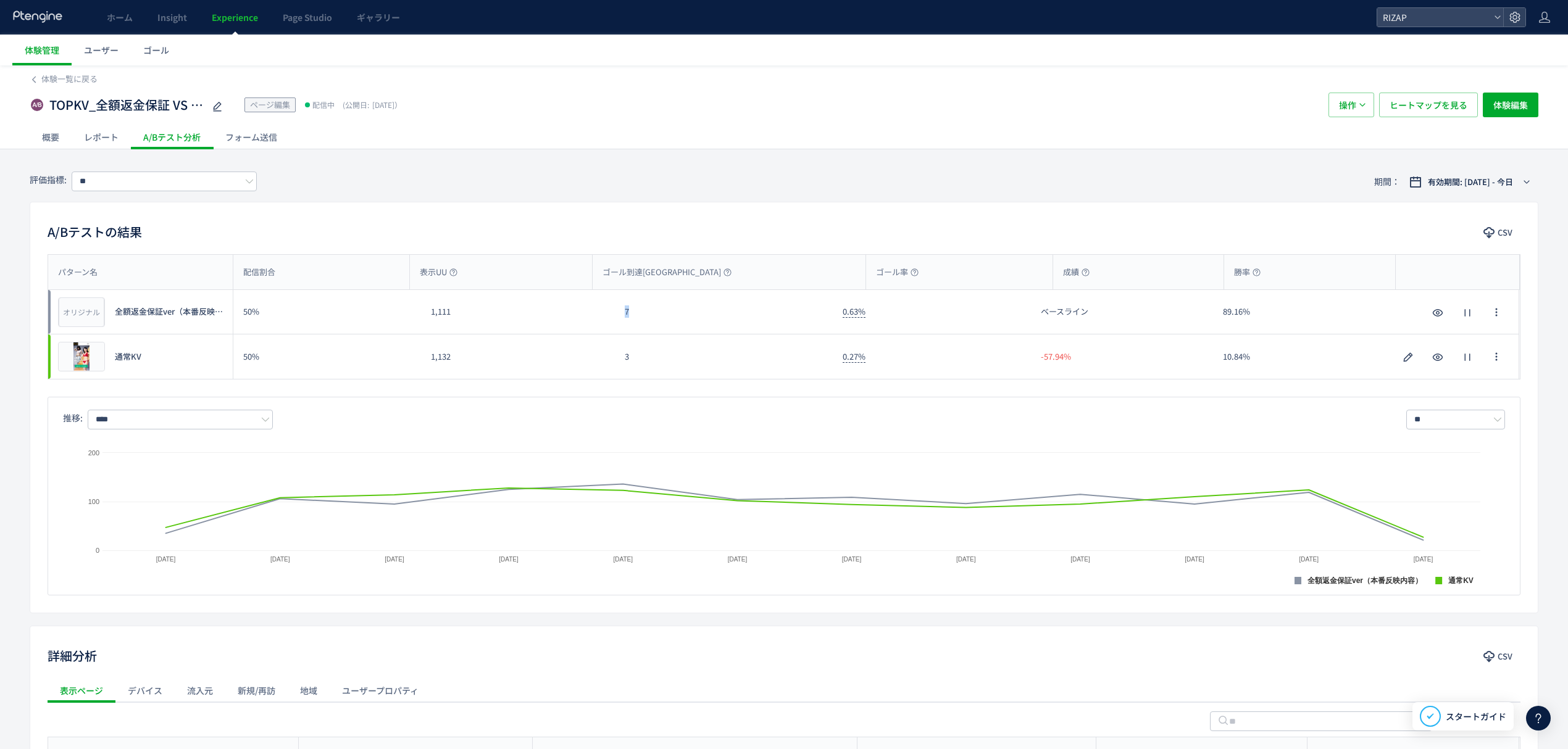
click at [620, 316] on div "7" at bounding box center [723, 312] width 218 height 44
drag, startPoint x: 653, startPoint y: 353, endPoint x: 618, endPoint y: 359, distance: 35.5
click at [618, 359] on div "3" at bounding box center [723, 356] width 218 height 44
click at [156, 188] on input "**" at bounding box center [164, 181] width 185 height 20
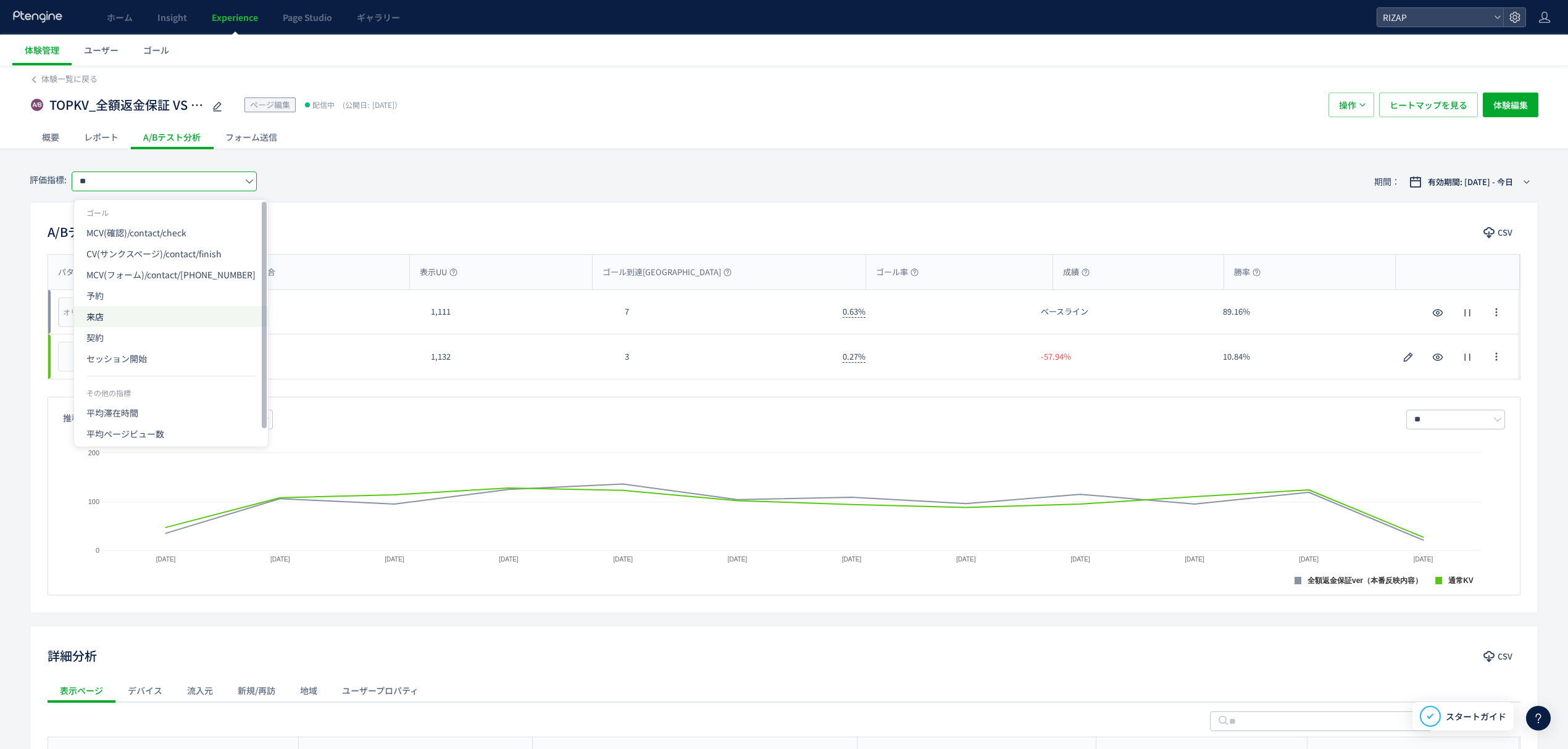
click at [105, 316] on span "来店" at bounding box center [171, 316] width 169 height 21
click at [162, 183] on input "**" at bounding box center [164, 181] width 185 height 20
click at [107, 342] on span "契約" at bounding box center [171, 338] width 169 height 21
type input "**"
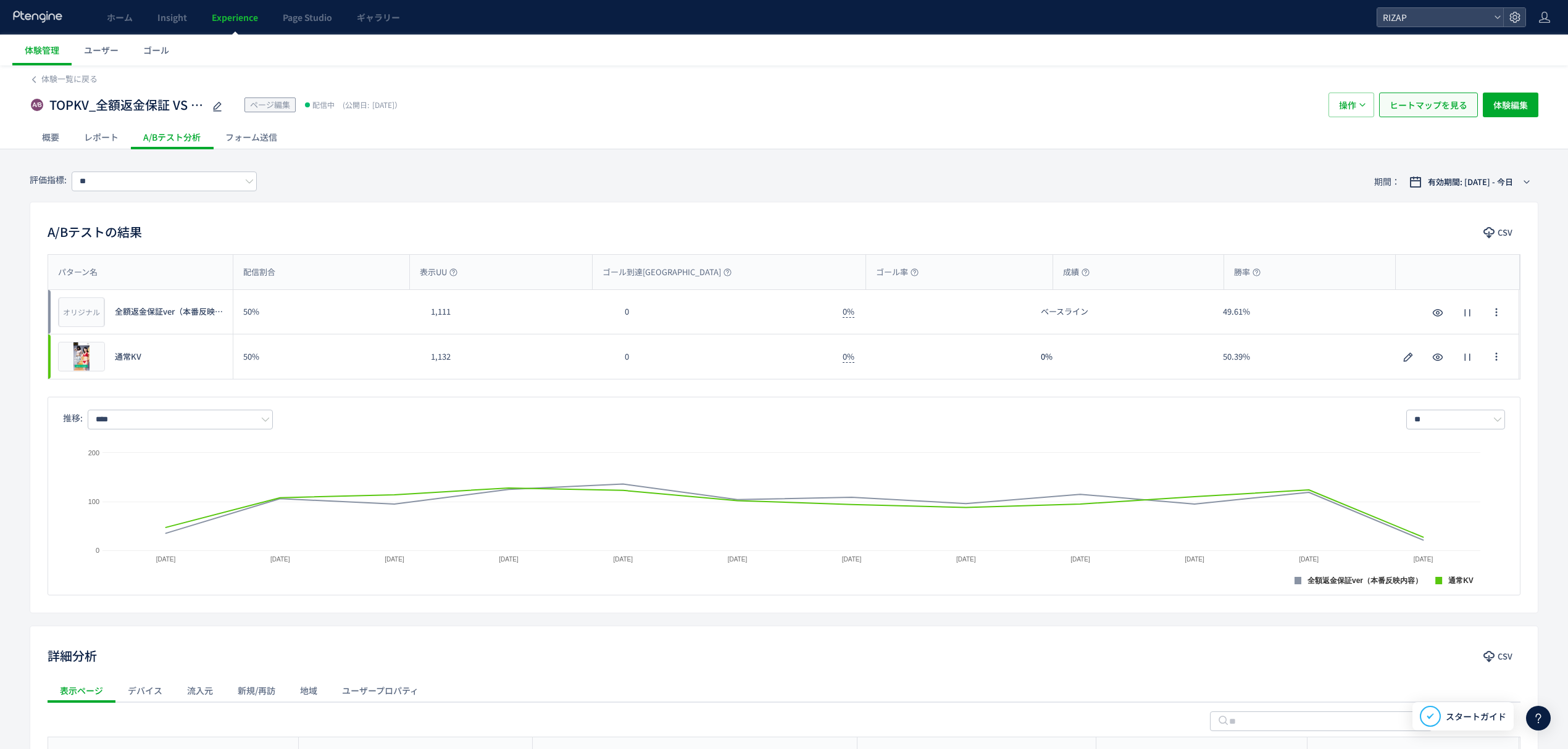
click at [1433, 107] on span "ヒートマップを見る" at bounding box center [1428, 105] width 78 height 24
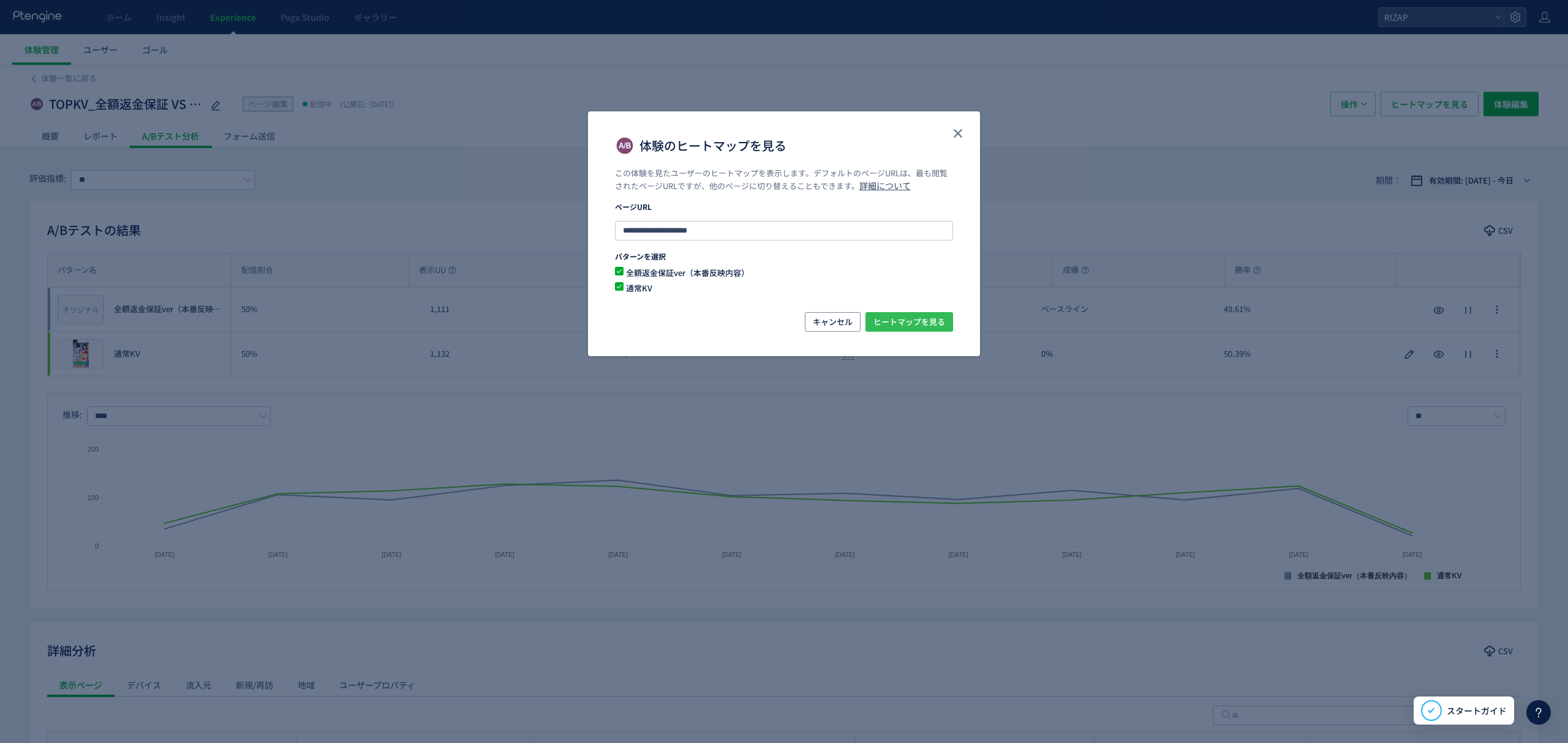
click at [928, 319] on span "ヒートマップを見る" at bounding box center [910, 322] width 72 height 20
